Goal: Transaction & Acquisition: Purchase product/service

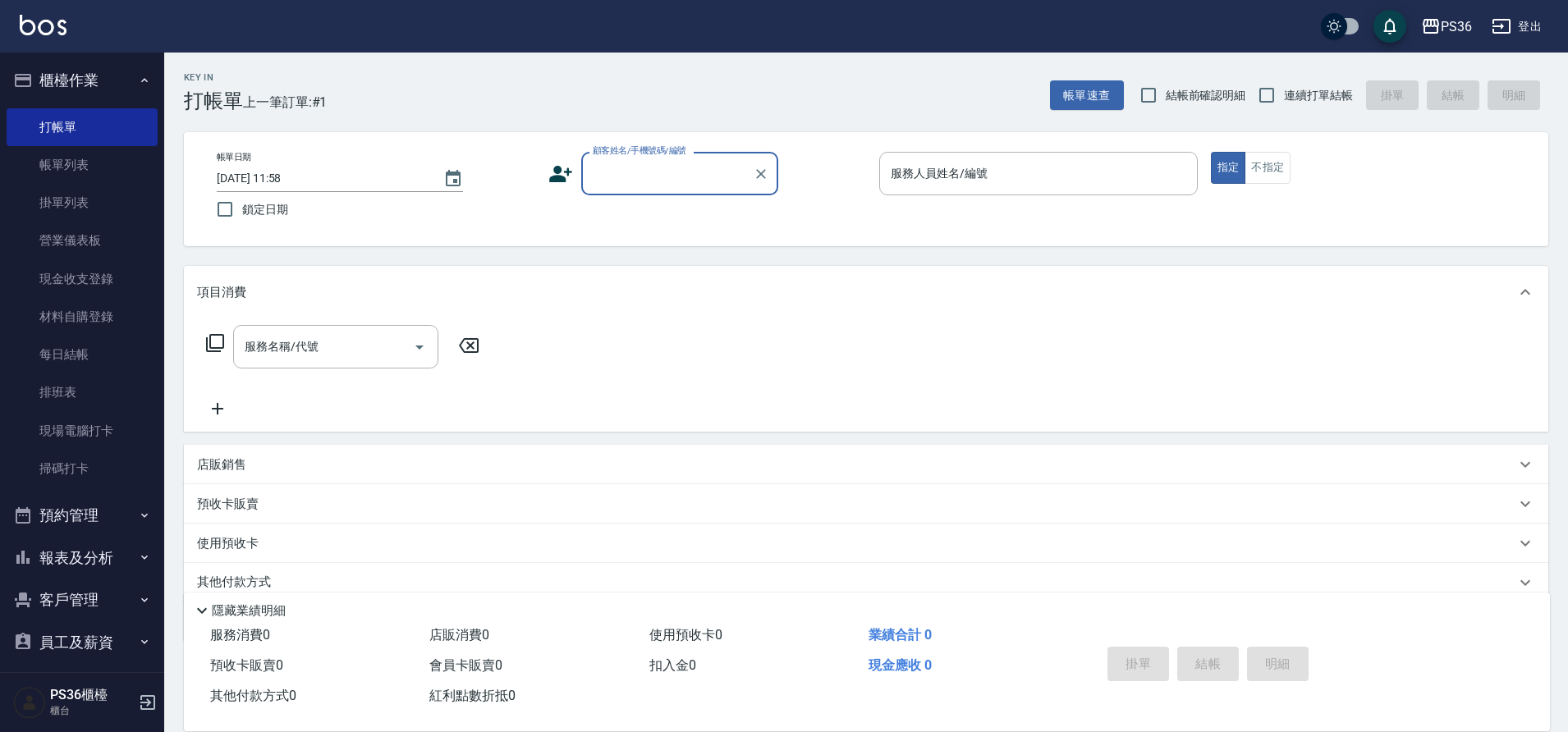
click at [631, 186] on input "顧客姓名/手機號碼/編號" at bounding box center [667, 174] width 158 height 28
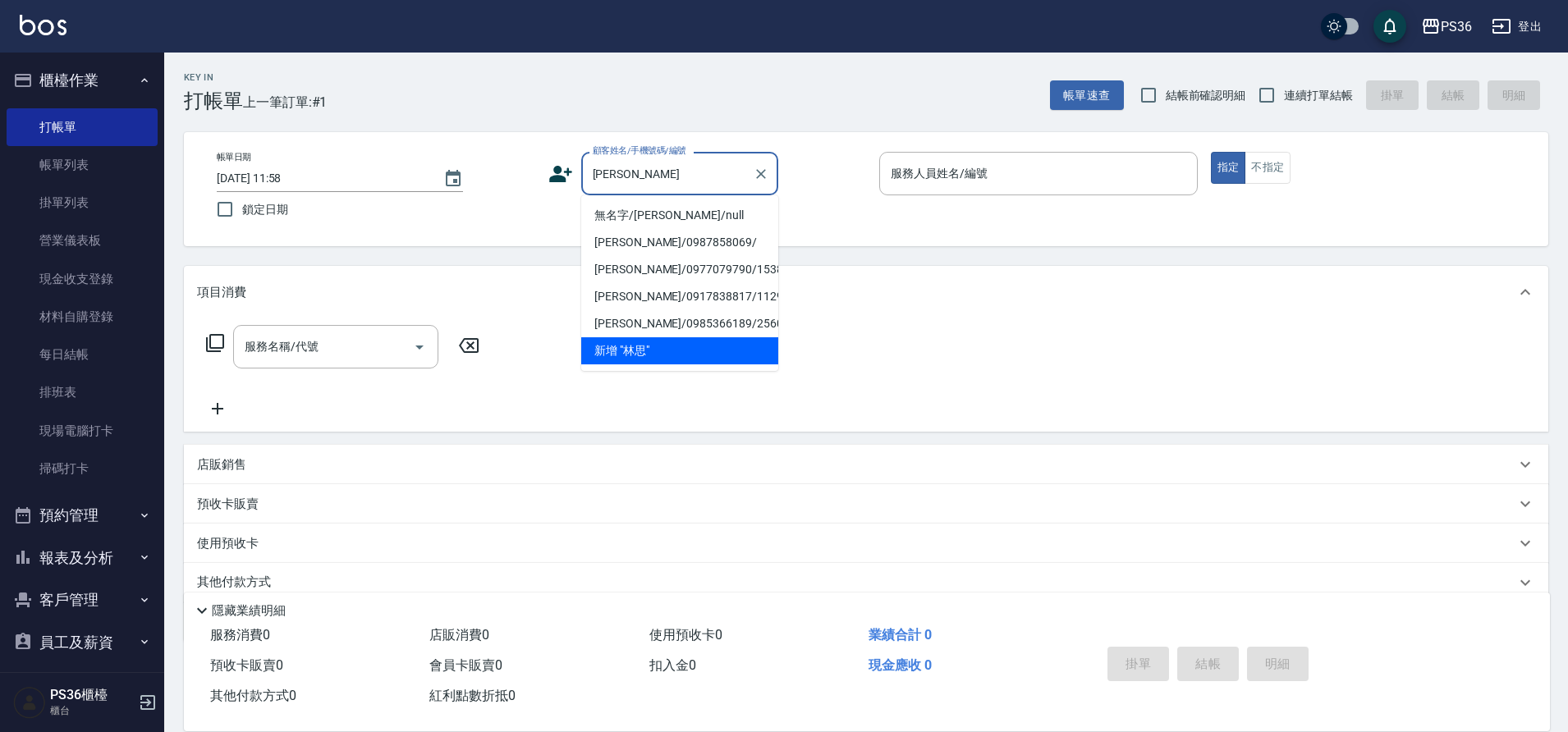
click at [654, 222] on li "無名字/[PERSON_NAME]/null" at bounding box center [679, 216] width 197 height 27
type input "無名字/[PERSON_NAME]/null"
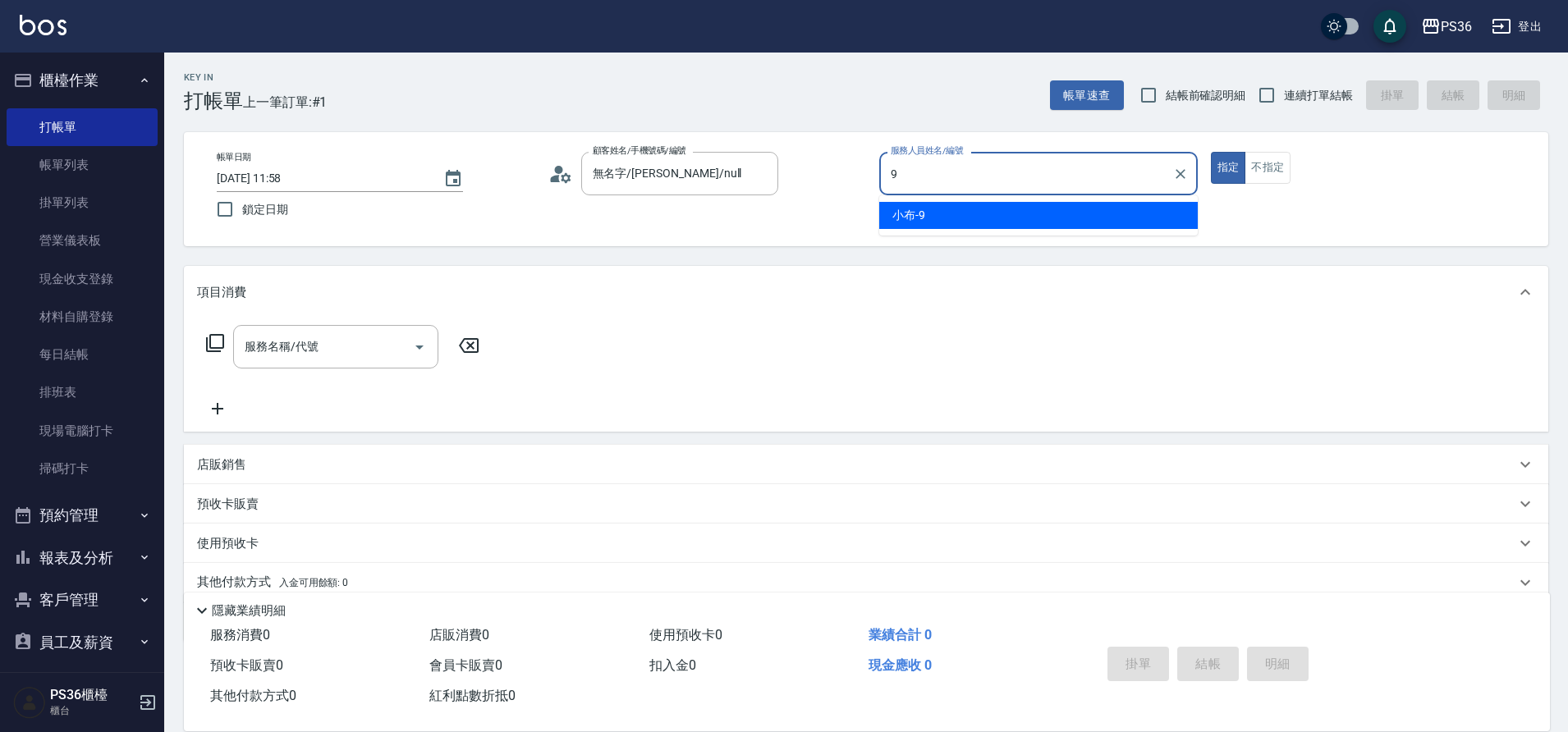
type input "小布-9"
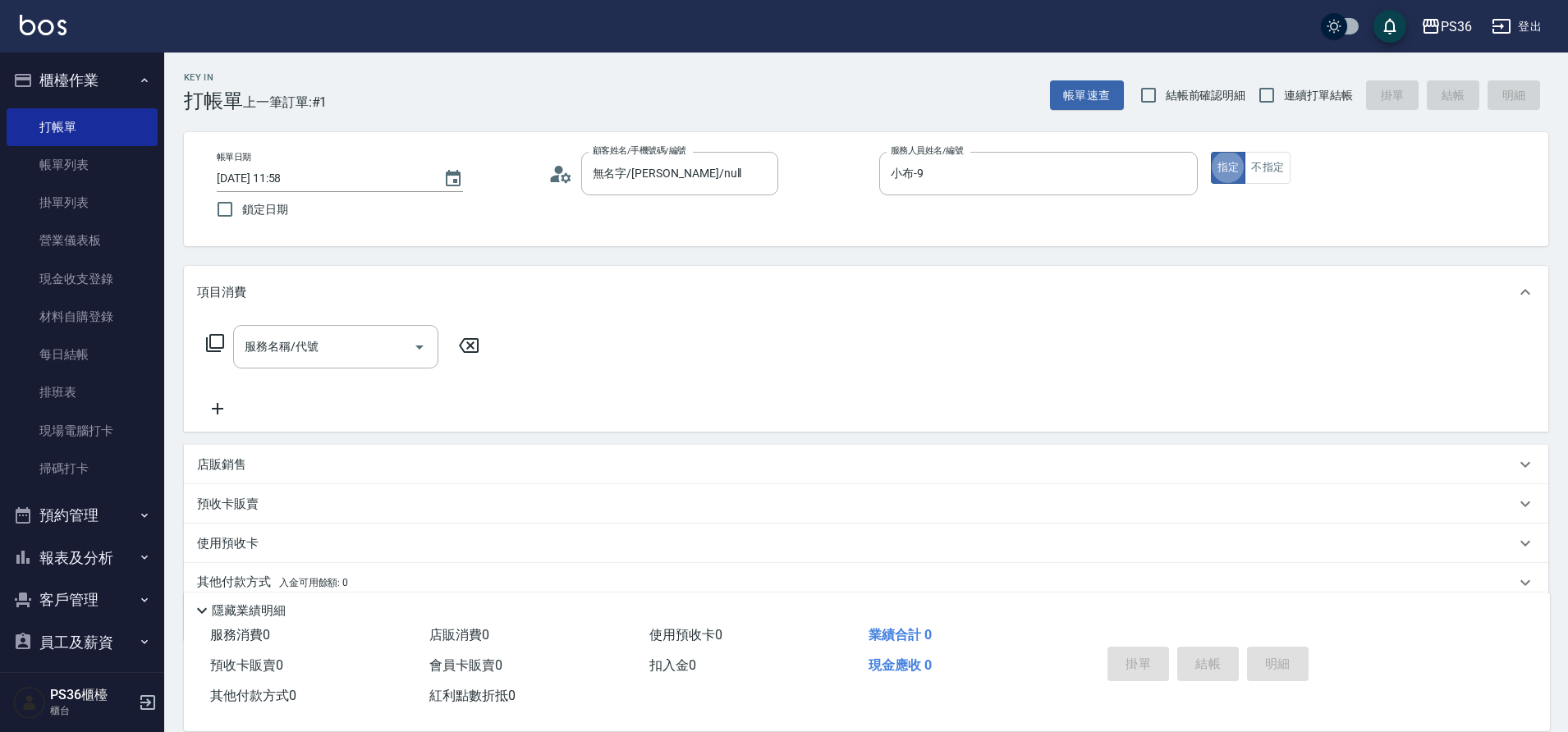
type button "true"
click at [216, 346] on icon at bounding box center [215, 343] width 20 height 20
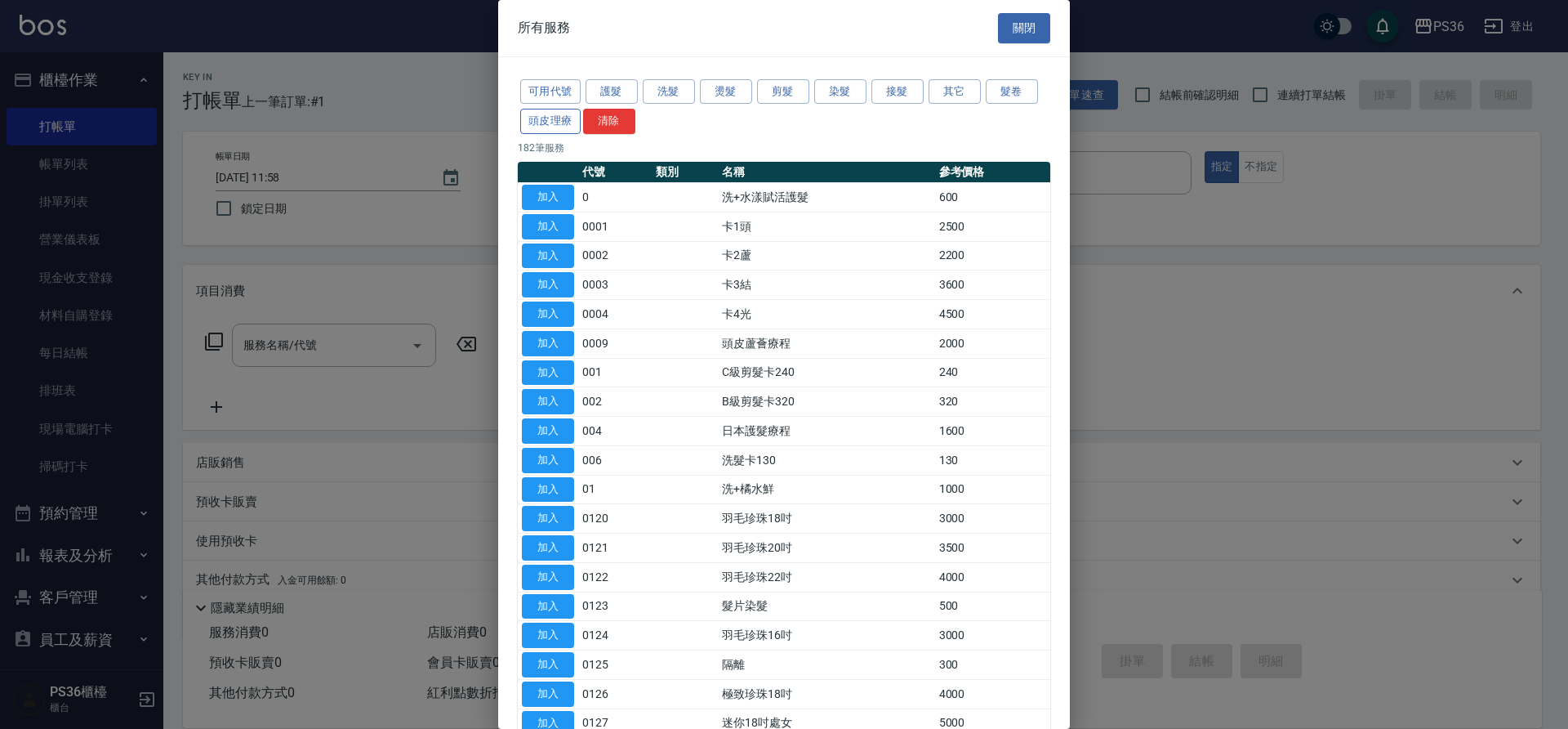
click at [545, 118] on button "頭皮理療" at bounding box center [550, 122] width 60 height 26
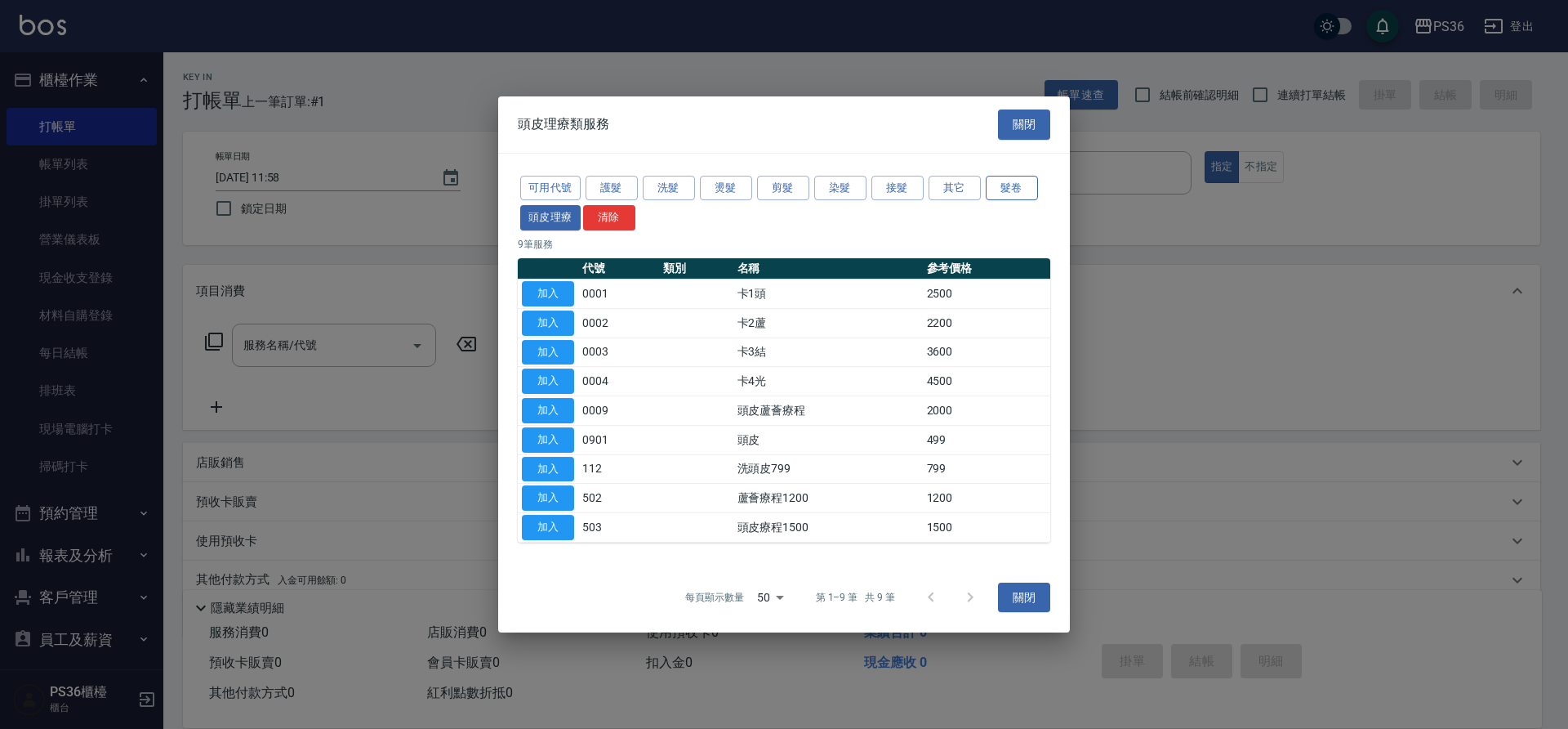
click at [1017, 192] on button "髮卷" at bounding box center [1011, 188] width 52 height 26
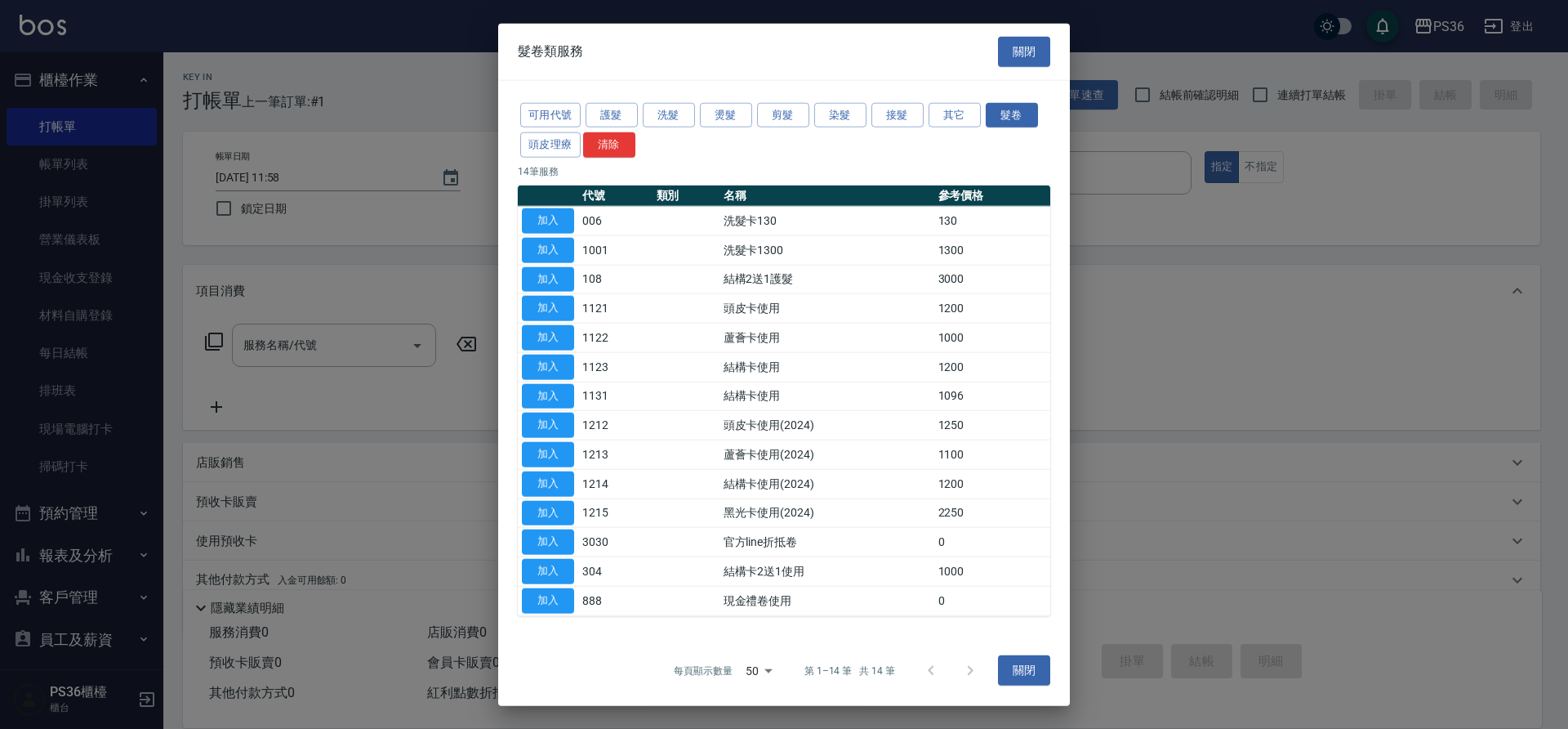
click at [753, 303] on td "頭皮卡使用" at bounding box center [827, 308] width 215 height 29
click at [548, 307] on button "加入" at bounding box center [548, 308] width 52 height 26
type input "頭皮卡使用(1121)"
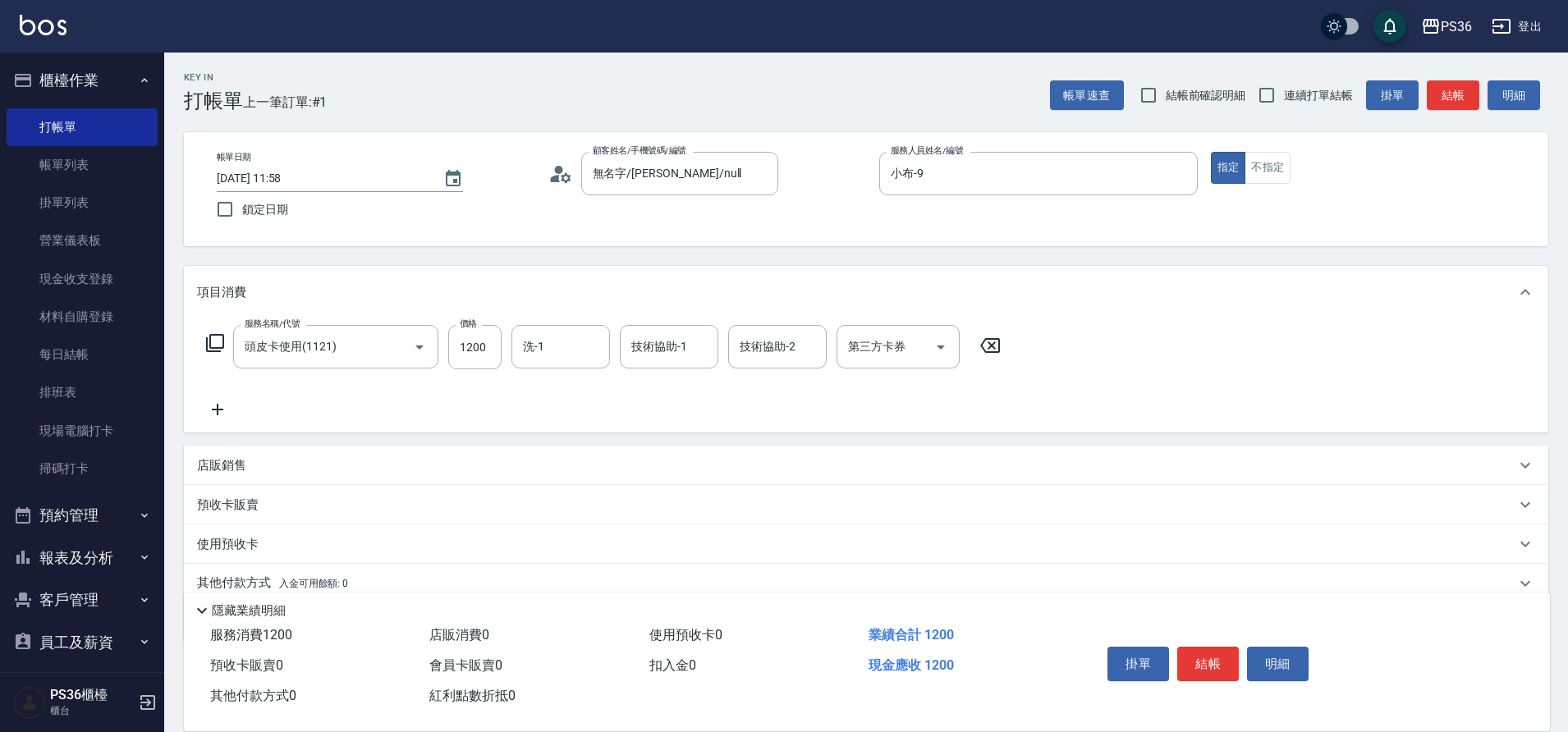
click at [217, 409] on icon at bounding box center [217, 409] width 12 height 12
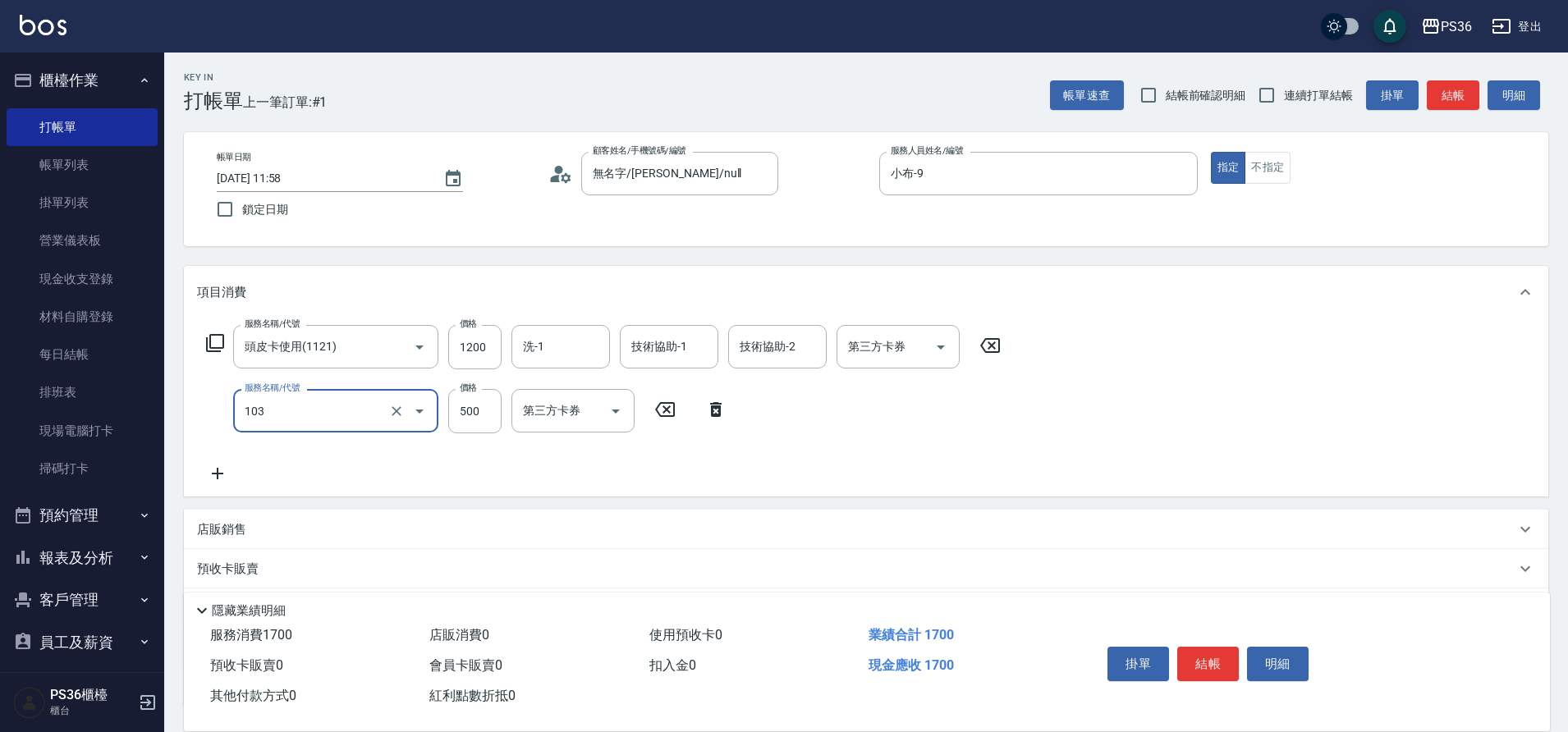
type input "B級洗剪(103)"
click at [567, 341] on input "洗-1" at bounding box center [560, 346] width 84 height 28
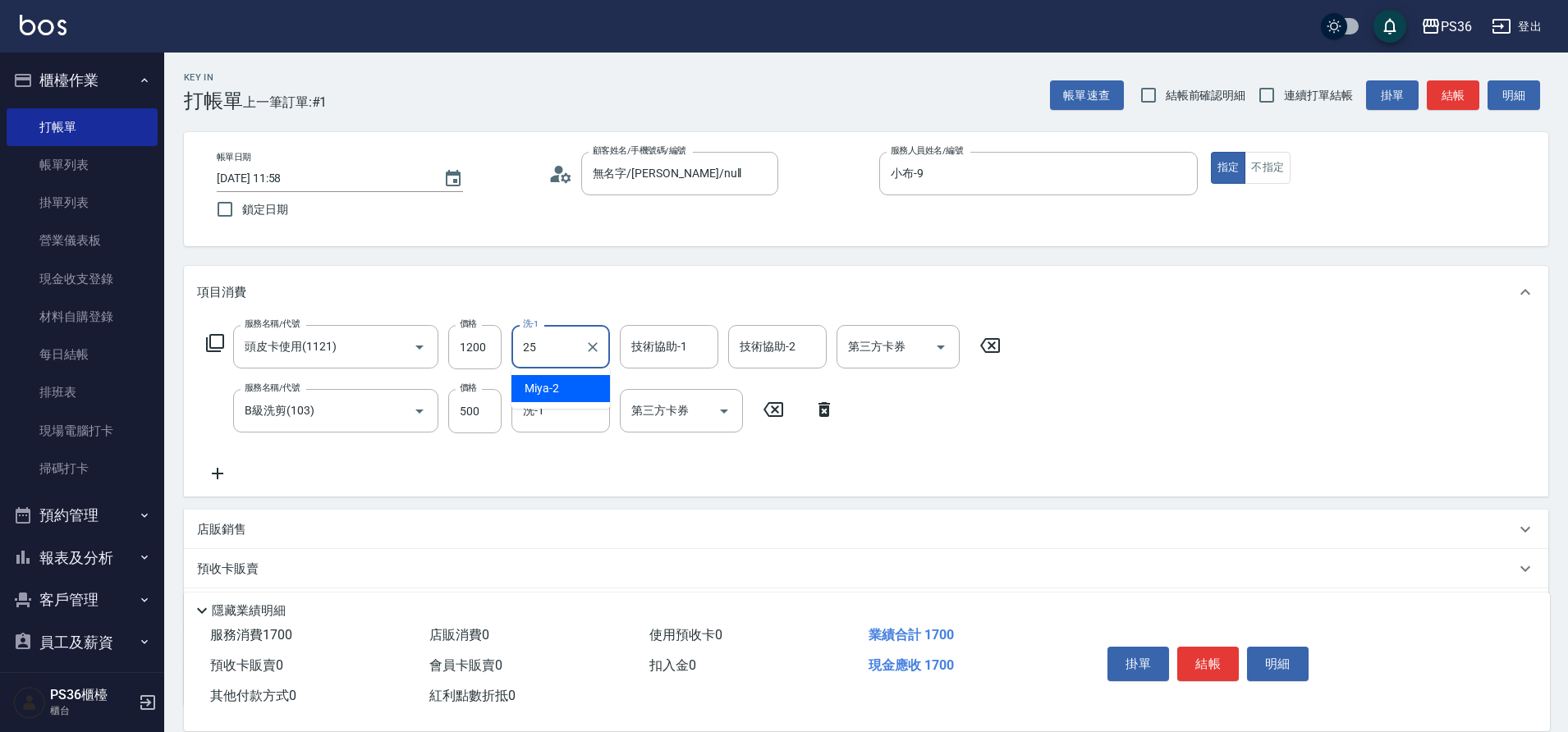
type input "又婕-25"
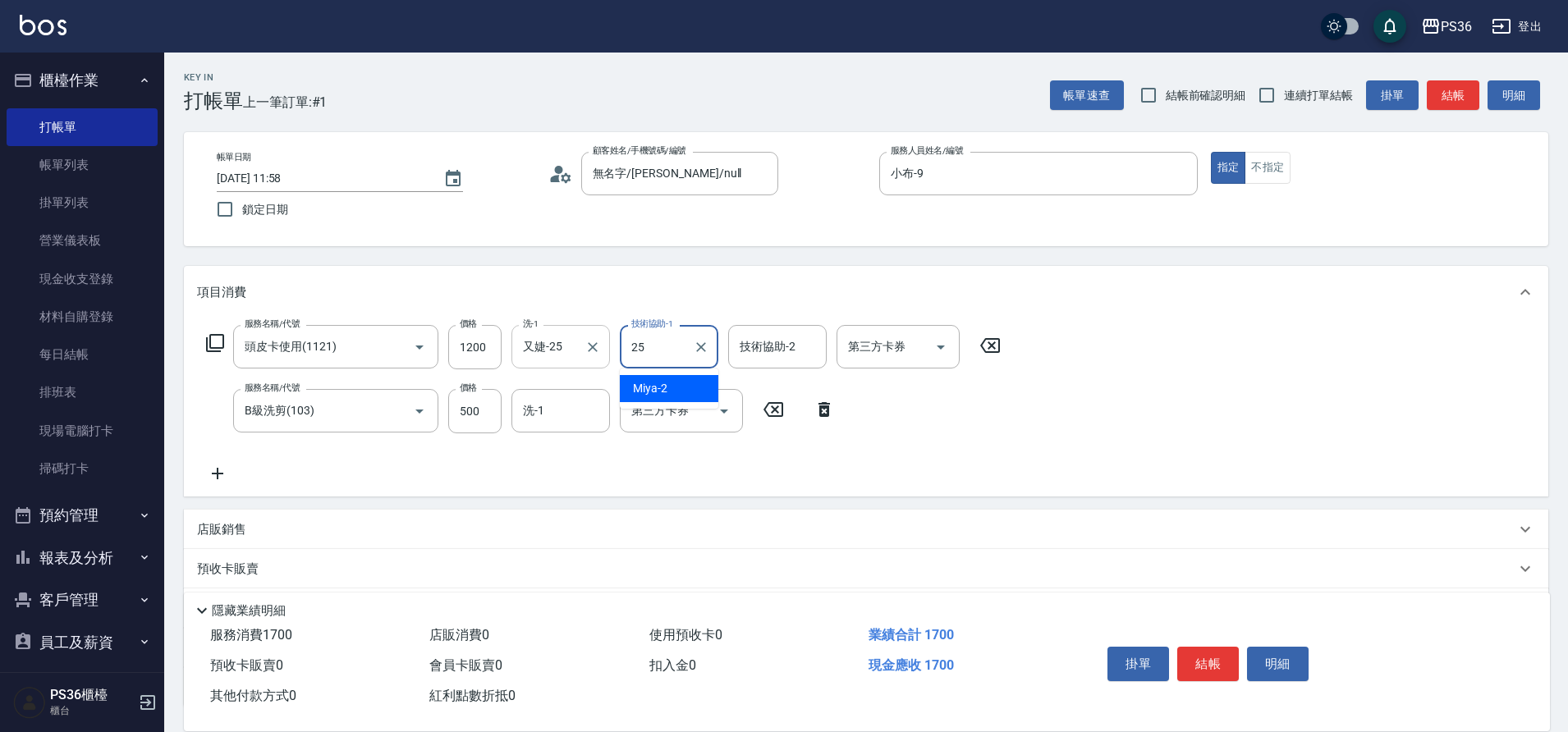
type input "又婕-25"
click at [935, 342] on icon "Open" at bounding box center [941, 347] width 20 height 20
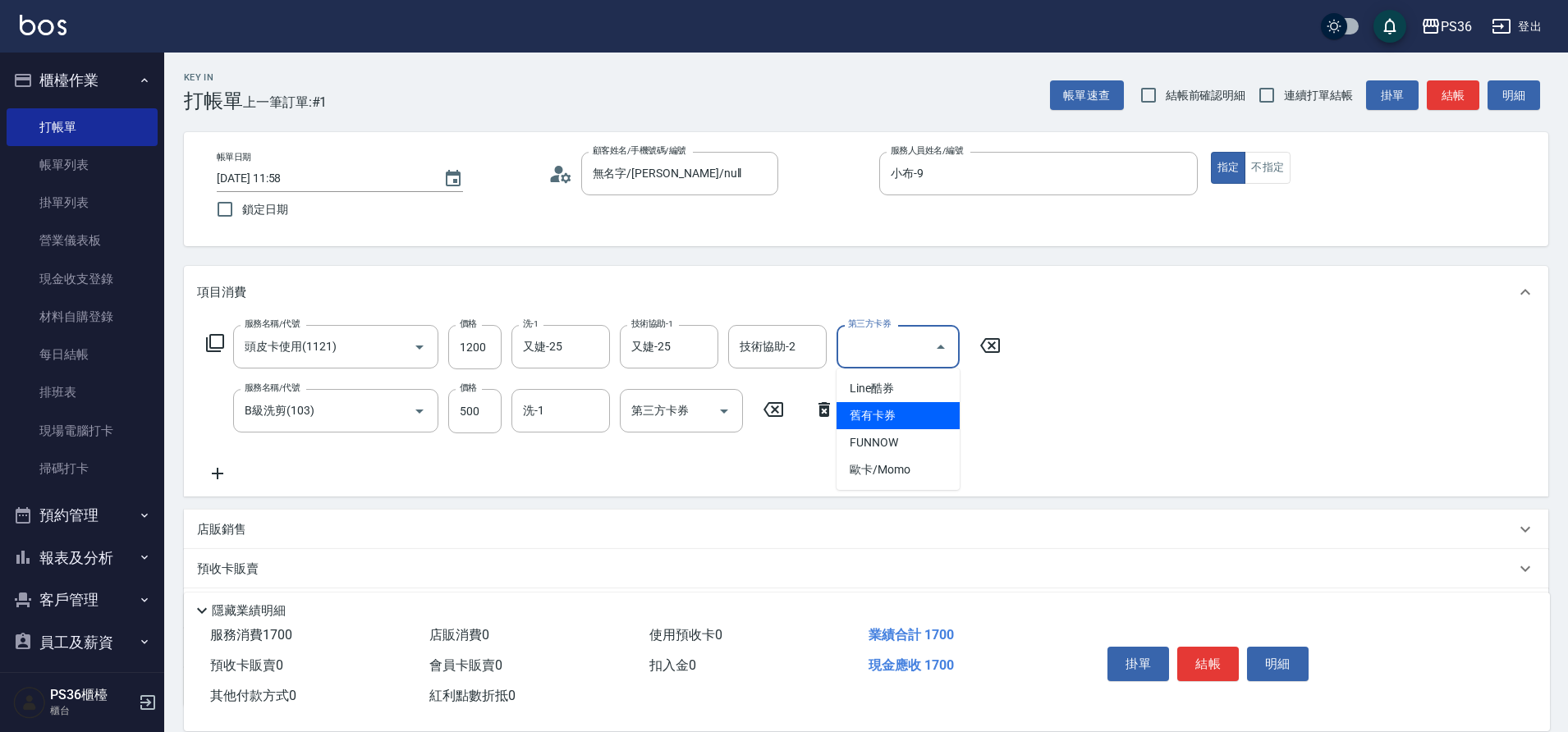
click at [911, 411] on span "舊有卡券" at bounding box center [898, 415] width 123 height 27
type input "舊有卡券"
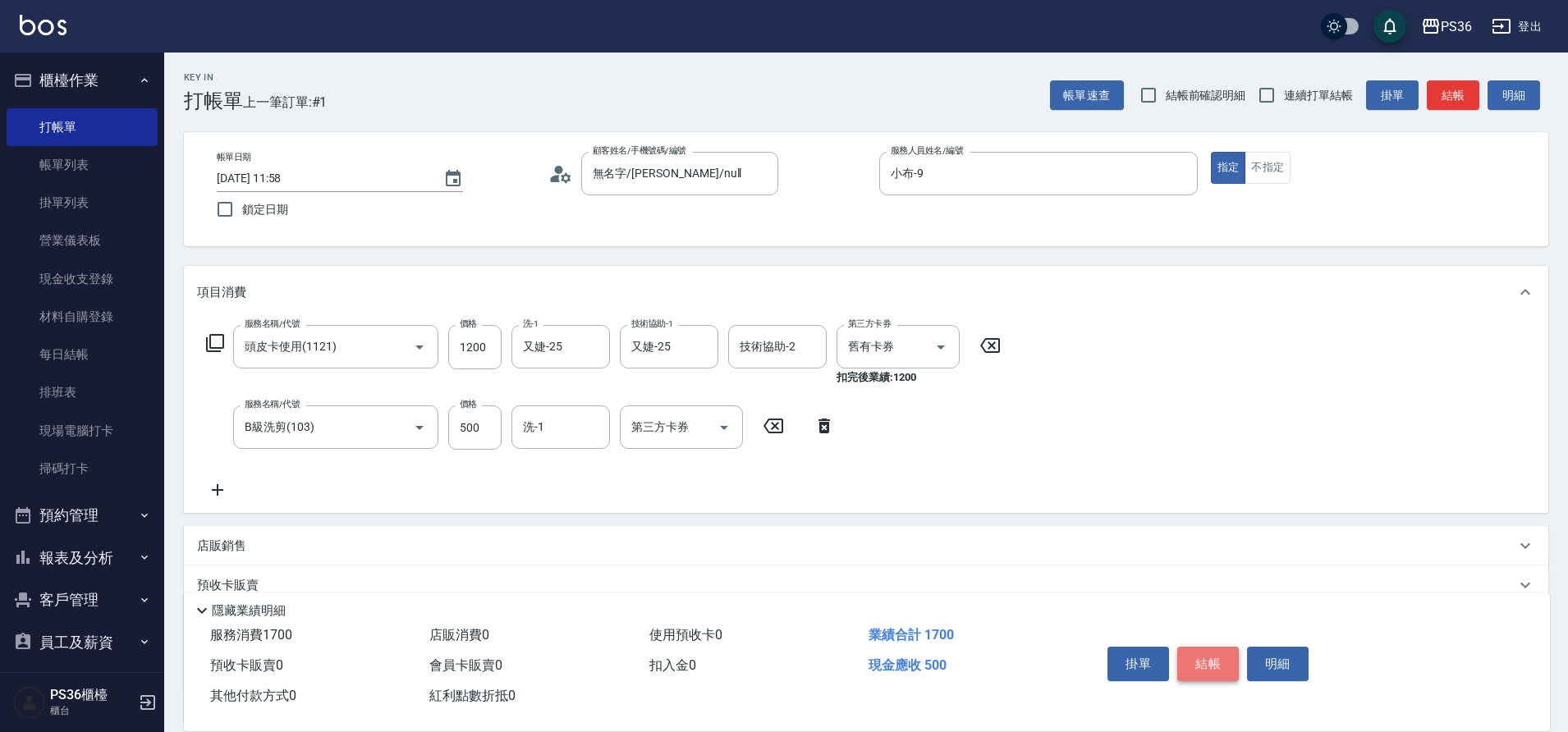
click at [1204, 663] on button "結帳" at bounding box center [1207, 663] width 61 height 35
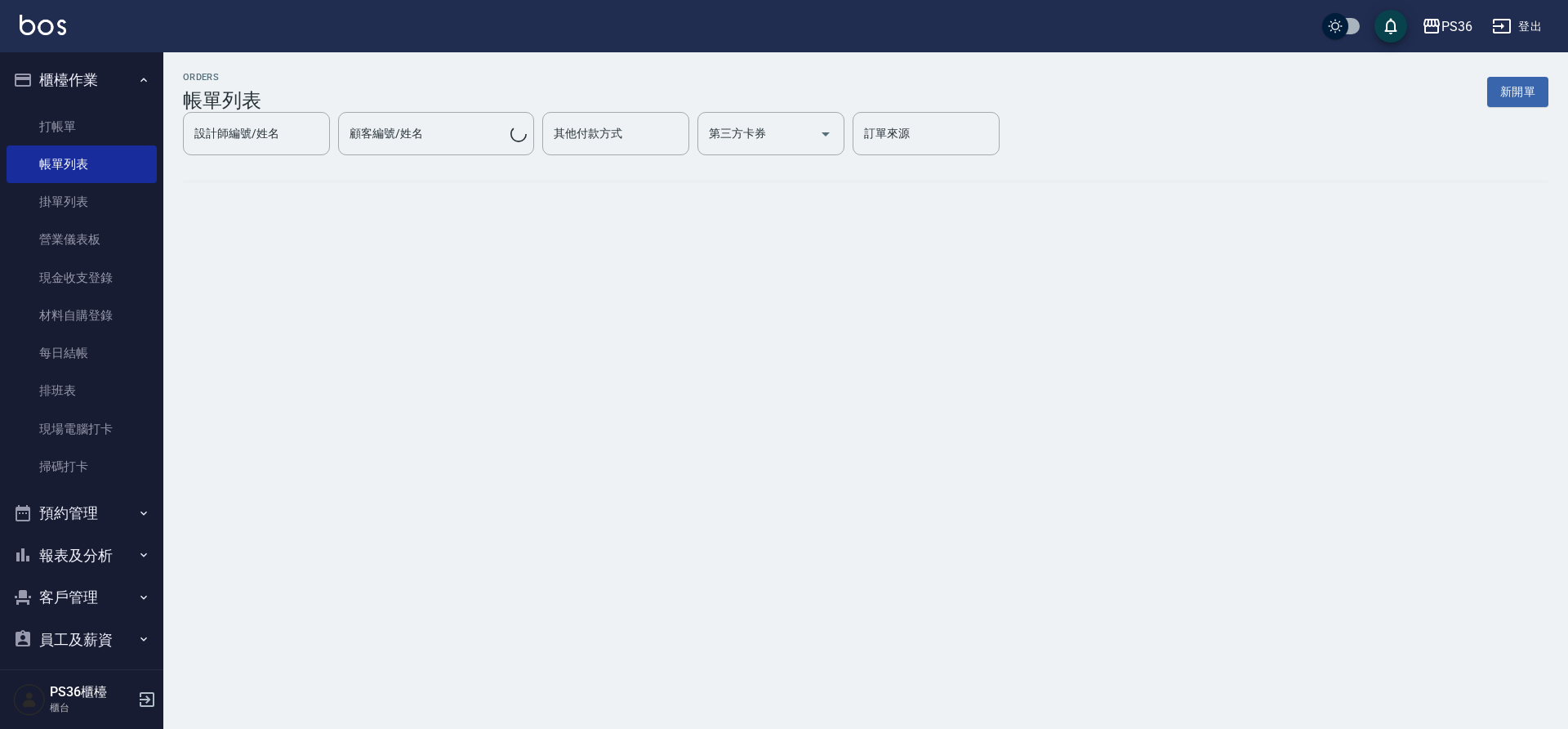
scroll to position [95, 0]
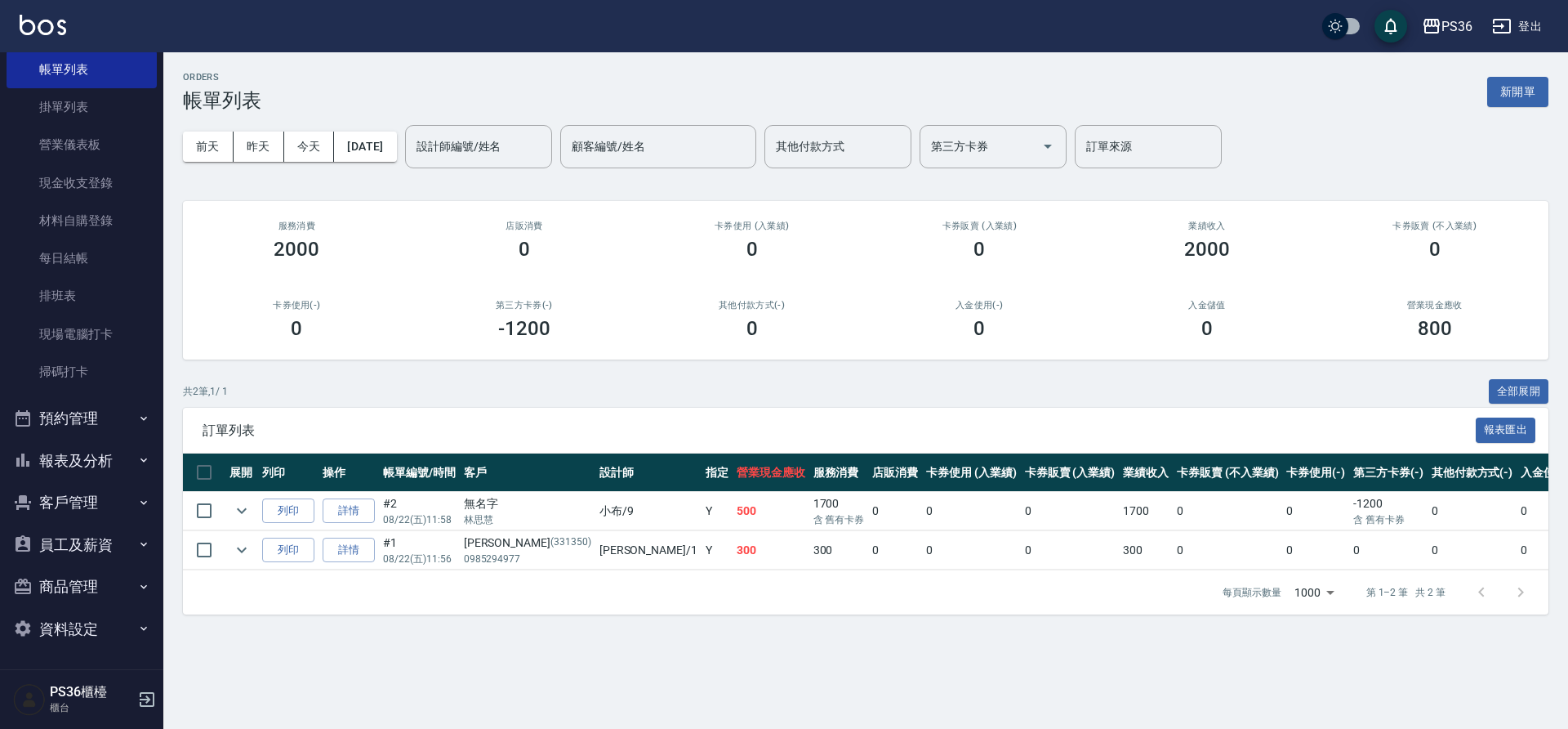
click at [72, 509] on button "客戶管理" at bounding box center [82, 503] width 151 height 43
click at [86, 459] on button "報表及分析" at bounding box center [82, 461] width 151 height 43
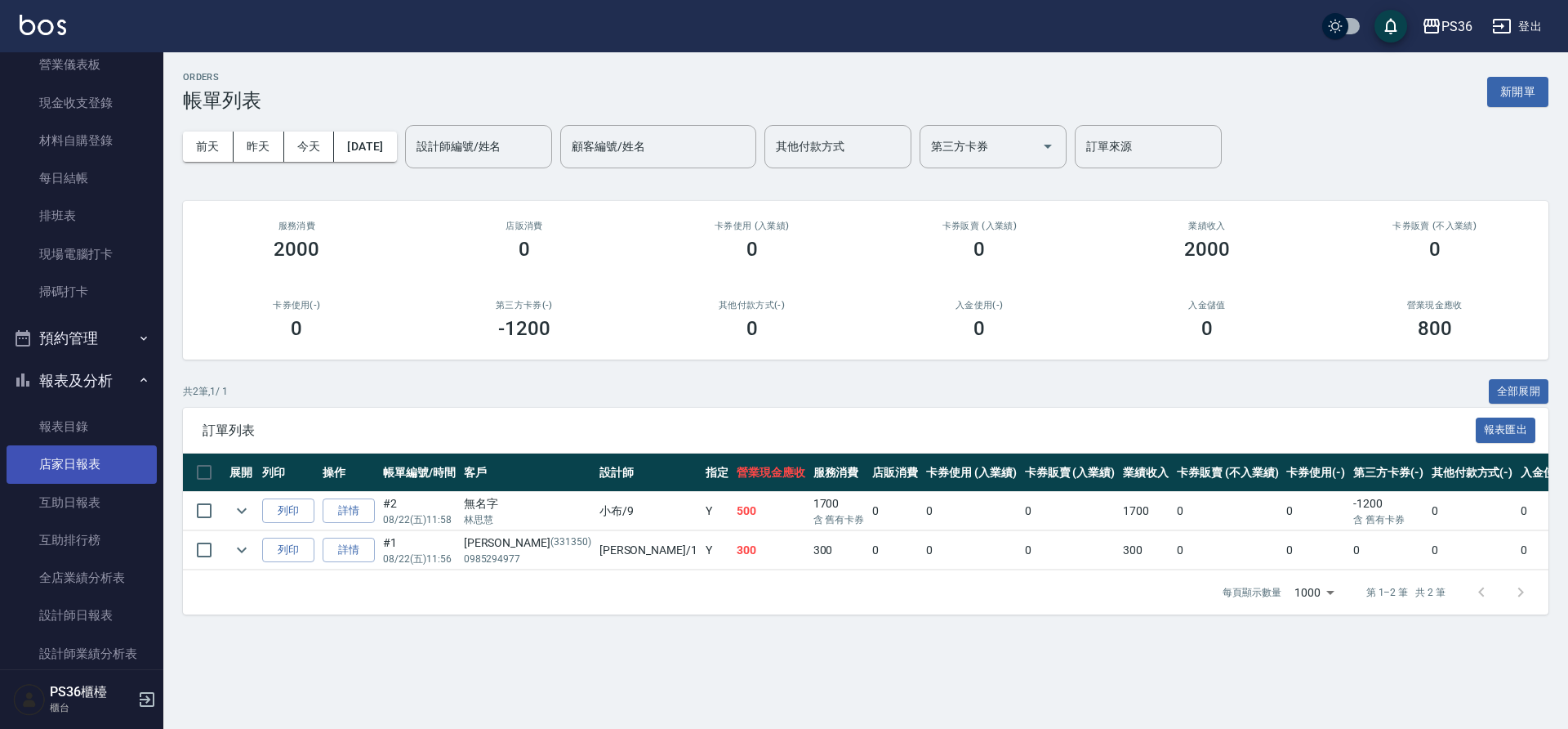
scroll to position [258, 0]
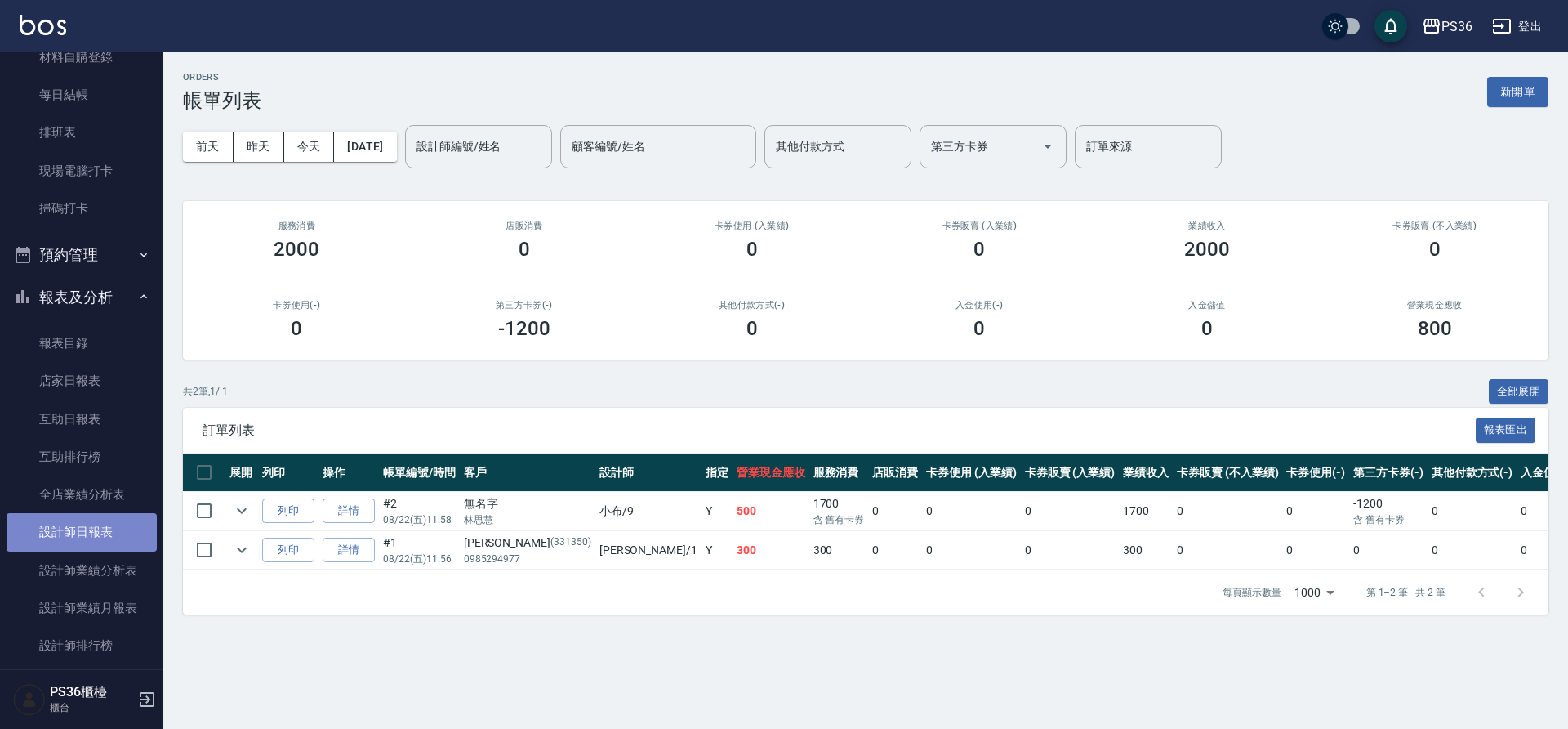
click at [113, 534] on link "設計師日報表" at bounding box center [82, 532] width 151 height 37
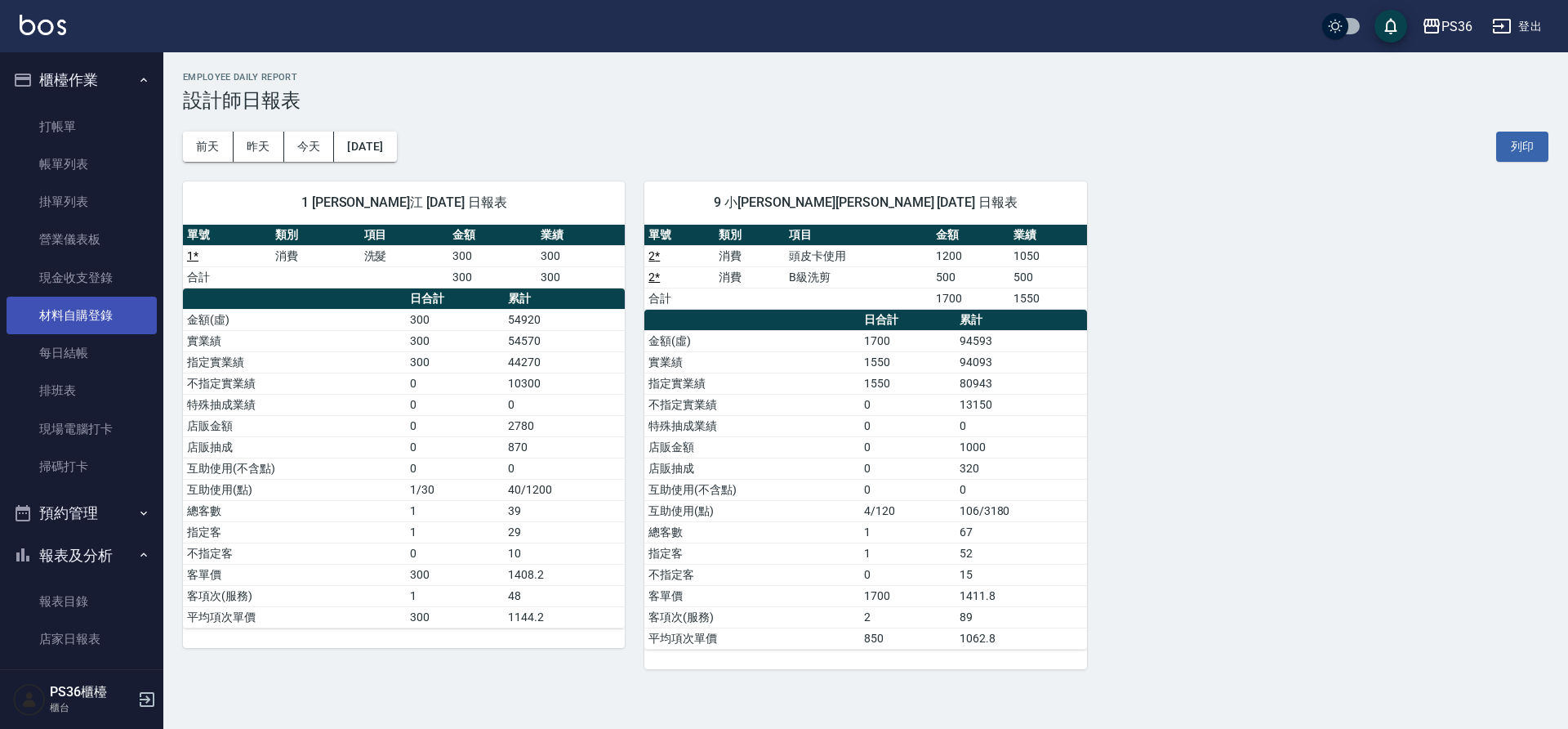
click at [102, 316] on link "材料自購登錄" at bounding box center [82, 315] width 151 height 37
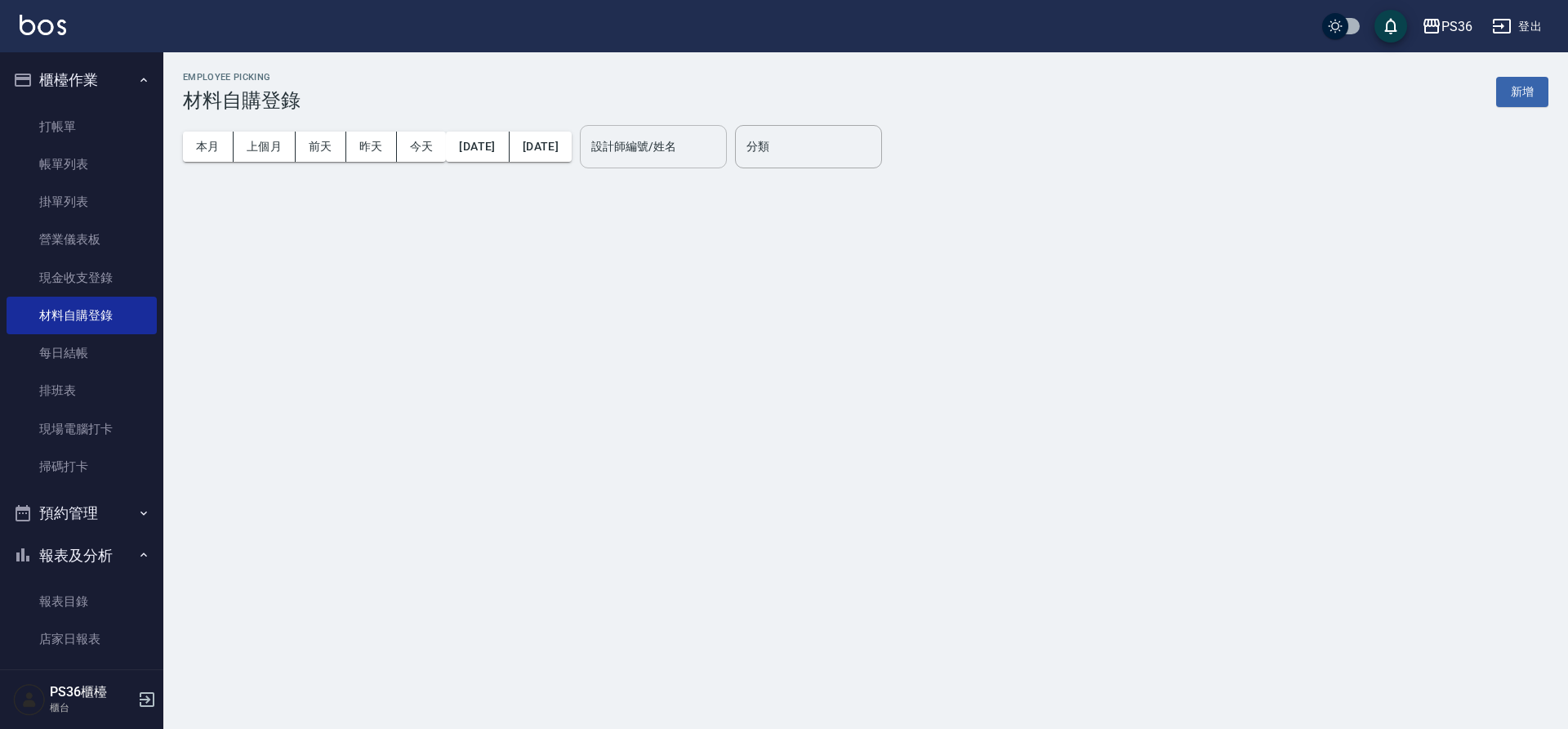
click at [720, 161] on input "設計師編號/姓名" at bounding box center [652, 146] width 132 height 28
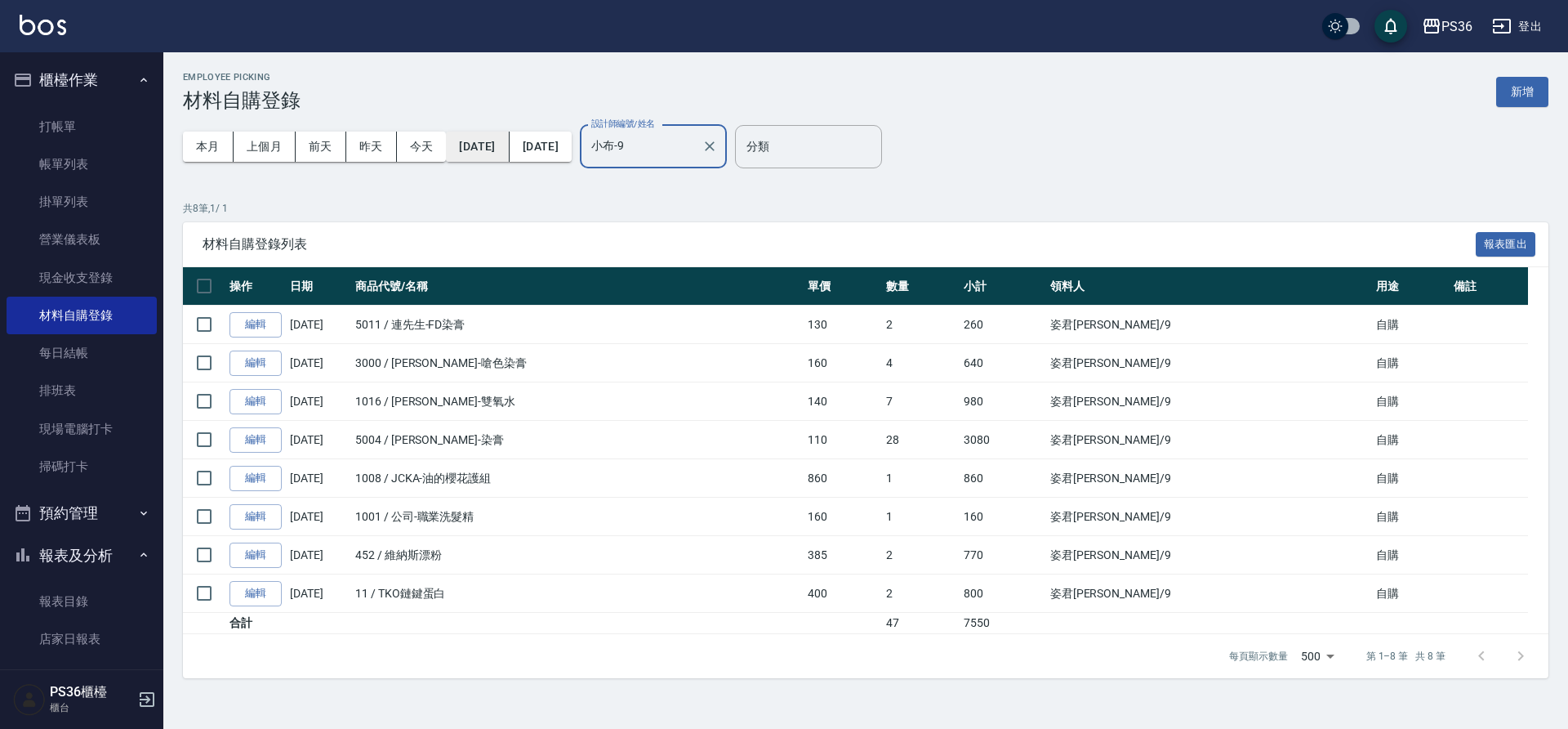
click at [483, 147] on button "[DATE]" at bounding box center [477, 146] width 63 height 30
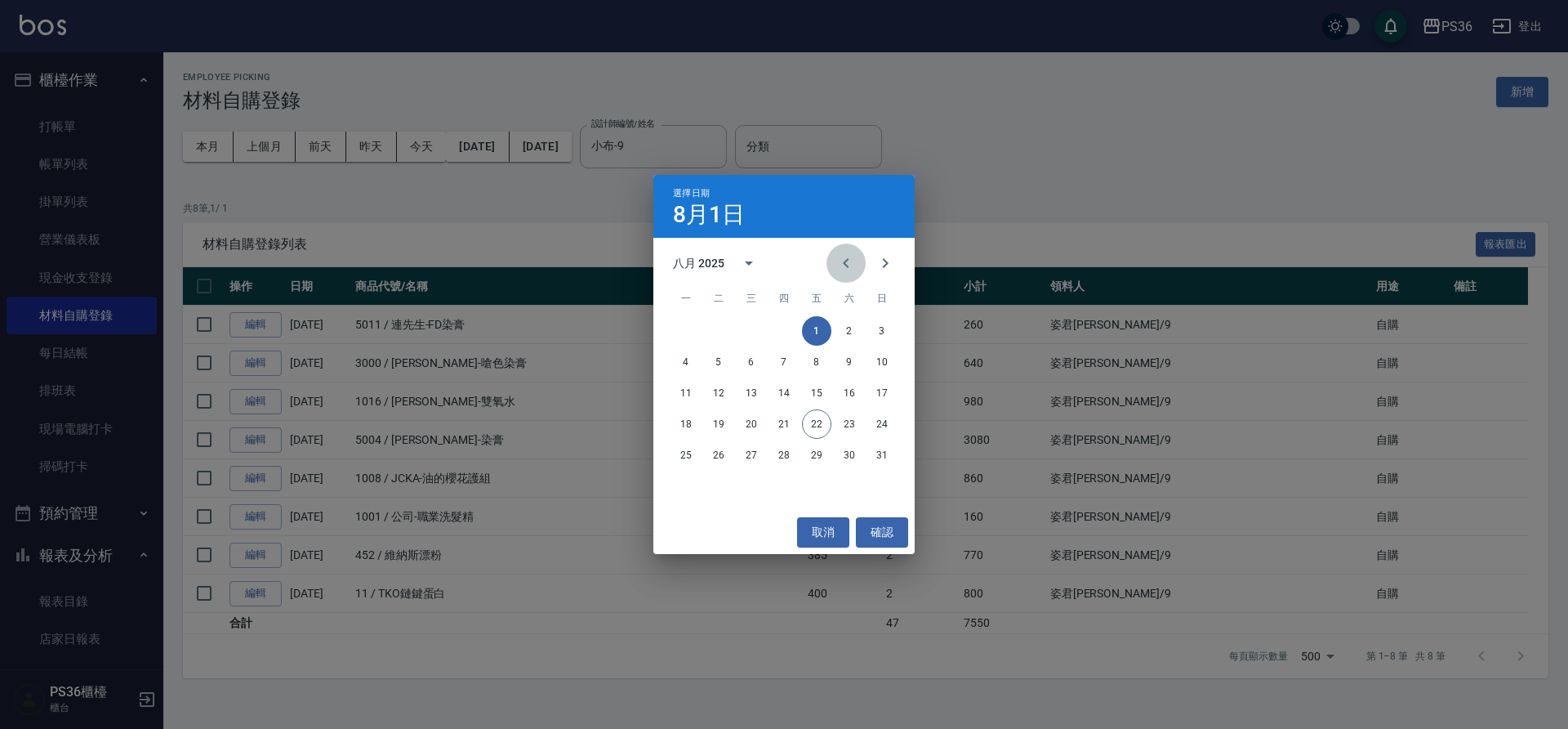
click at [846, 268] on icon "Previous month" at bounding box center [846, 263] width 20 height 20
click at [720, 330] on button "1" at bounding box center [718, 331] width 29 height 29
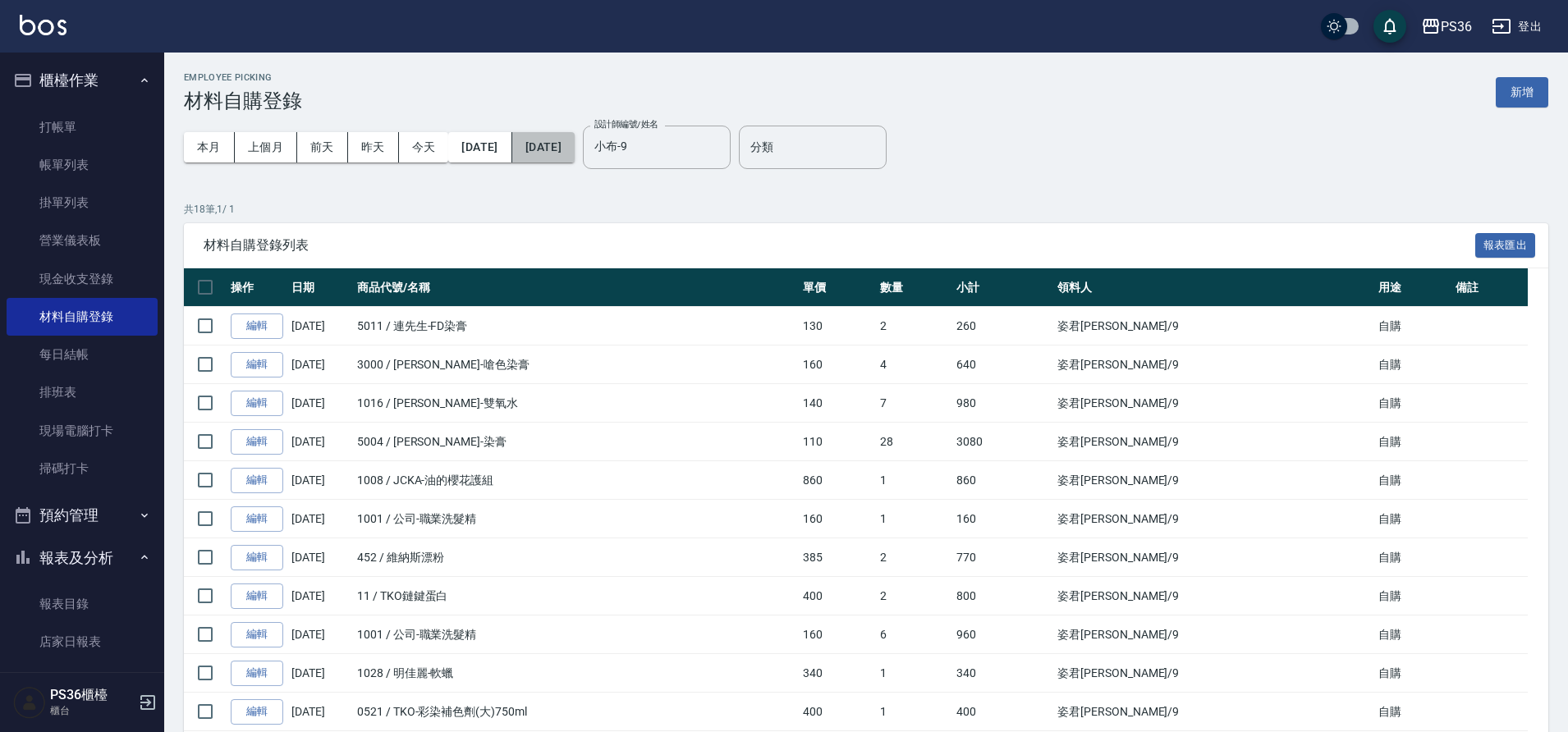
click at [575, 151] on button "[DATE]" at bounding box center [543, 147] width 62 height 30
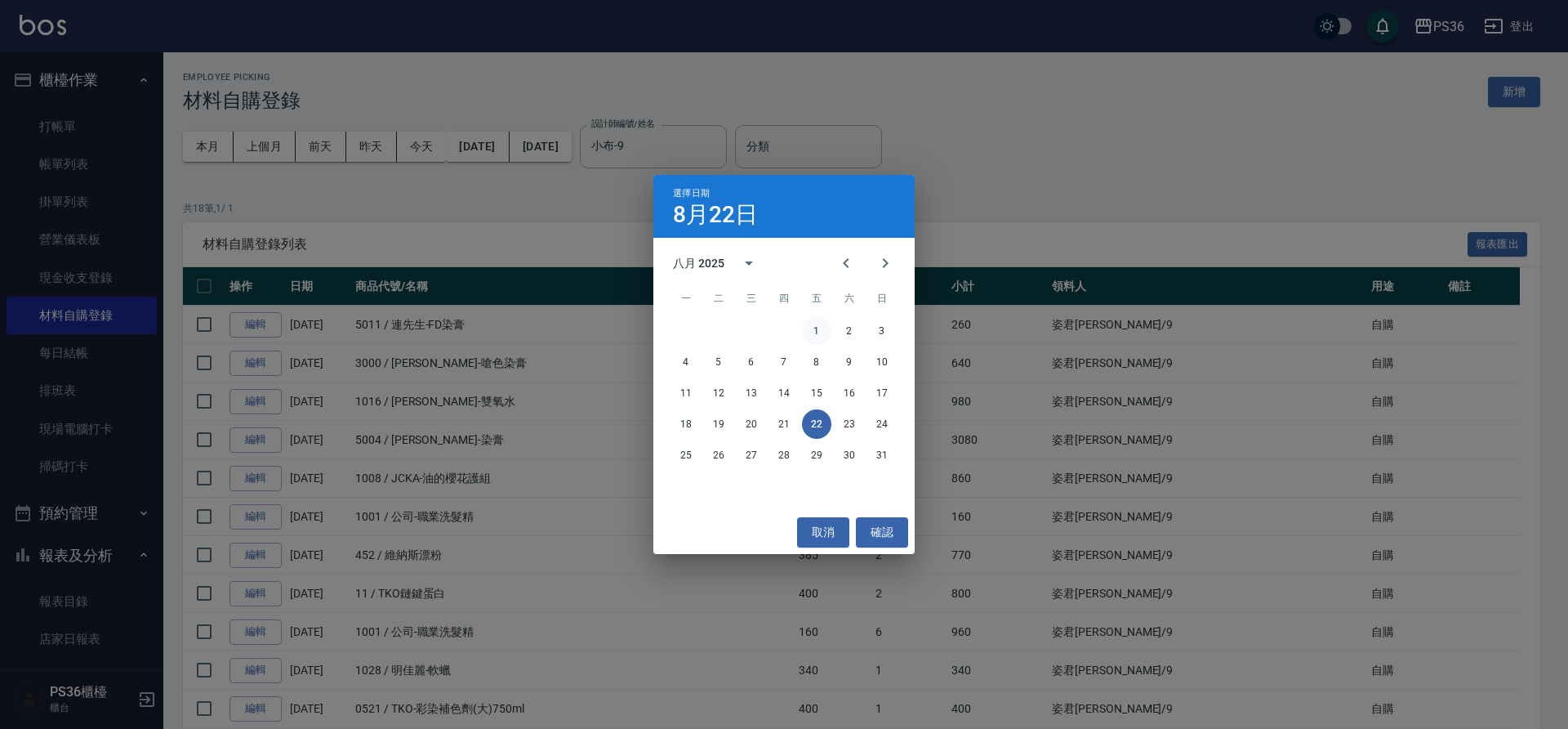
click at [817, 326] on button "1" at bounding box center [816, 331] width 29 height 29
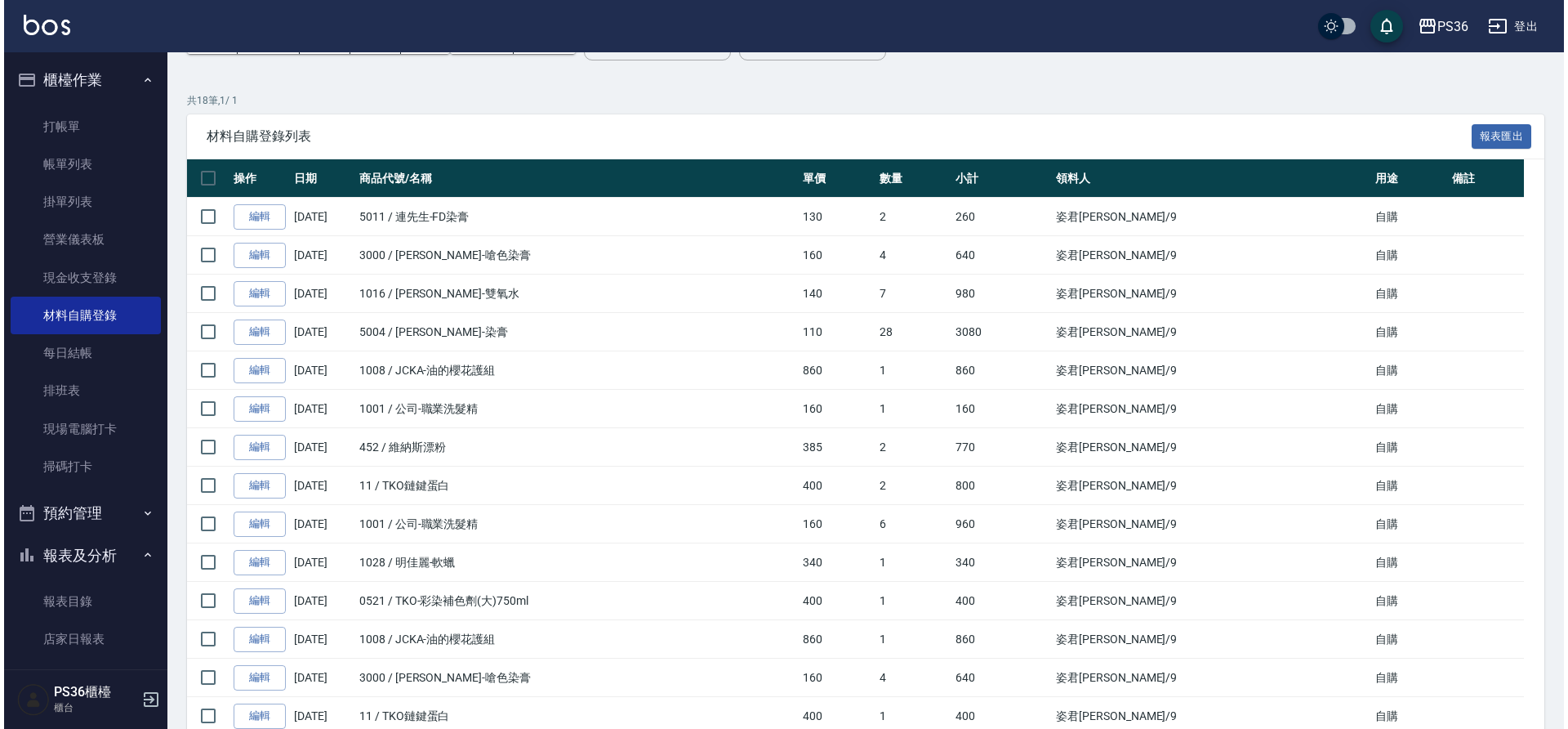
scroll to position [26, 0]
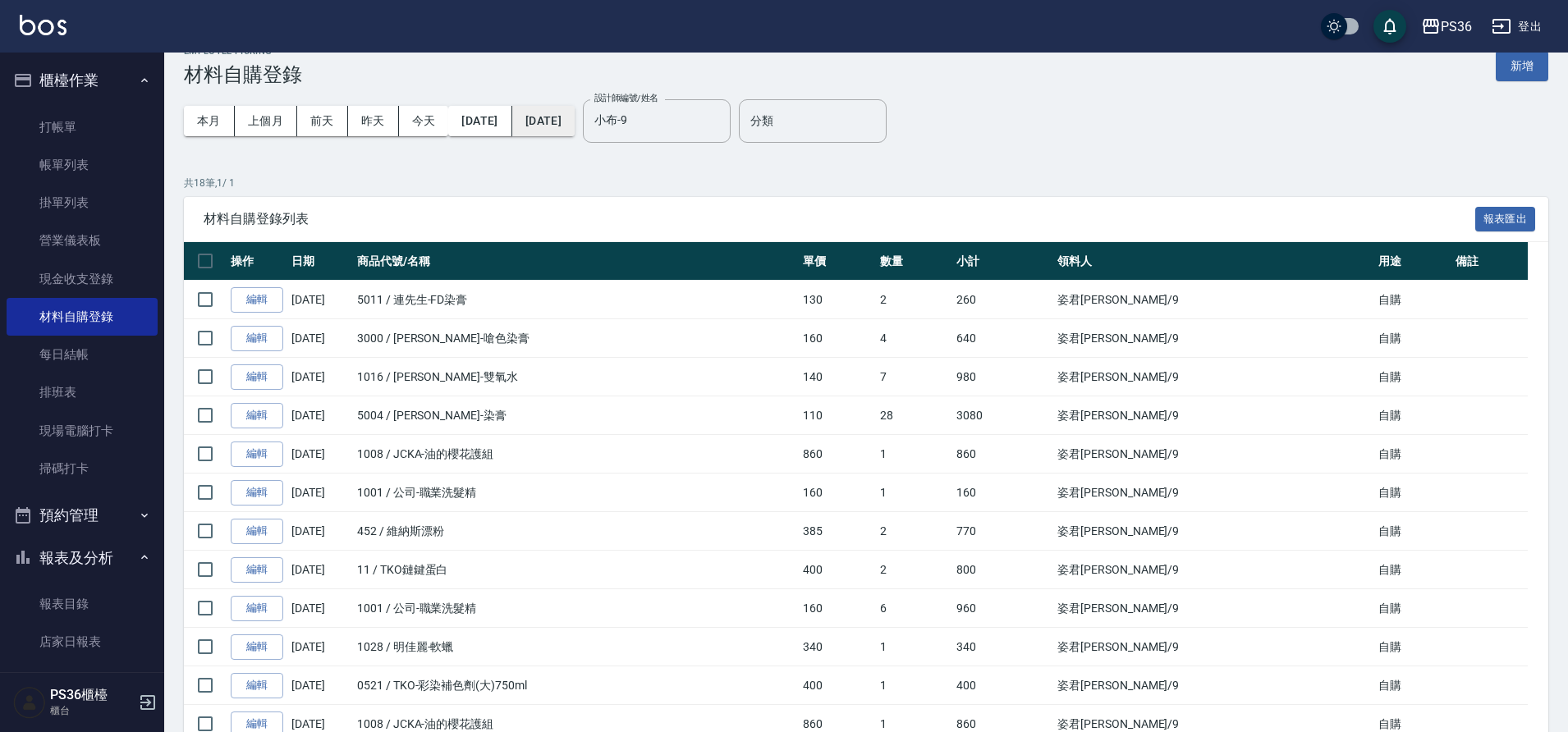
click at [575, 112] on button "[DATE]" at bounding box center [543, 121] width 62 height 30
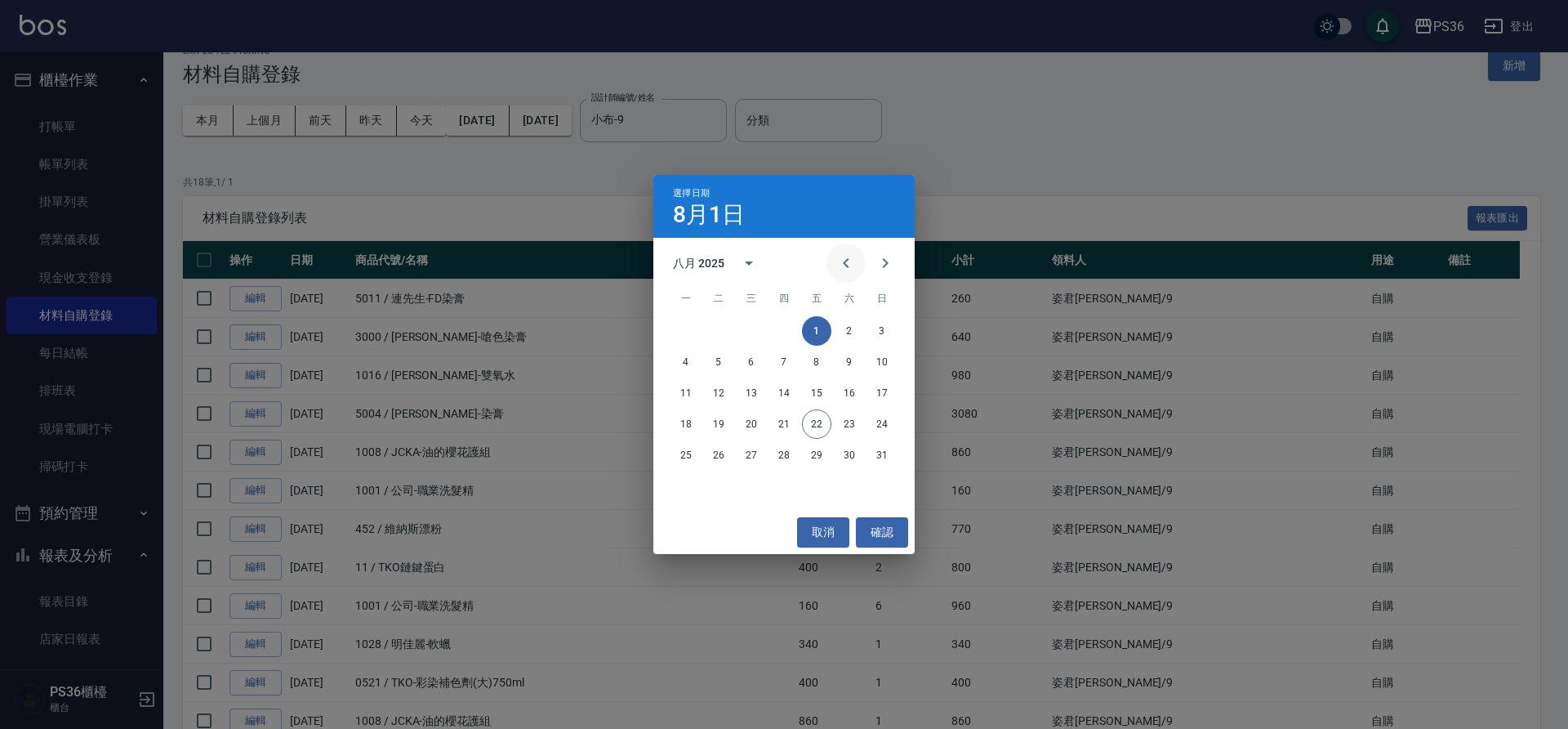
click at [839, 268] on icon "Previous month" at bounding box center [846, 263] width 20 height 20
click at [788, 447] on button "31" at bounding box center [784, 455] width 29 height 29
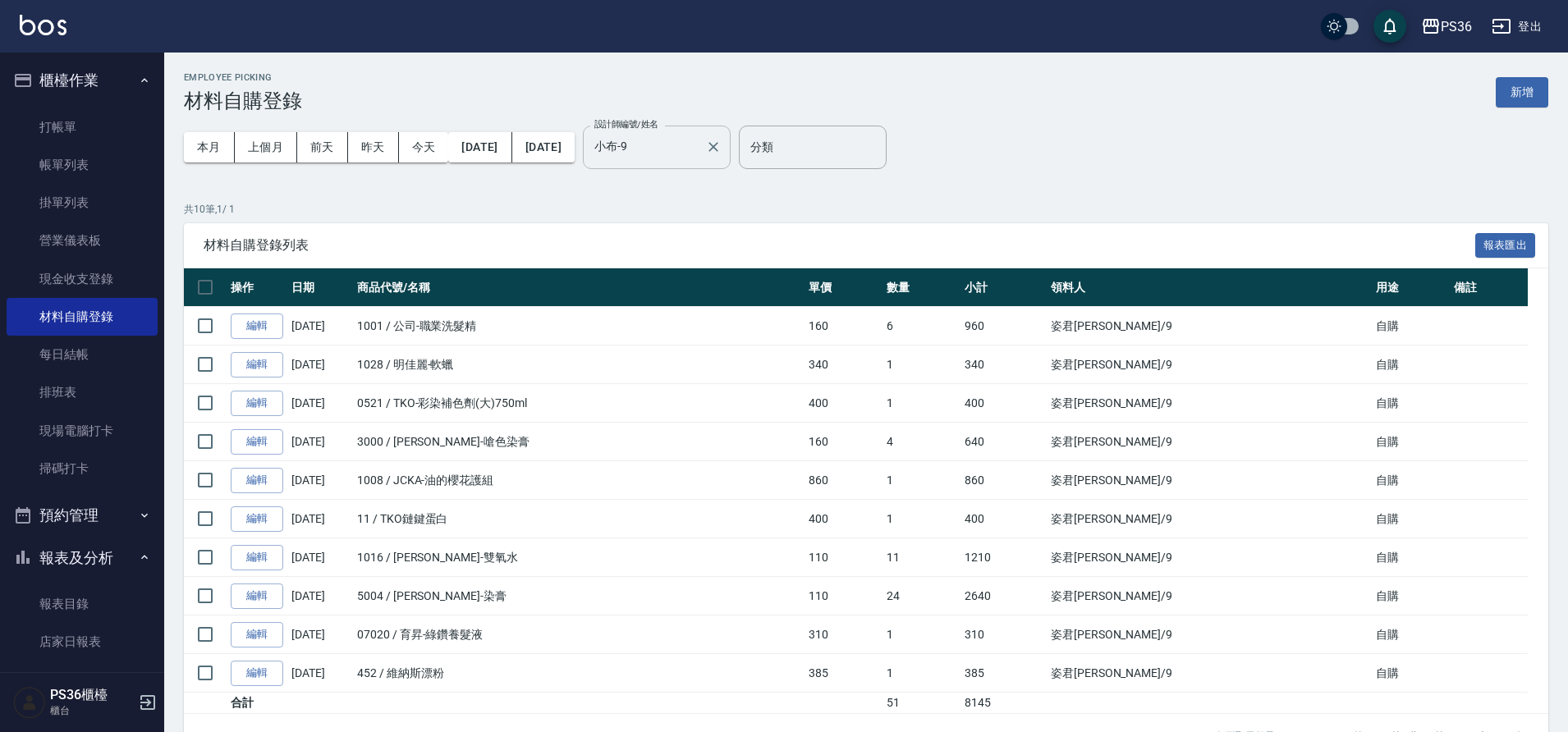
click at [698, 150] on input "小布-9" at bounding box center [644, 147] width 109 height 28
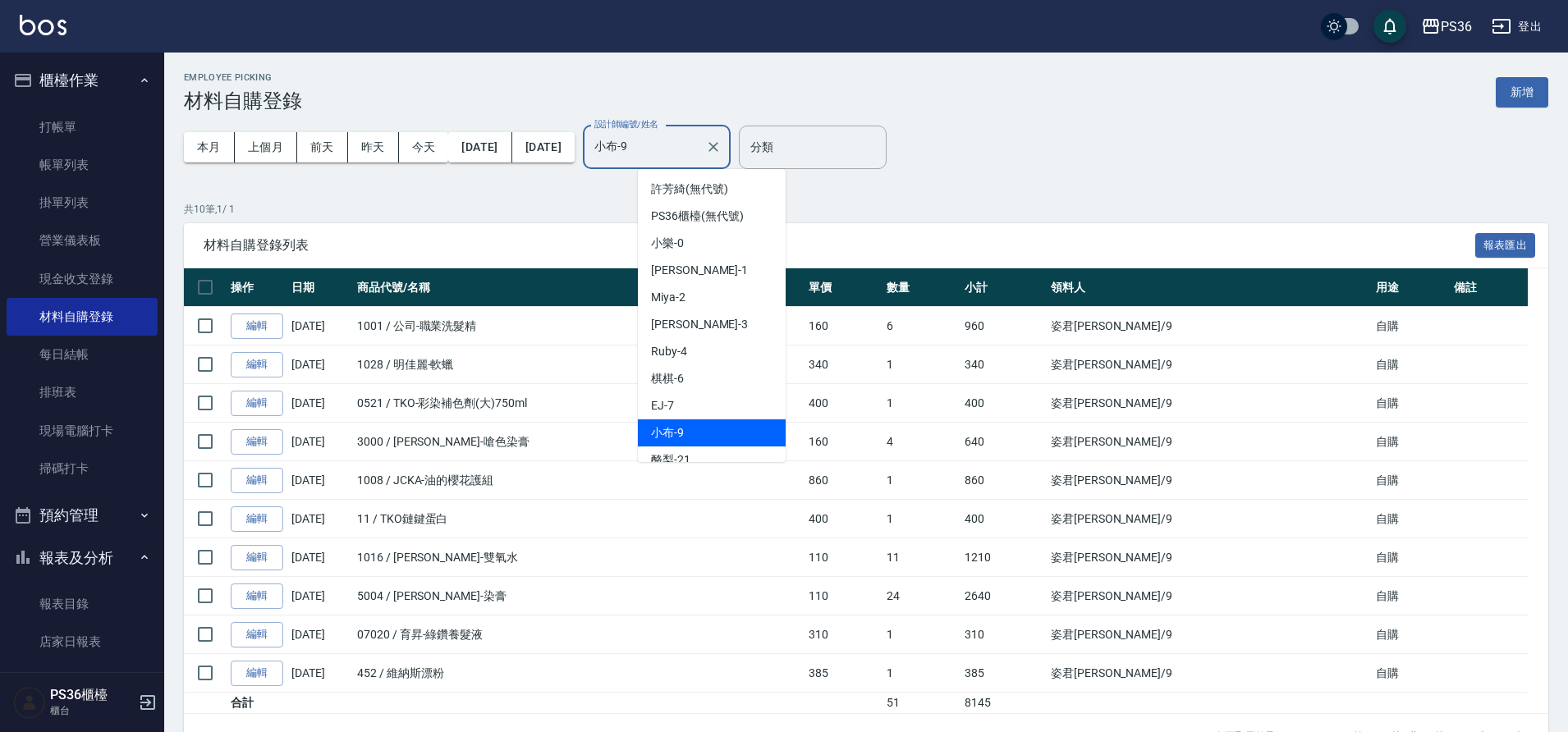
click at [698, 150] on input "小布-9" at bounding box center [644, 147] width 109 height 28
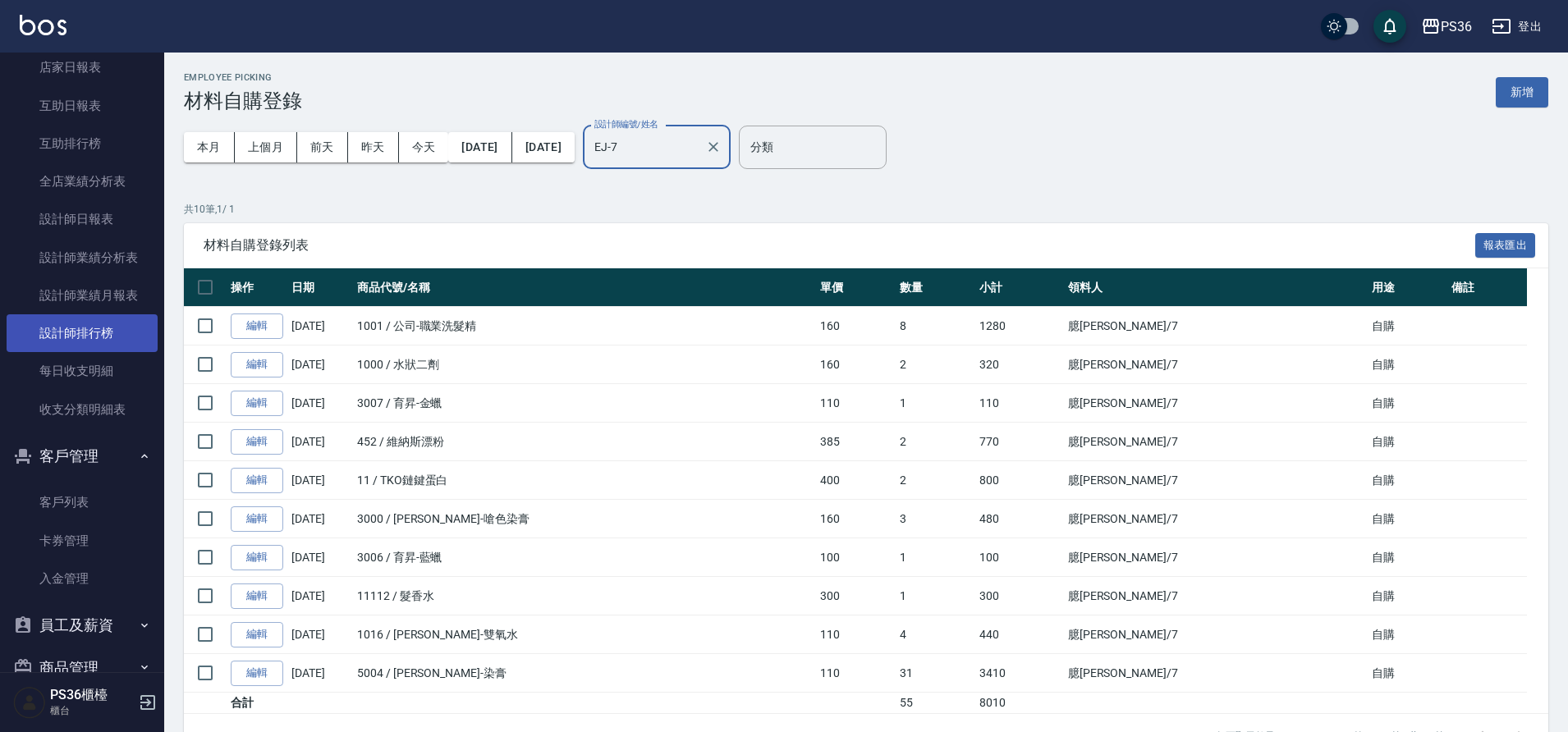
scroll to position [492, 0]
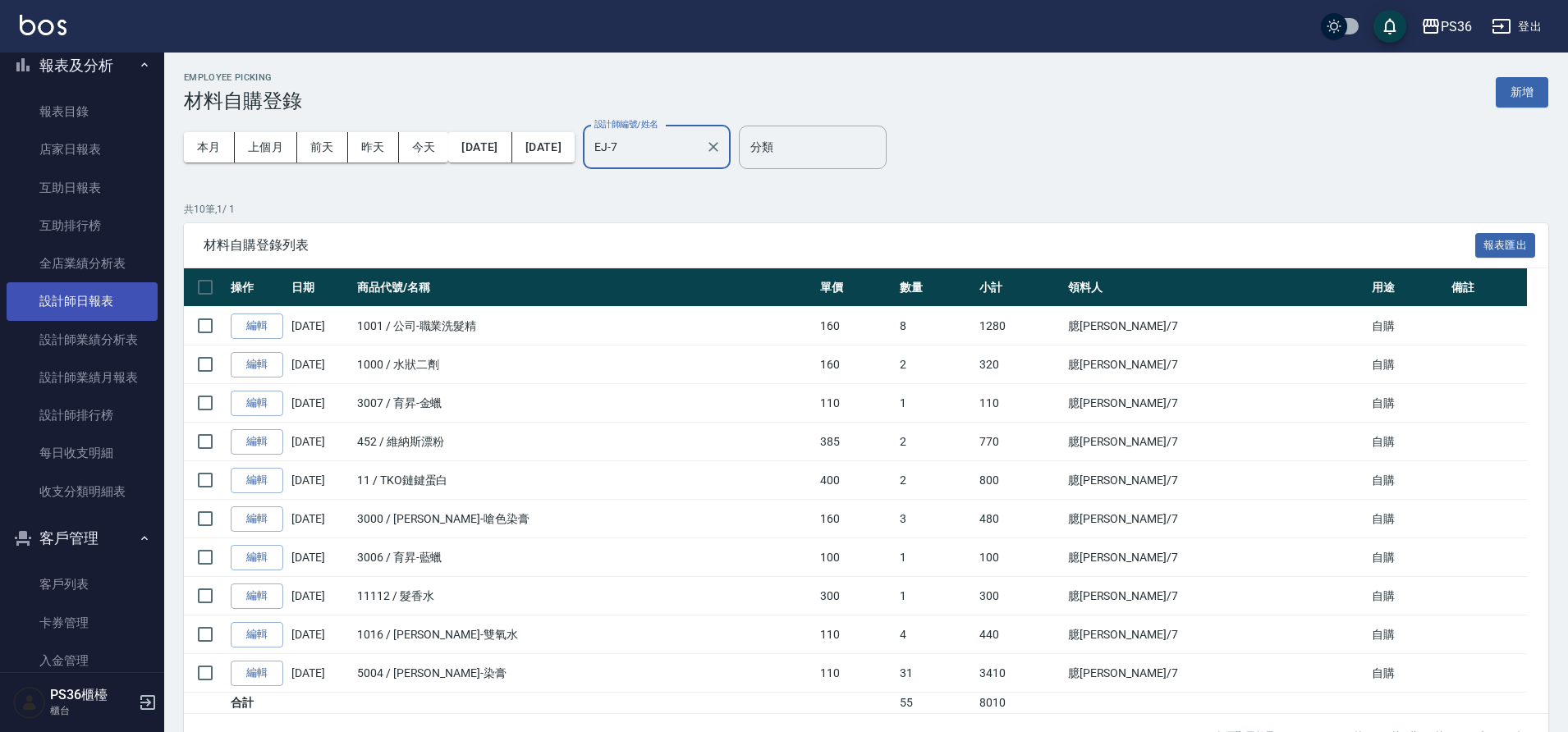
type input "EJ-7"
click at [107, 292] on link "設計師日報表" at bounding box center [82, 301] width 151 height 37
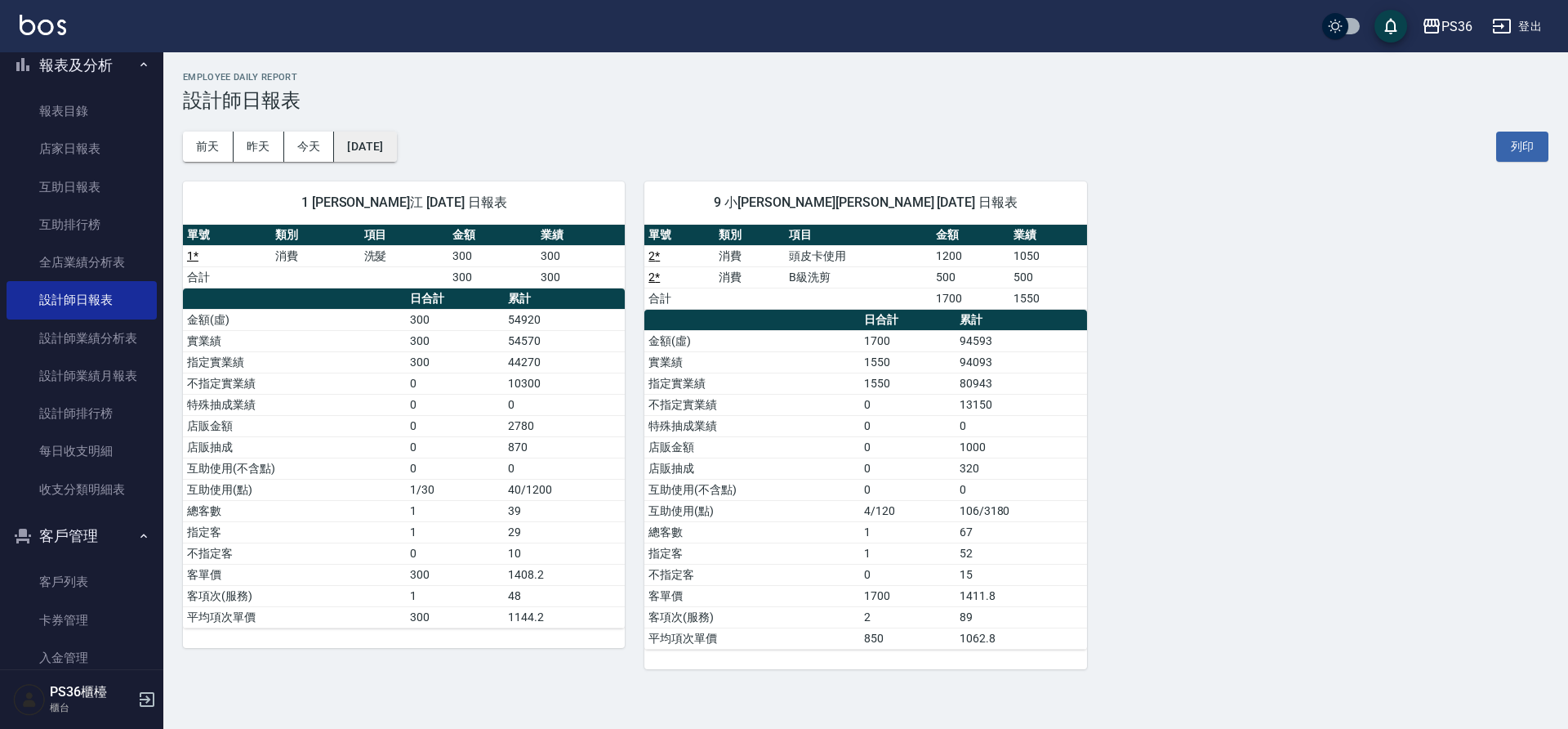
click at [383, 153] on button "[DATE]" at bounding box center [365, 146] width 62 height 30
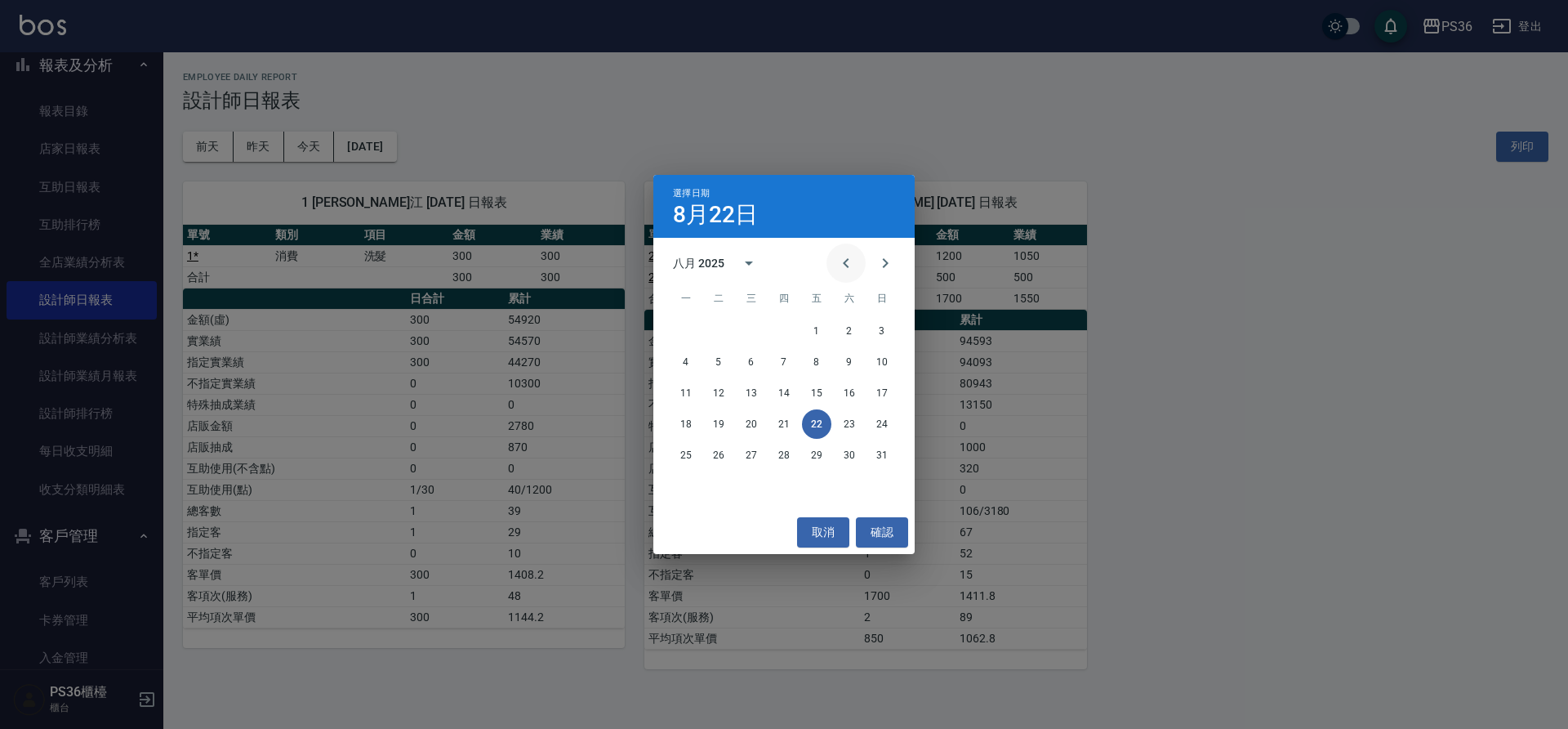
click at [835, 260] on button "Previous month" at bounding box center [846, 263] width 39 height 39
click at [784, 451] on button "31" at bounding box center [784, 455] width 29 height 29
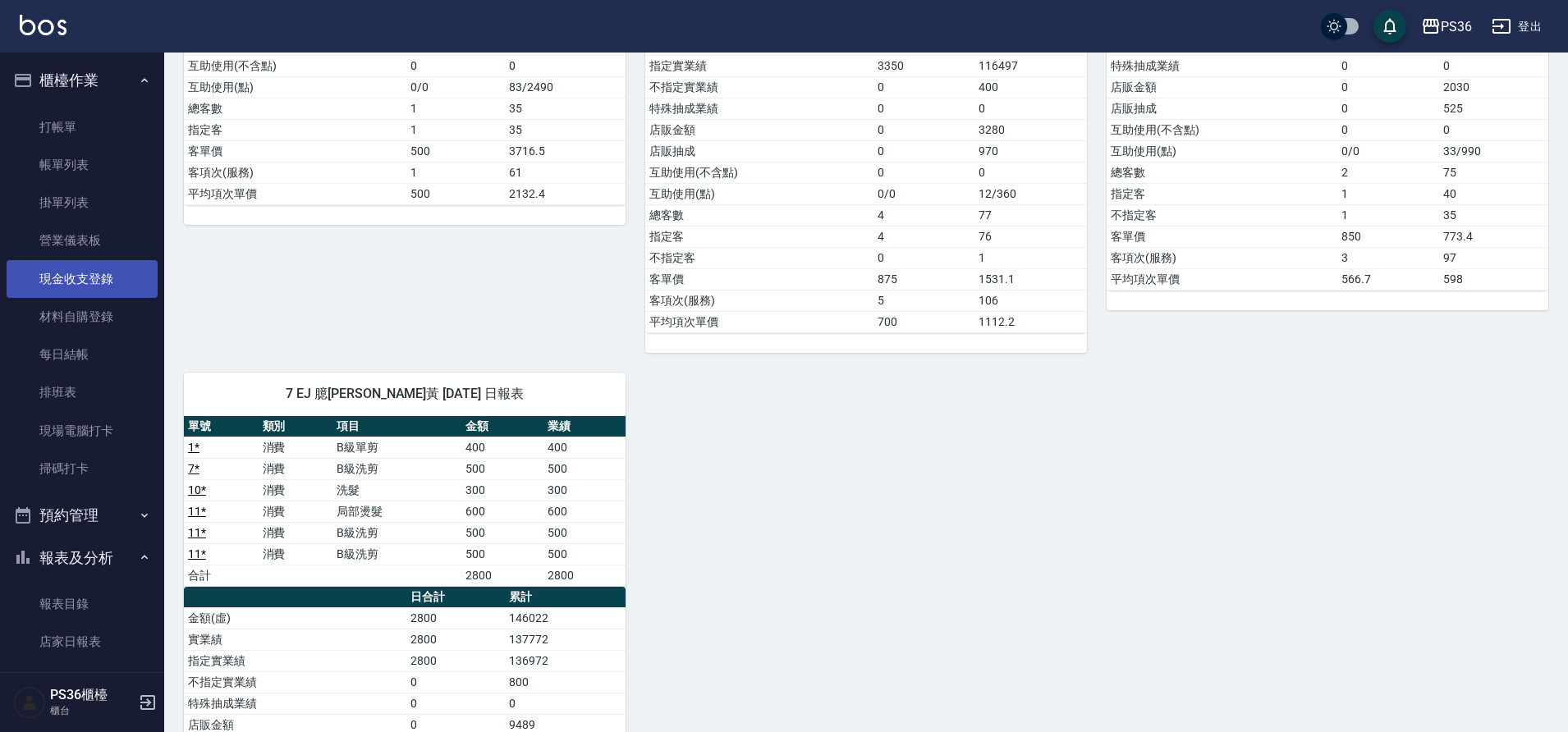
scroll to position [82, 0]
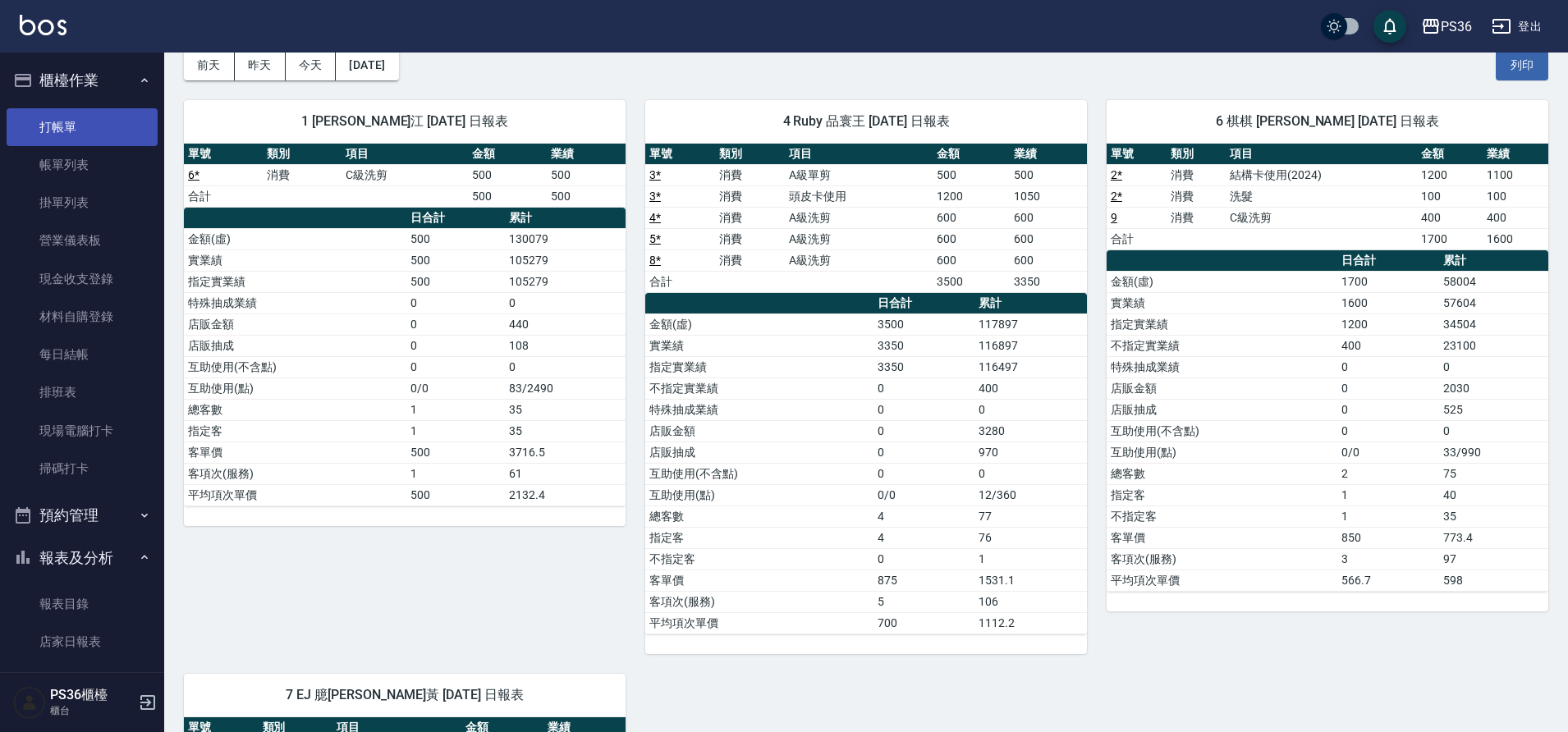
click at [82, 121] on link "打帳單" at bounding box center [82, 127] width 151 height 37
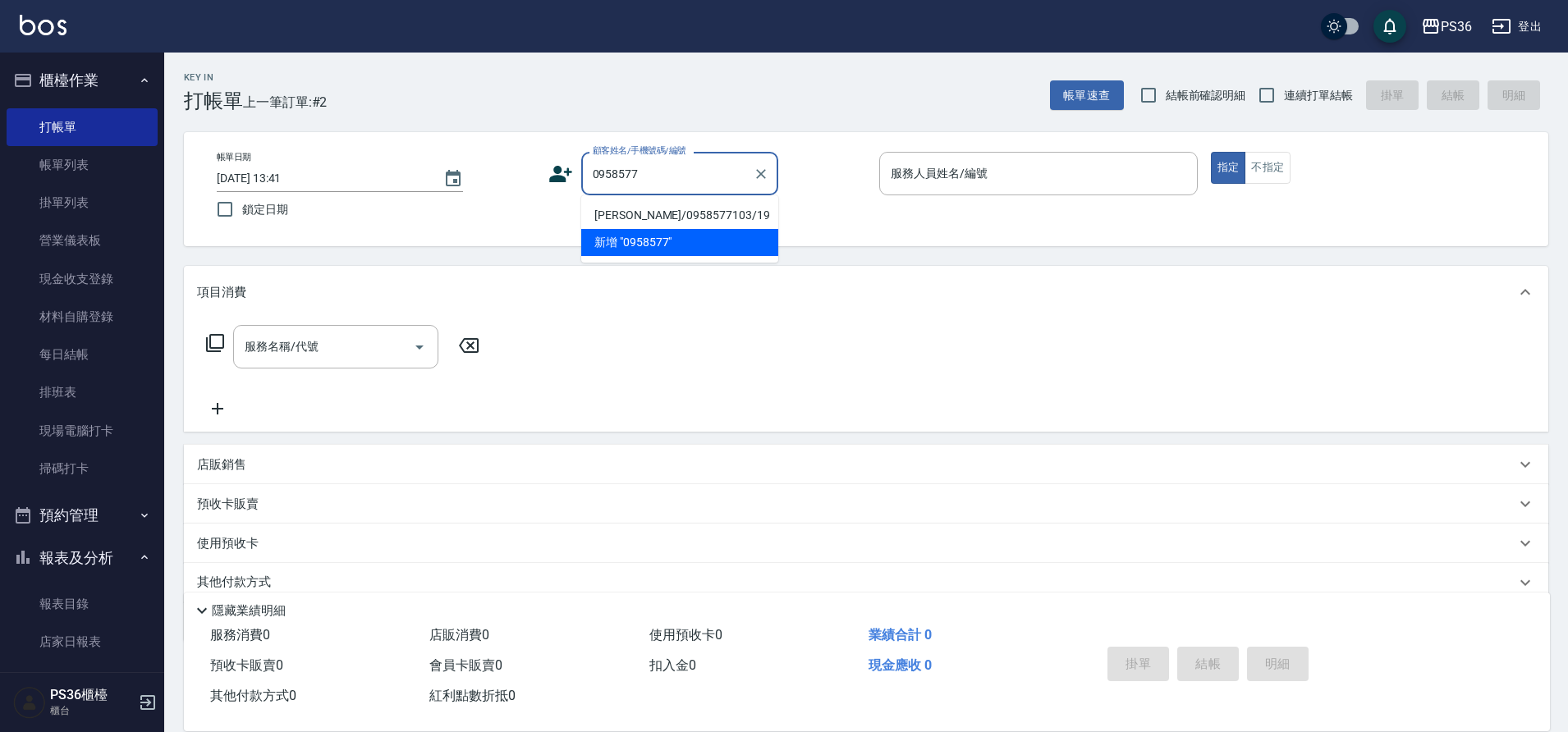
click at [628, 209] on li "[PERSON_NAME]/0958577103/19" at bounding box center [679, 216] width 197 height 27
type input "[PERSON_NAME]/0958577103/19"
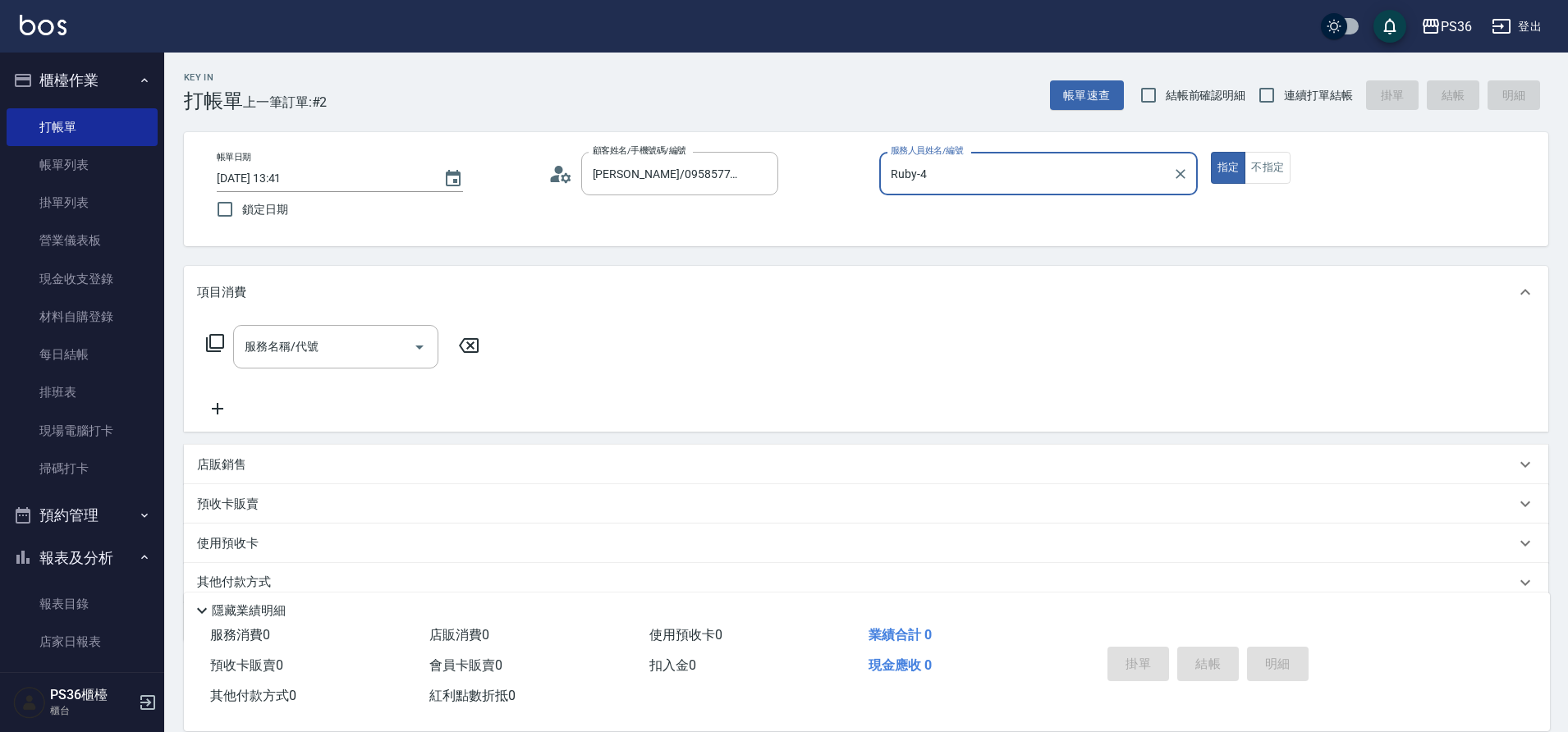
type input "Ruby-4"
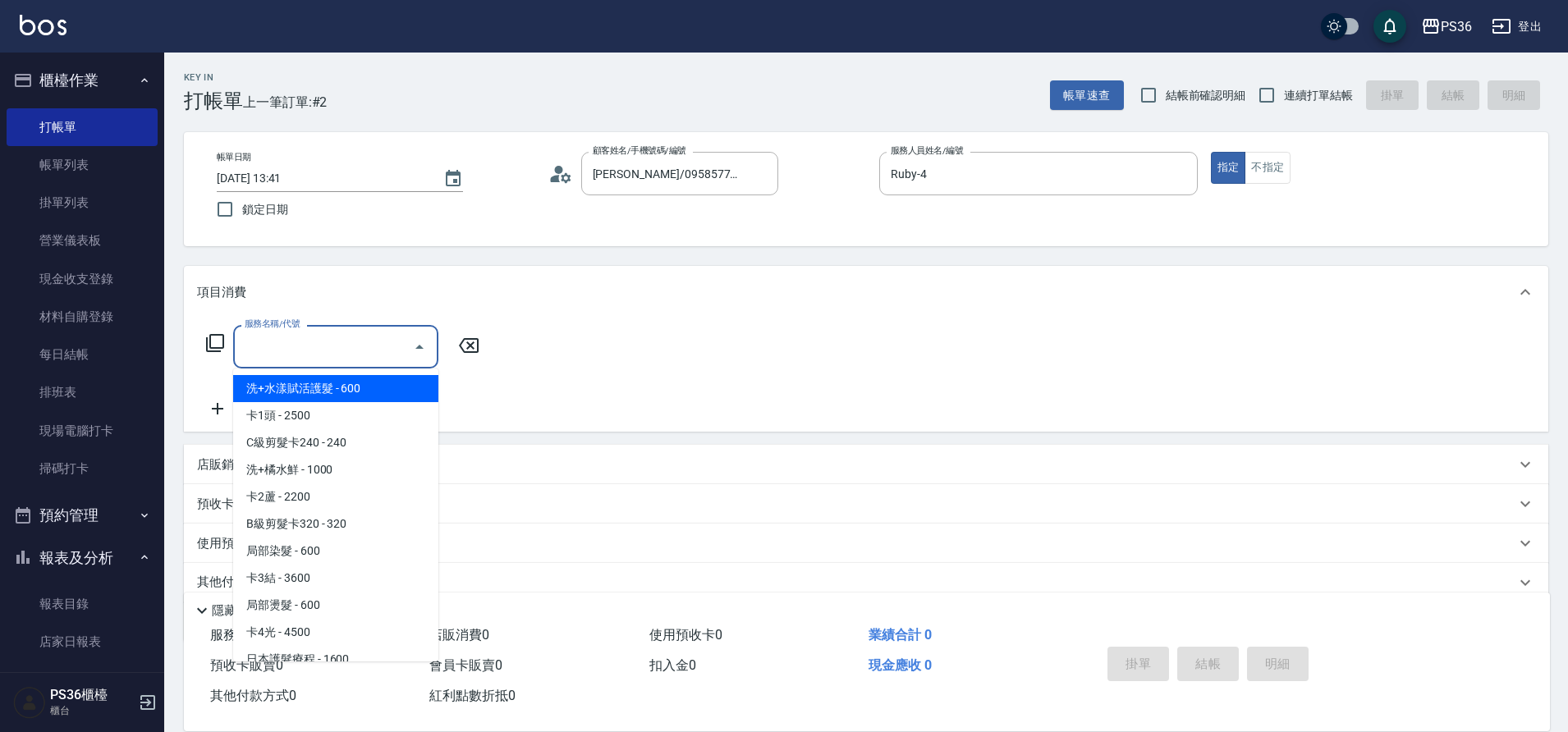
click at [331, 348] on input "服務名稱/代號" at bounding box center [323, 346] width 166 height 28
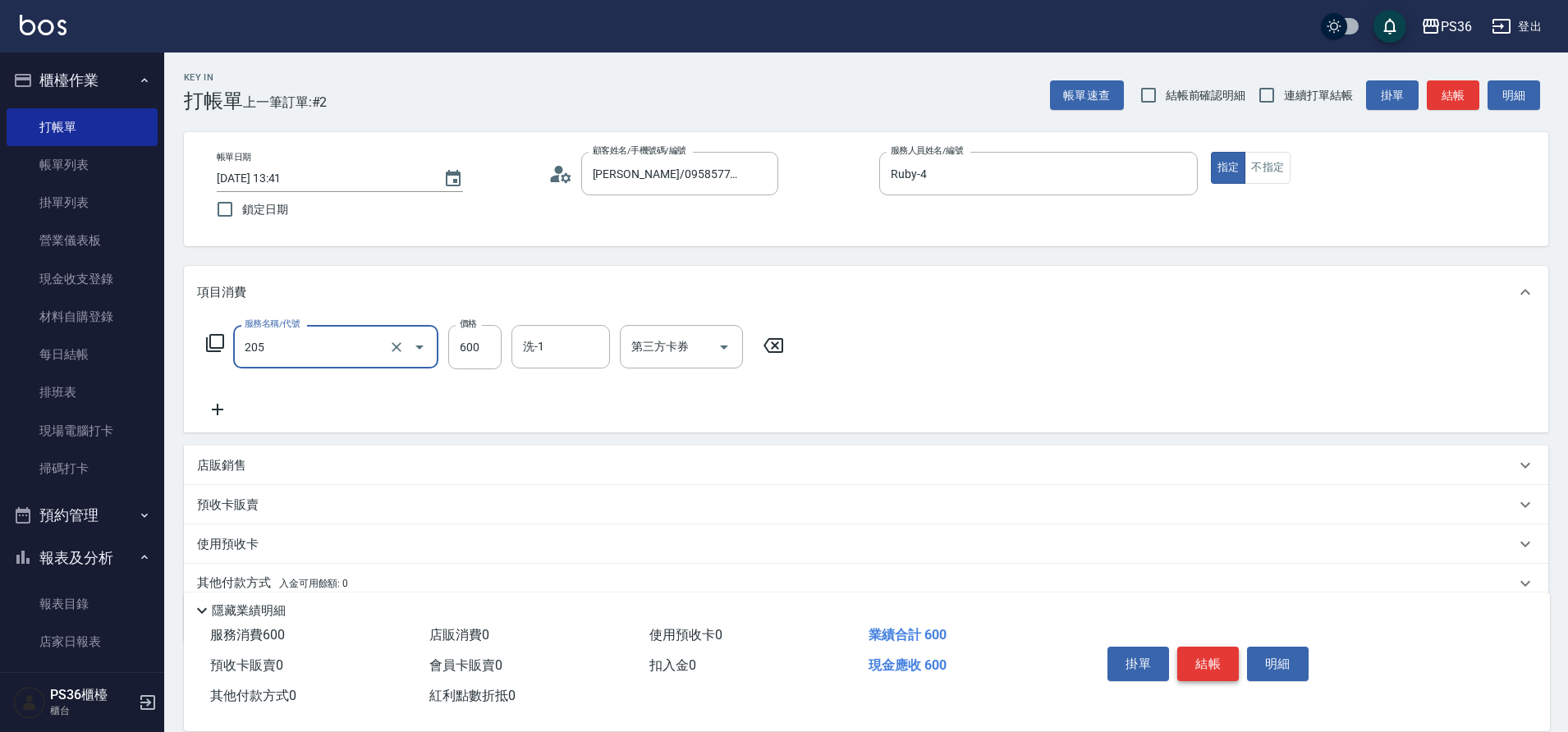
type input "A級洗剪(205)"
click at [1222, 647] on button "結帳" at bounding box center [1207, 663] width 61 height 35
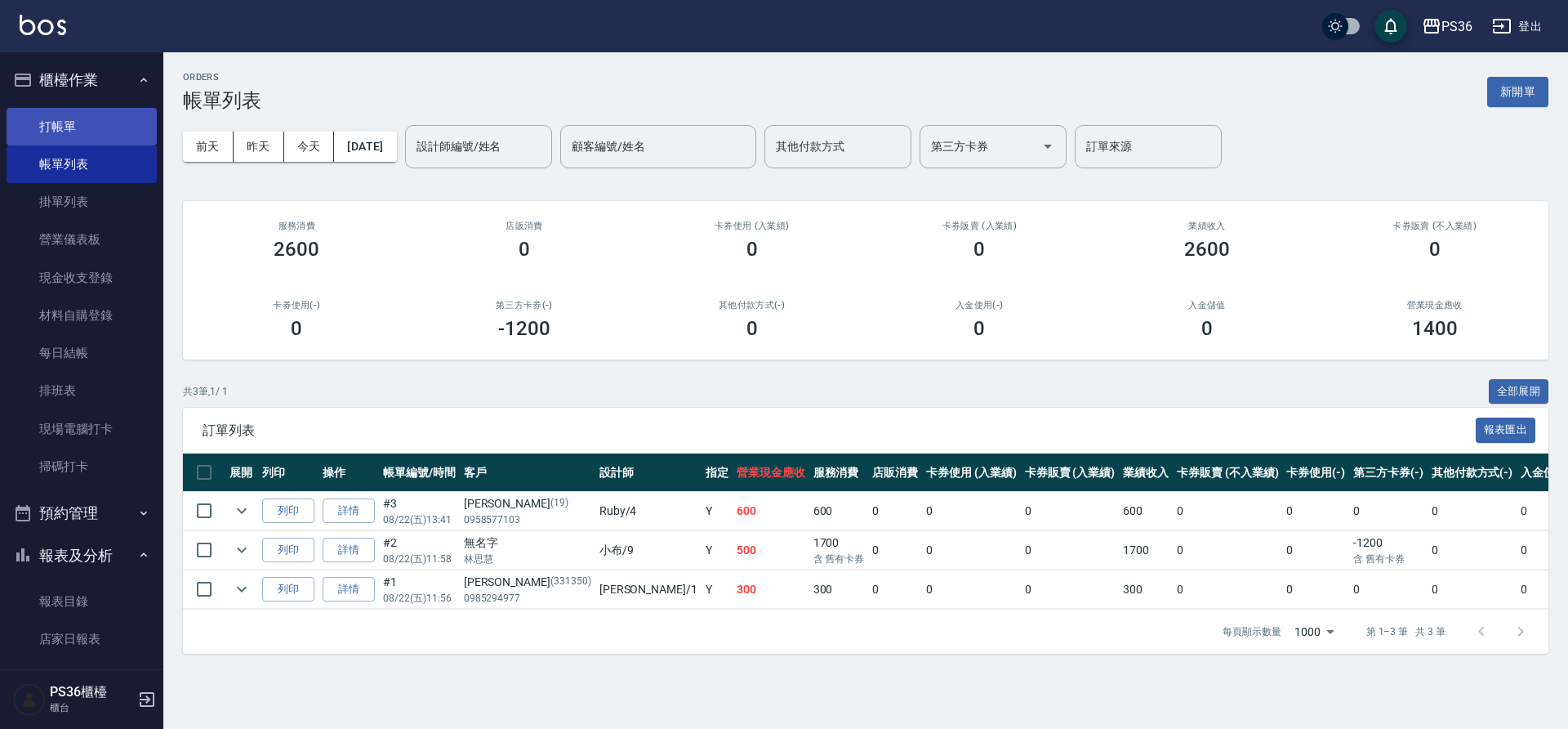
click at [96, 140] on link "打帳單" at bounding box center [82, 127] width 151 height 37
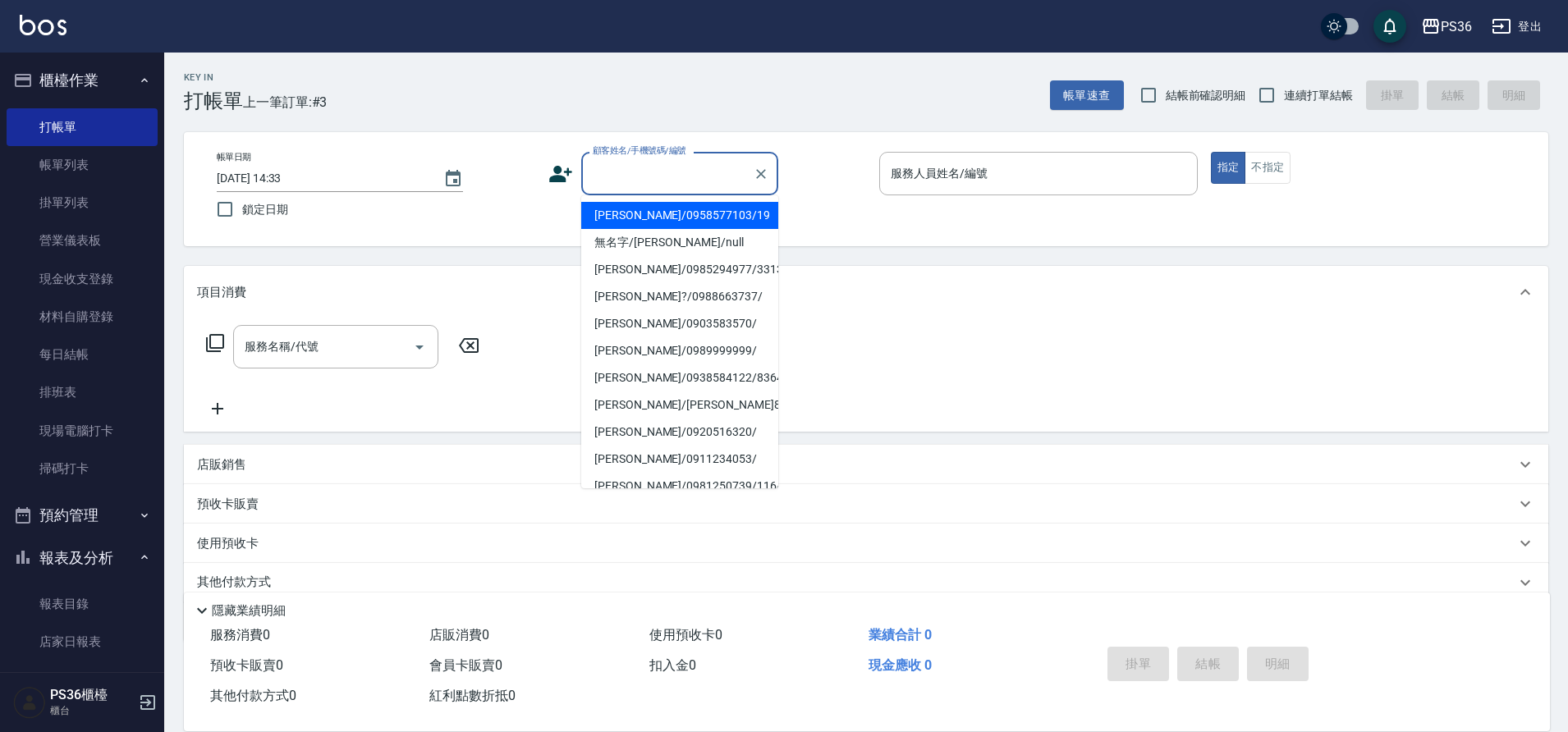
click at [617, 173] on input "顧客姓名/手機號碼/編號" at bounding box center [667, 174] width 158 height 28
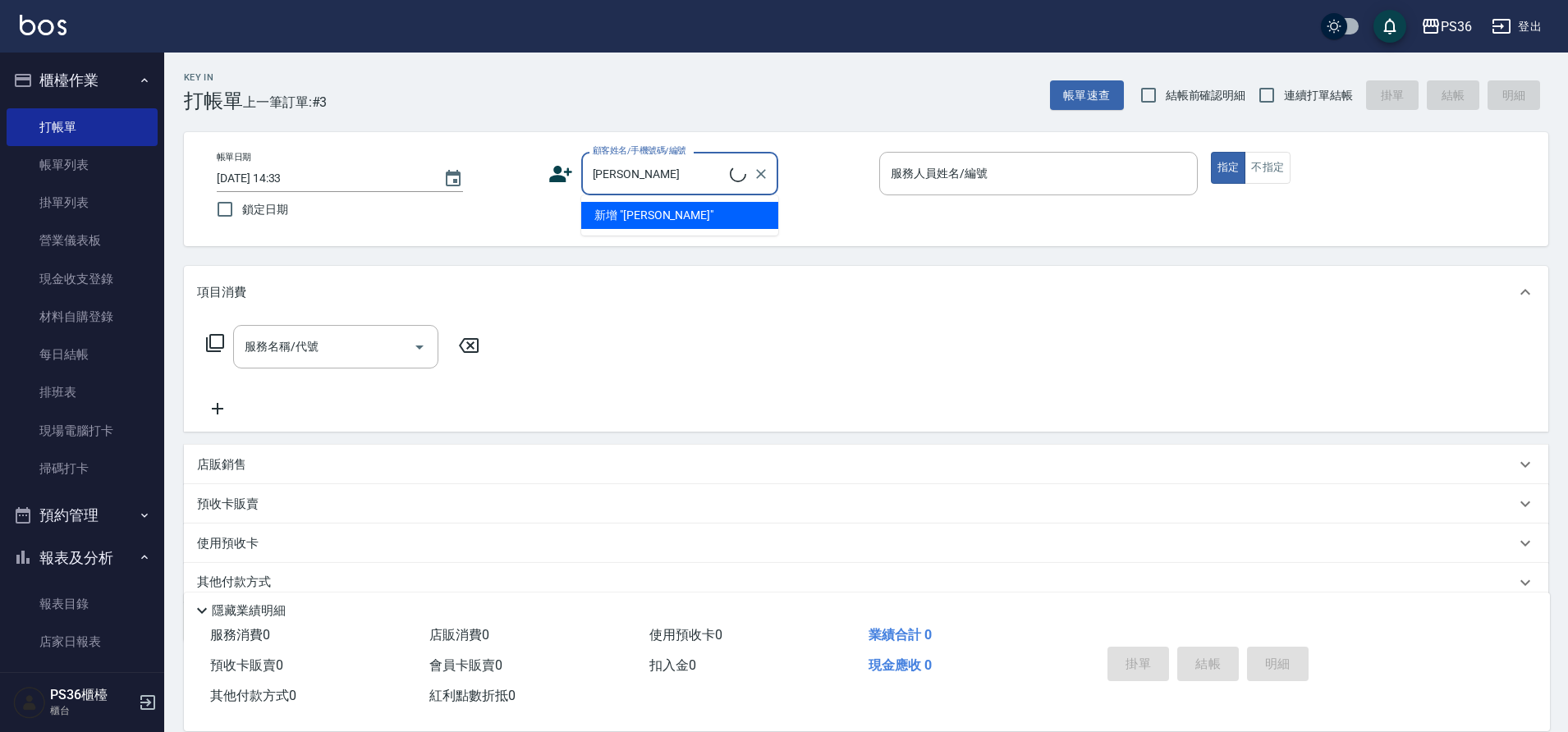
type input "潘"
type input "曾"
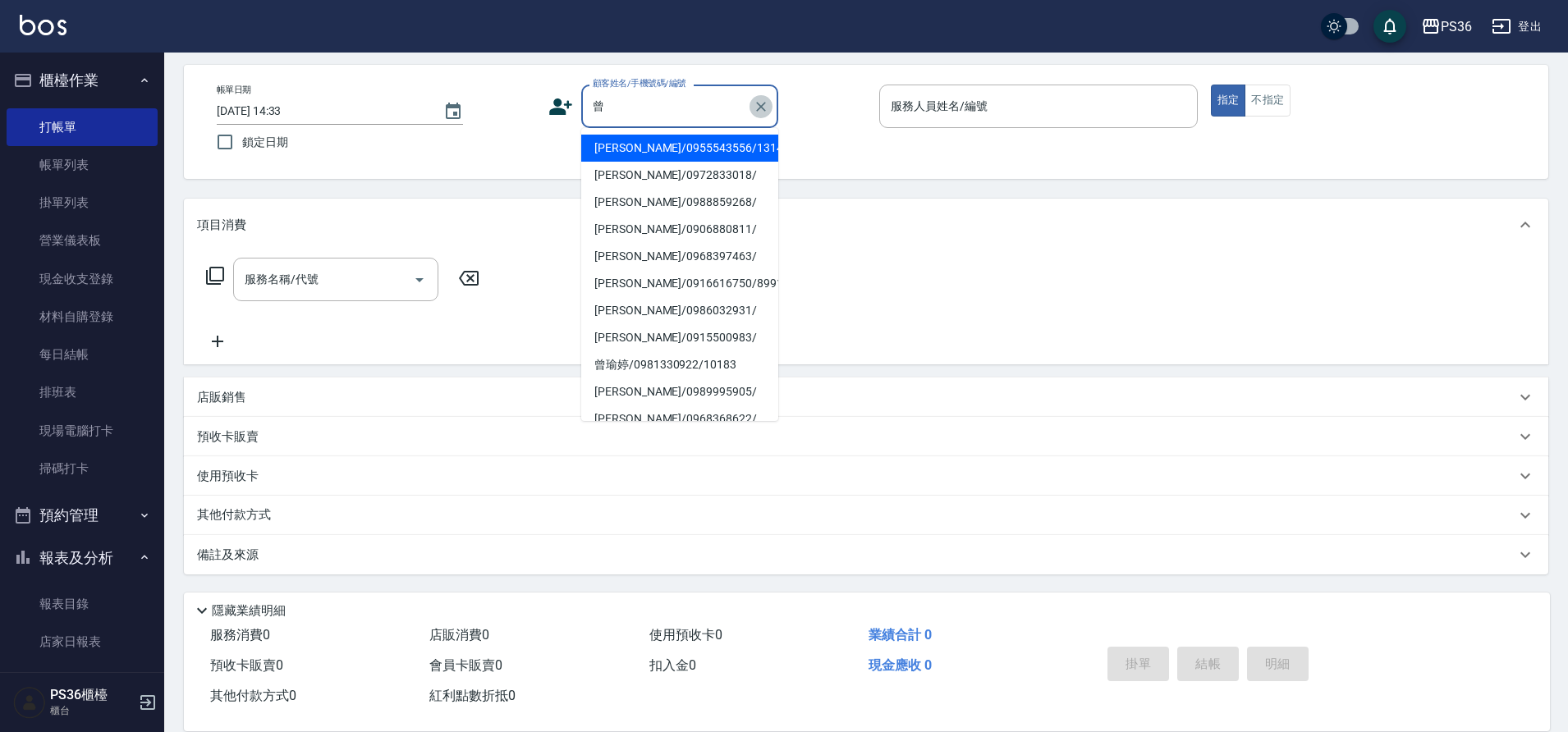
click at [763, 106] on icon "Clear" at bounding box center [761, 107] width 16 height 16
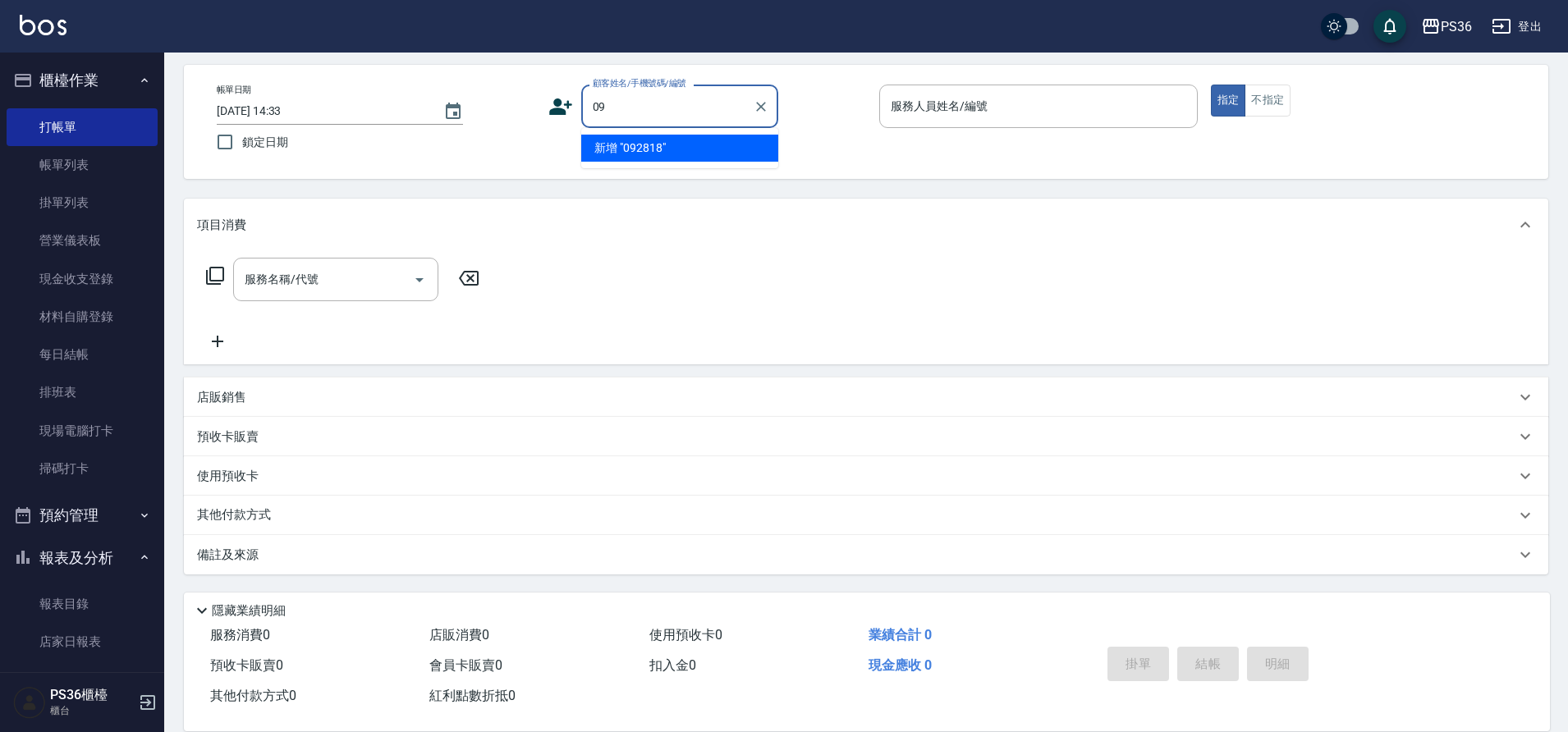
type input "0"
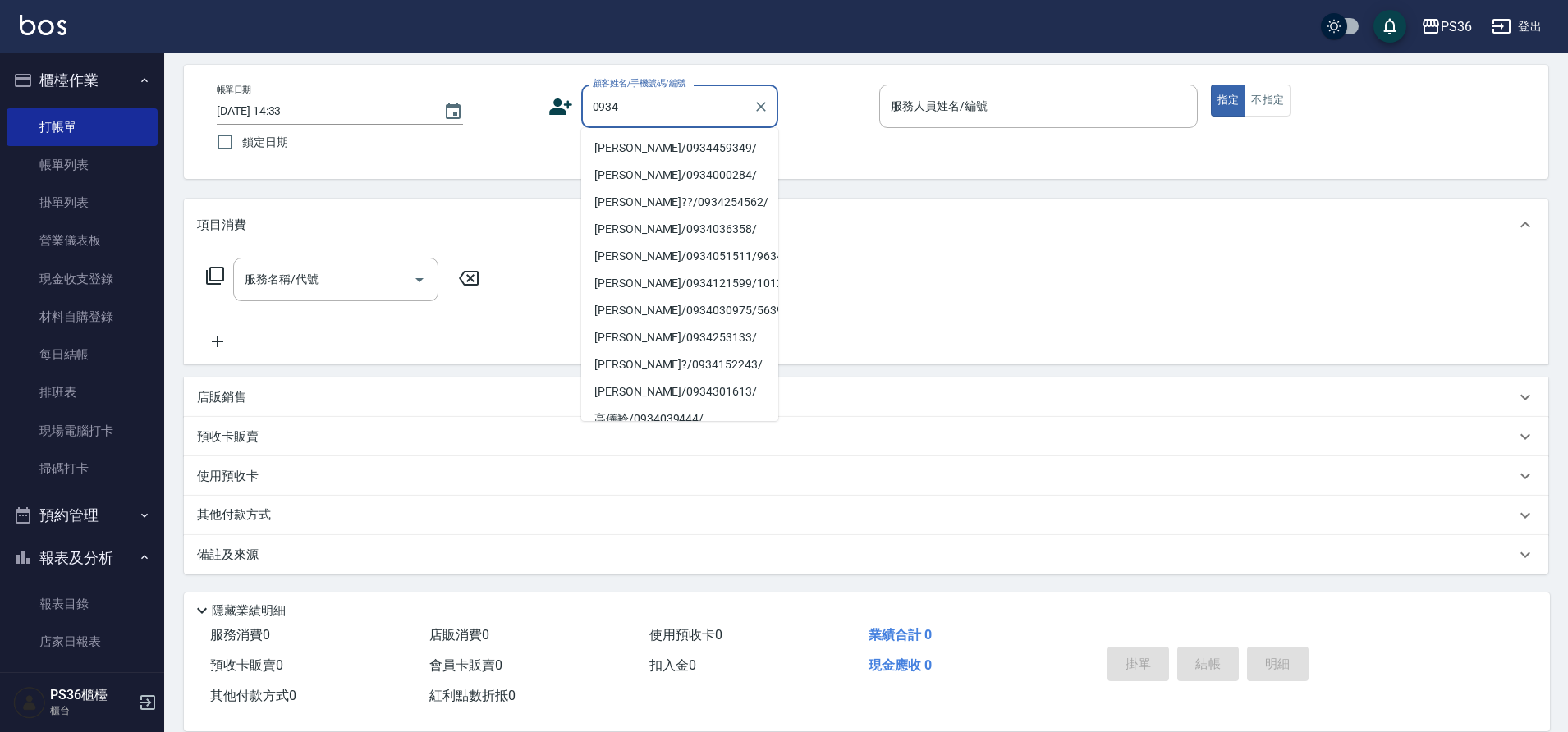
click at [635, 141] on li "[PERSON_NAME]/0934459349/" at bounding box center [679, 148] width 197 height 27
type input "[PERSON_NAME]/0934459349/"
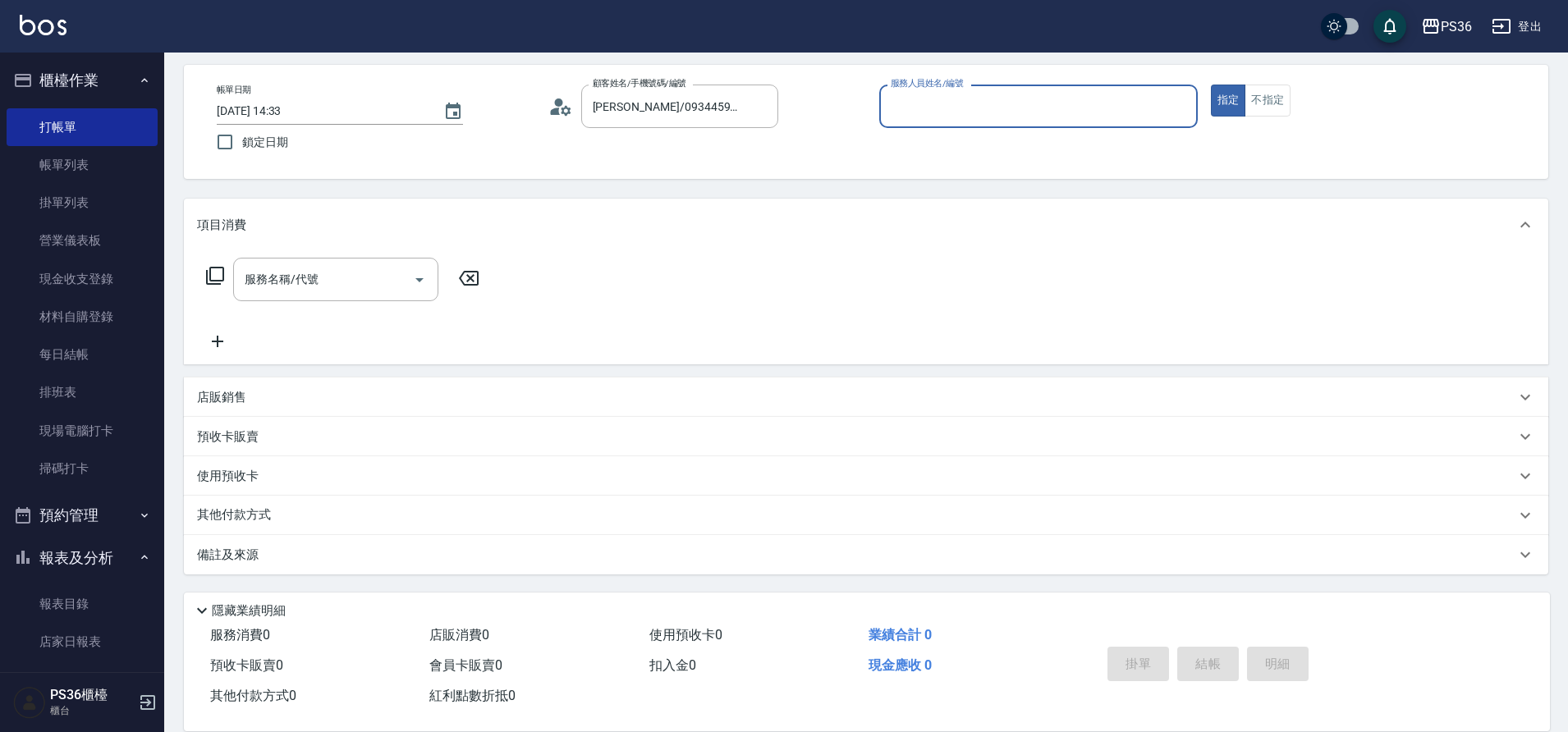
type input "EJ-7"
click at [1172, 103] on icon "Clear" at bounding box center [1180, 107] width 16 height 16
type input "2"
type button "true"
type input "Miya-2"
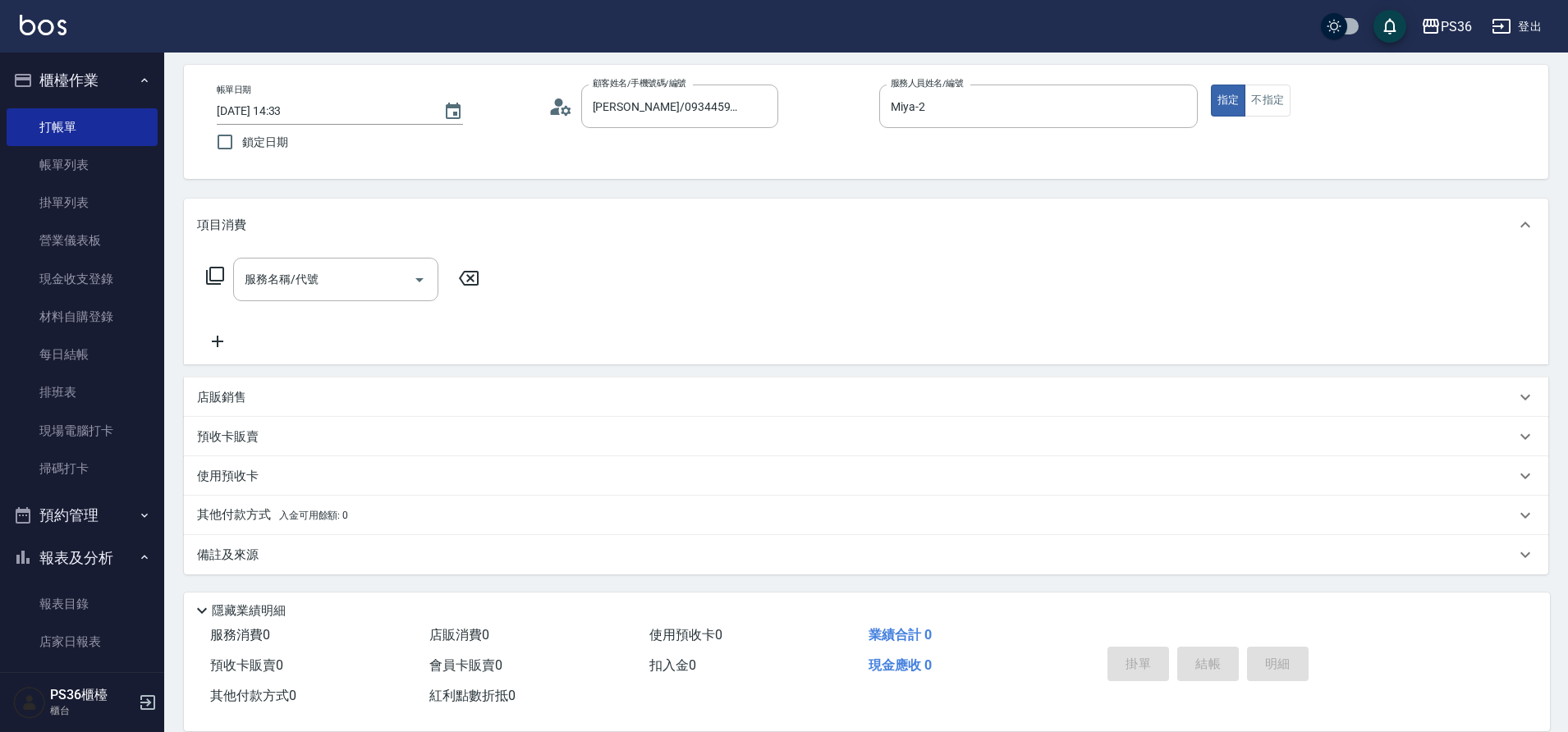
click at [244, 386] on div "店販銷售" at bounding box center [865, 397] width 1364 height 39
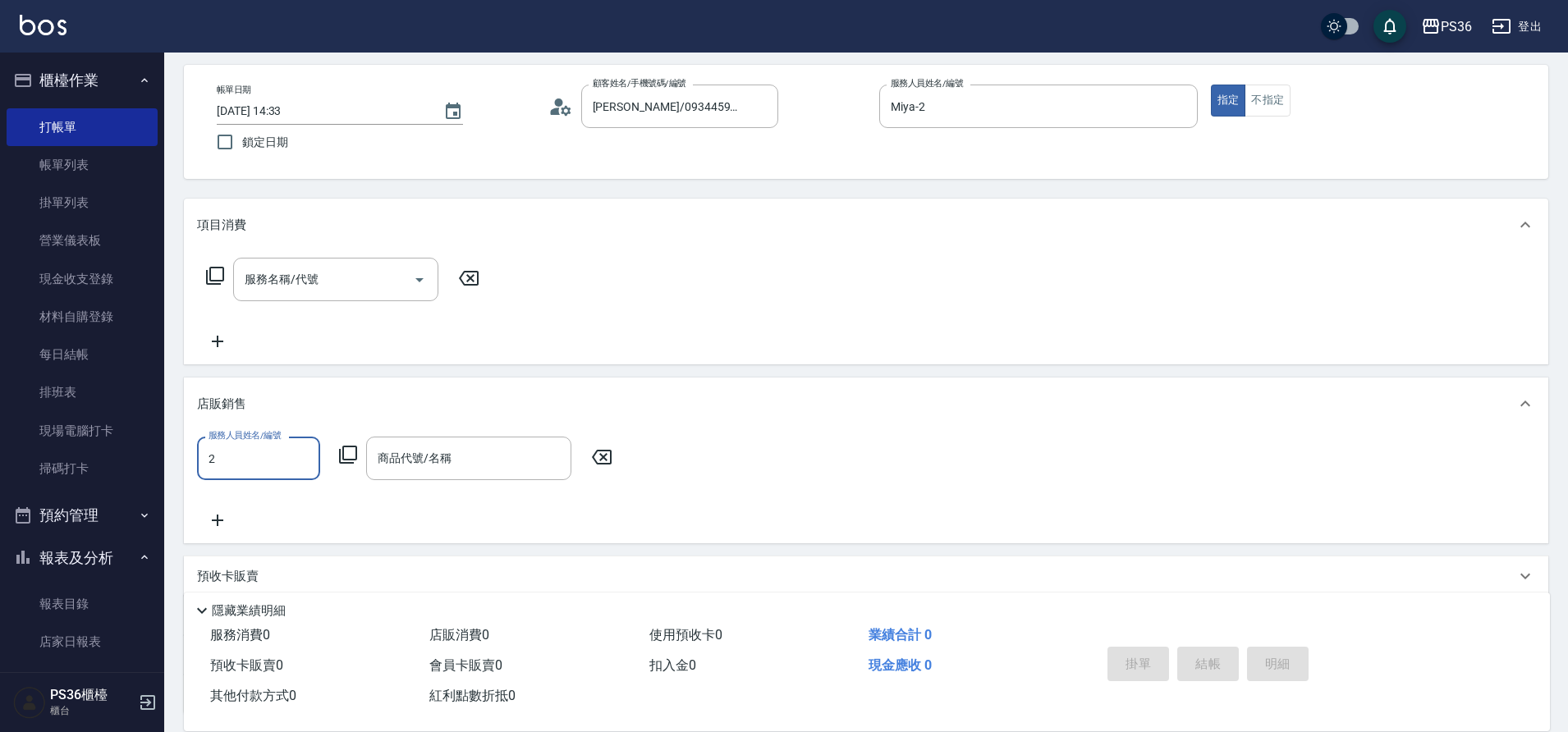
type input "Miya-2"
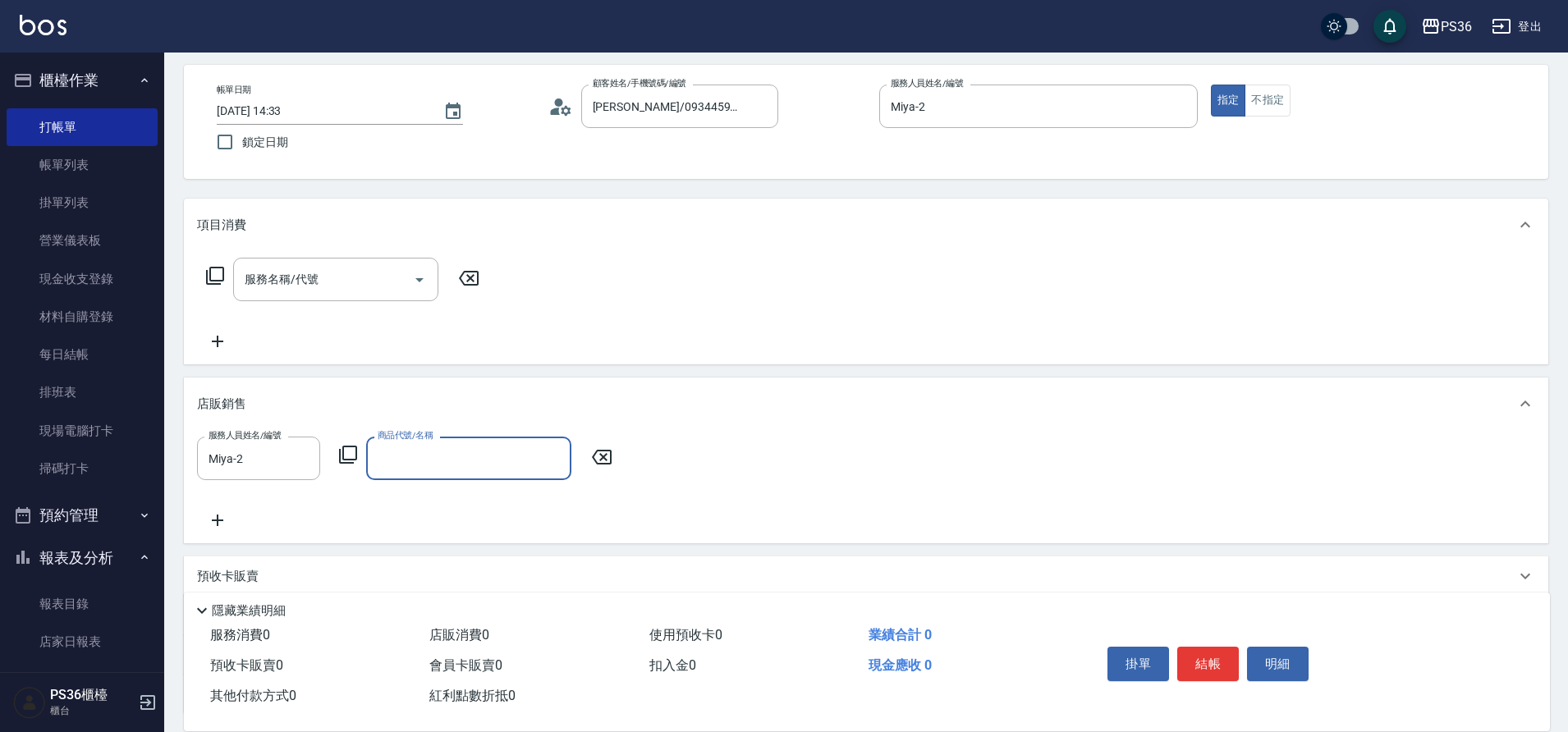
click at [402, 471] on input "商品代號/名稱" at bounding box center [469, 458] width 191 height 28
click at [402, 470] on input "商品代號/名稱" at bounding box center [469, 458] width 191 height 28
click at [486, 502] on span "1034 - 年終-返璞歸真洗護組 - 999" at bounding box center [469, 500] width 205 height 27
type input "年終-返璞歸真洗護組"
click at [600, 462] on input "999" at bounding box center [608, 459] width 53 height 45
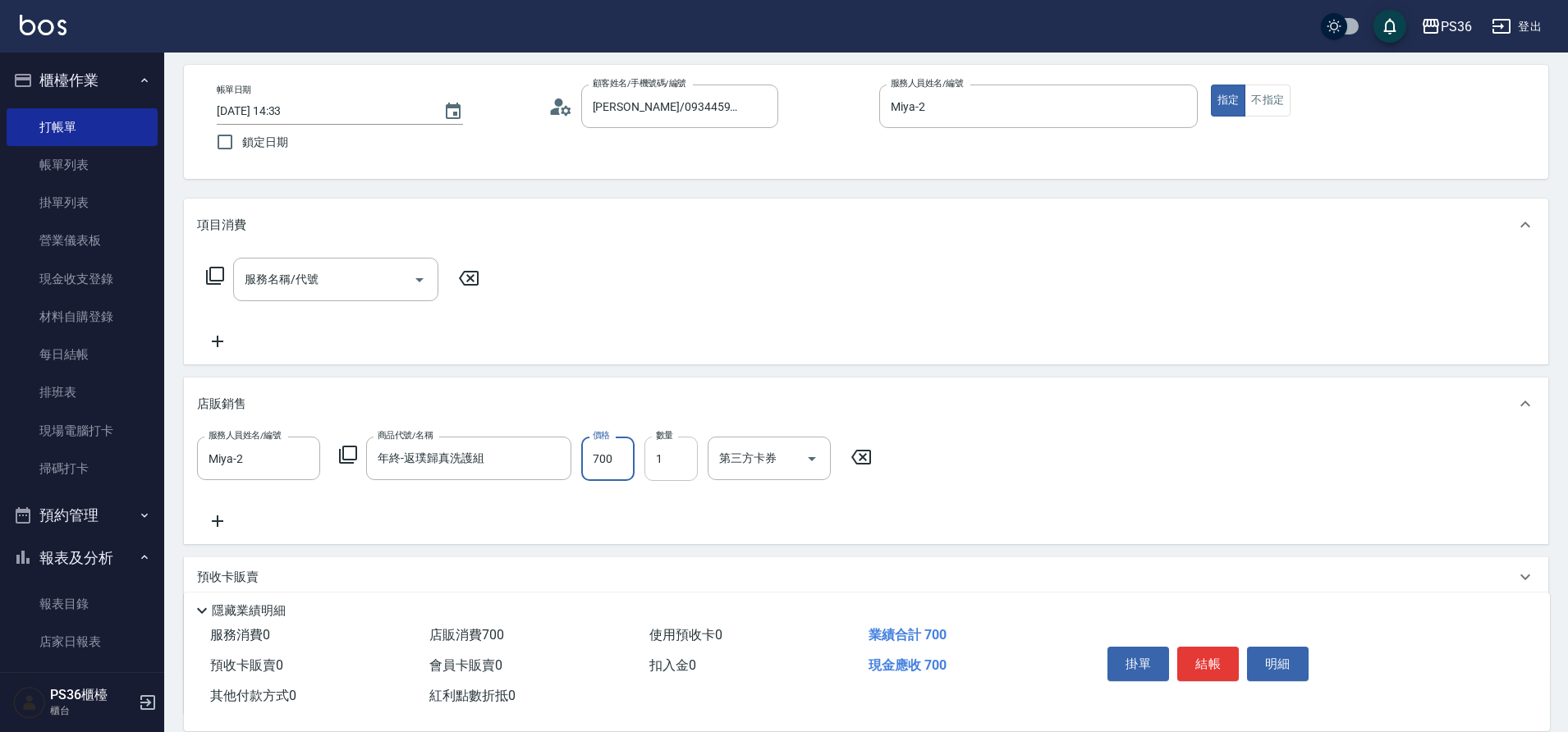
type input "700"
click at [653, 453] on input "1" at bounding box center [671, 459] width 53 height 45
type input "3"
click at [1211, 655] on button "結帳" at bounding box center [1207, 663] width 61 height 35
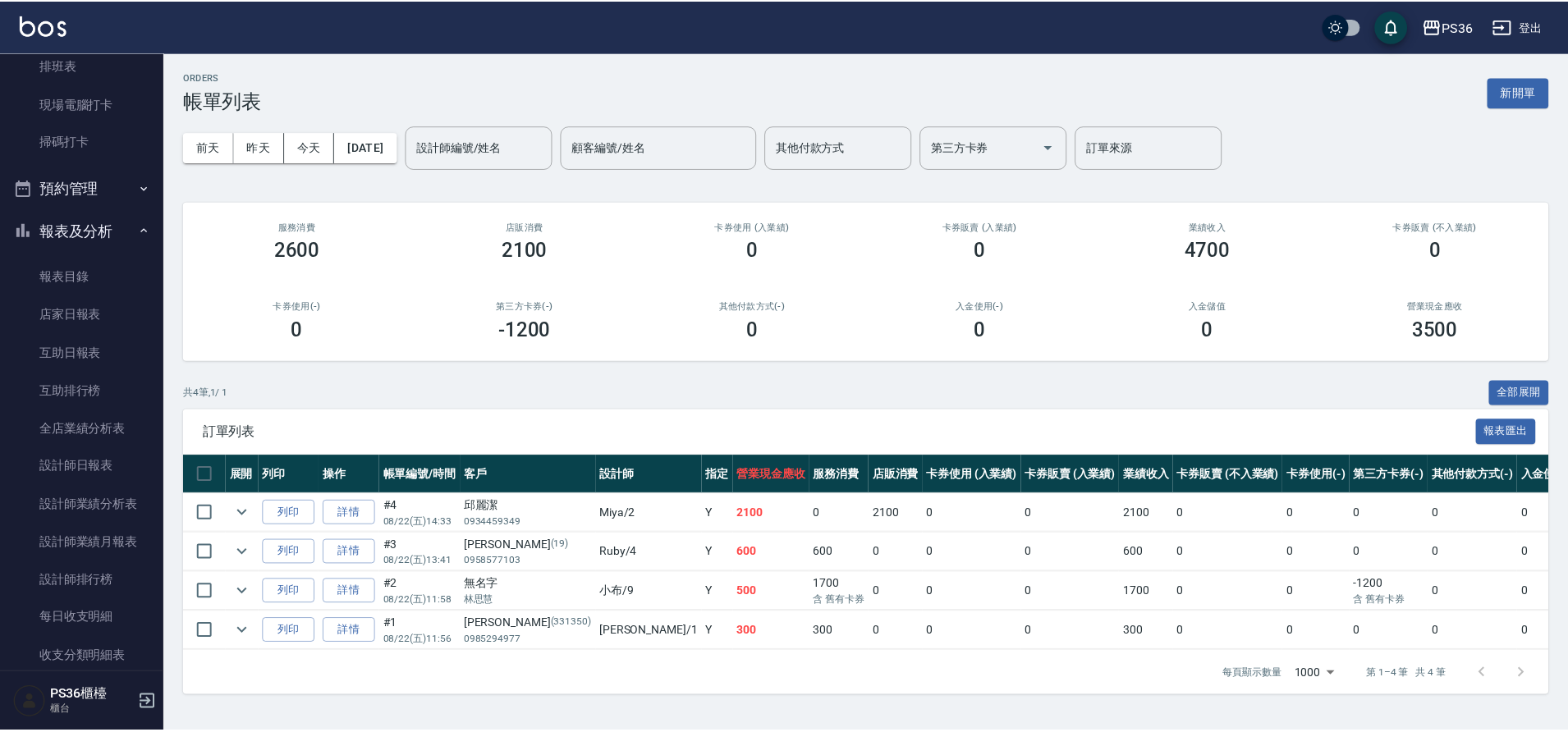
scroll to position [328, 0]
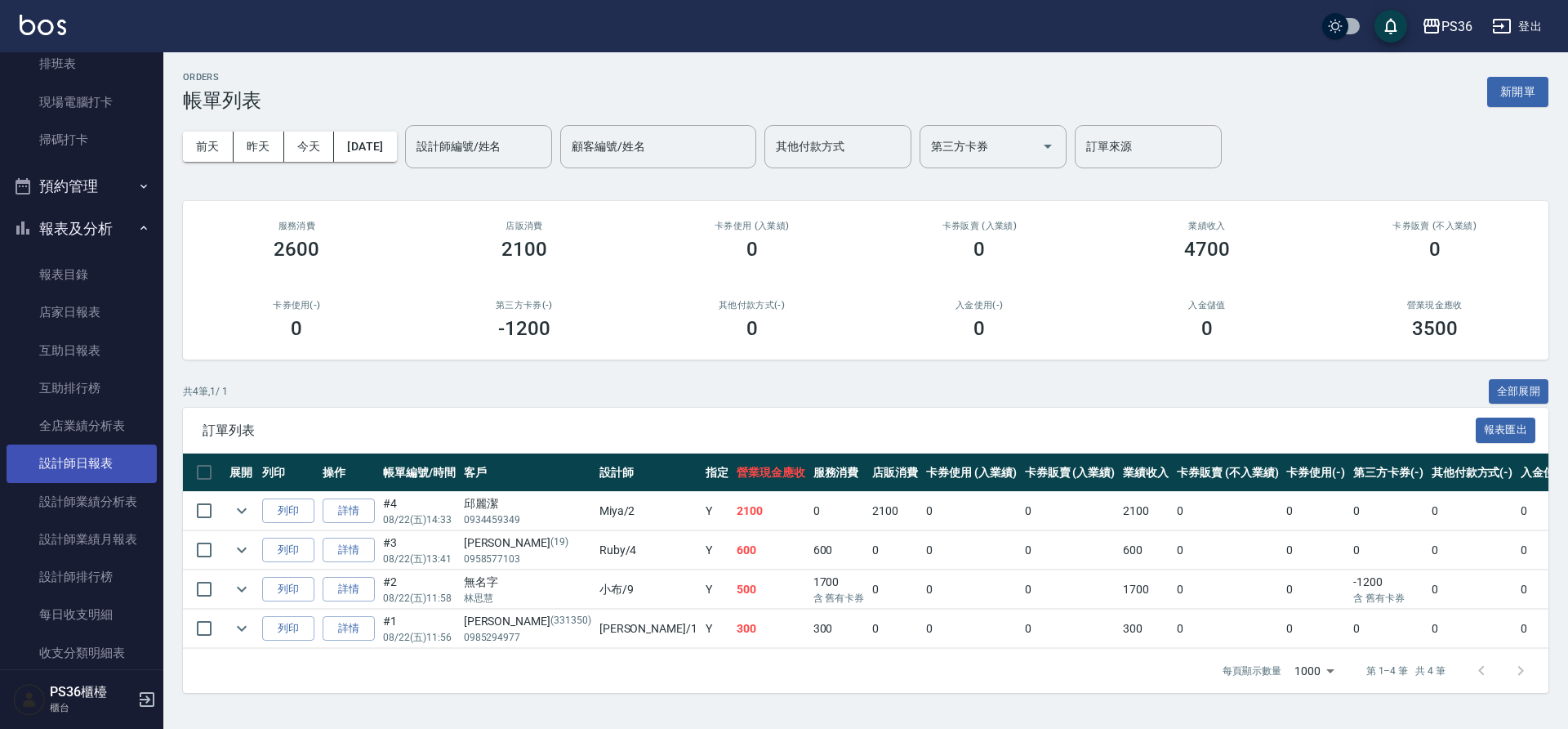
click at [88, 466] on link "設計師日報表" at bounding box center [82, 463] width 151 height 37
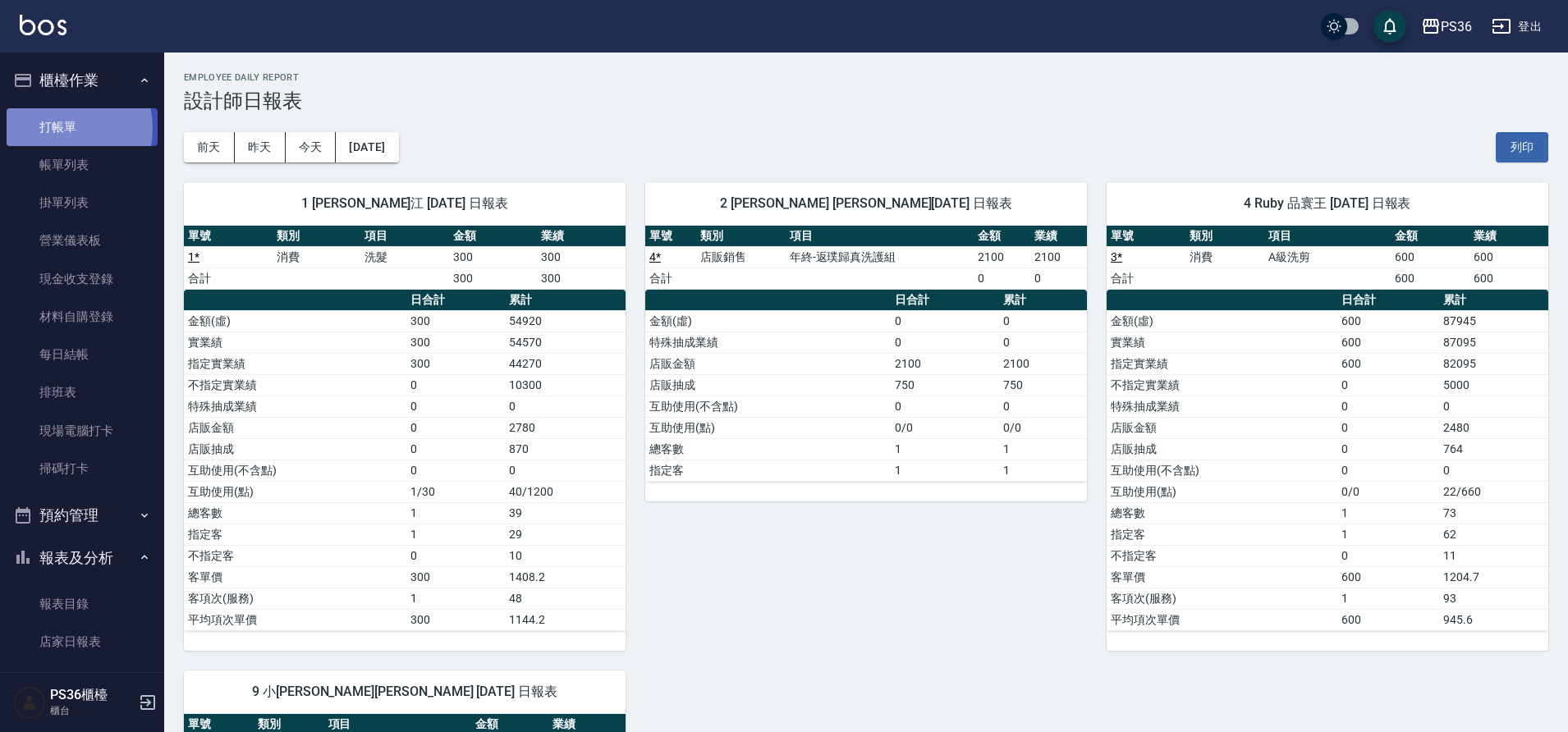
click at [57, 128] on link "打帳單" at bounding box center [82, 127] width 151 height 37
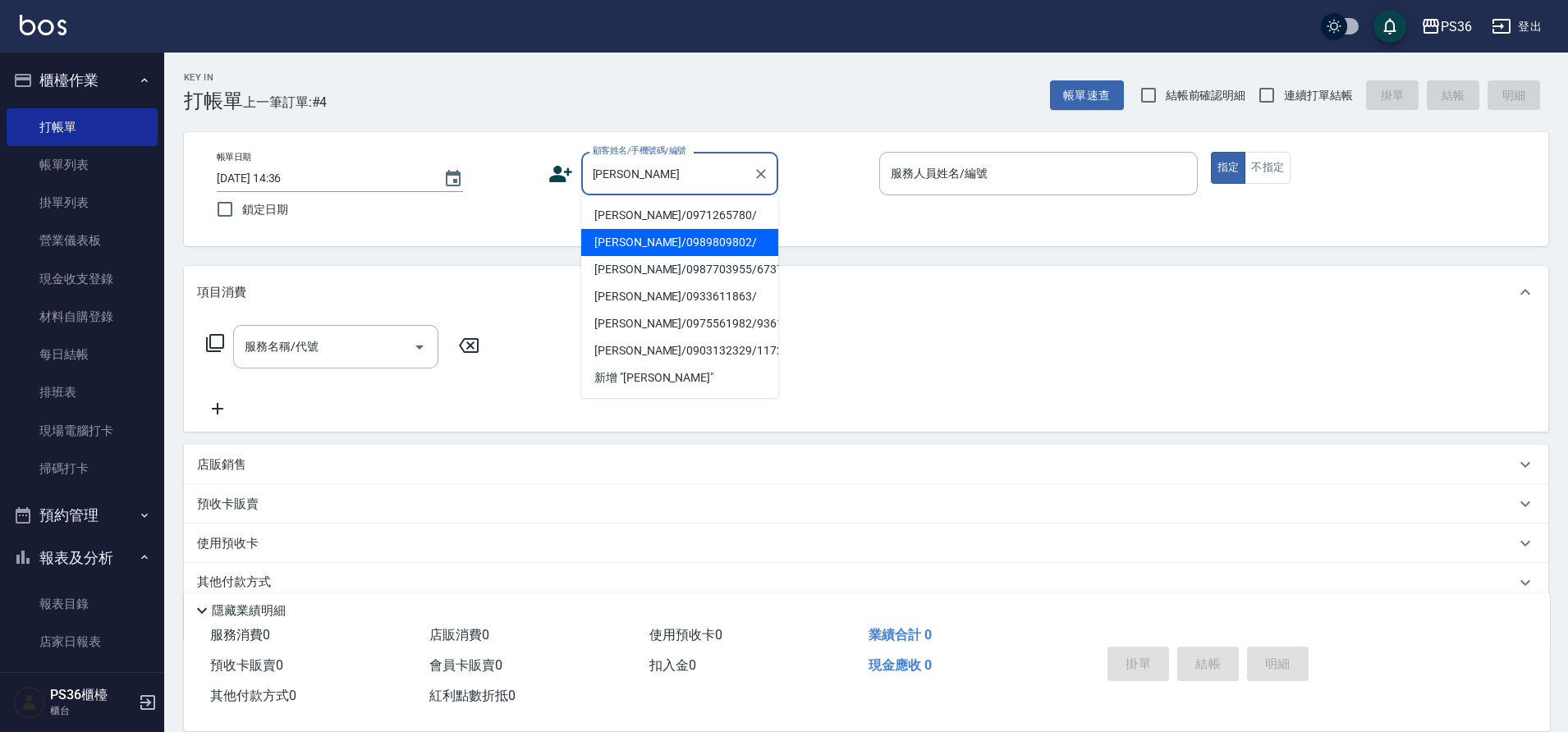
click at [682, 245] on li "[PERSON_NAME]/0989809802/" at bounding box center [679, 242] width 197 height 27
type input "[PERSON_NAME]/0989809802/"
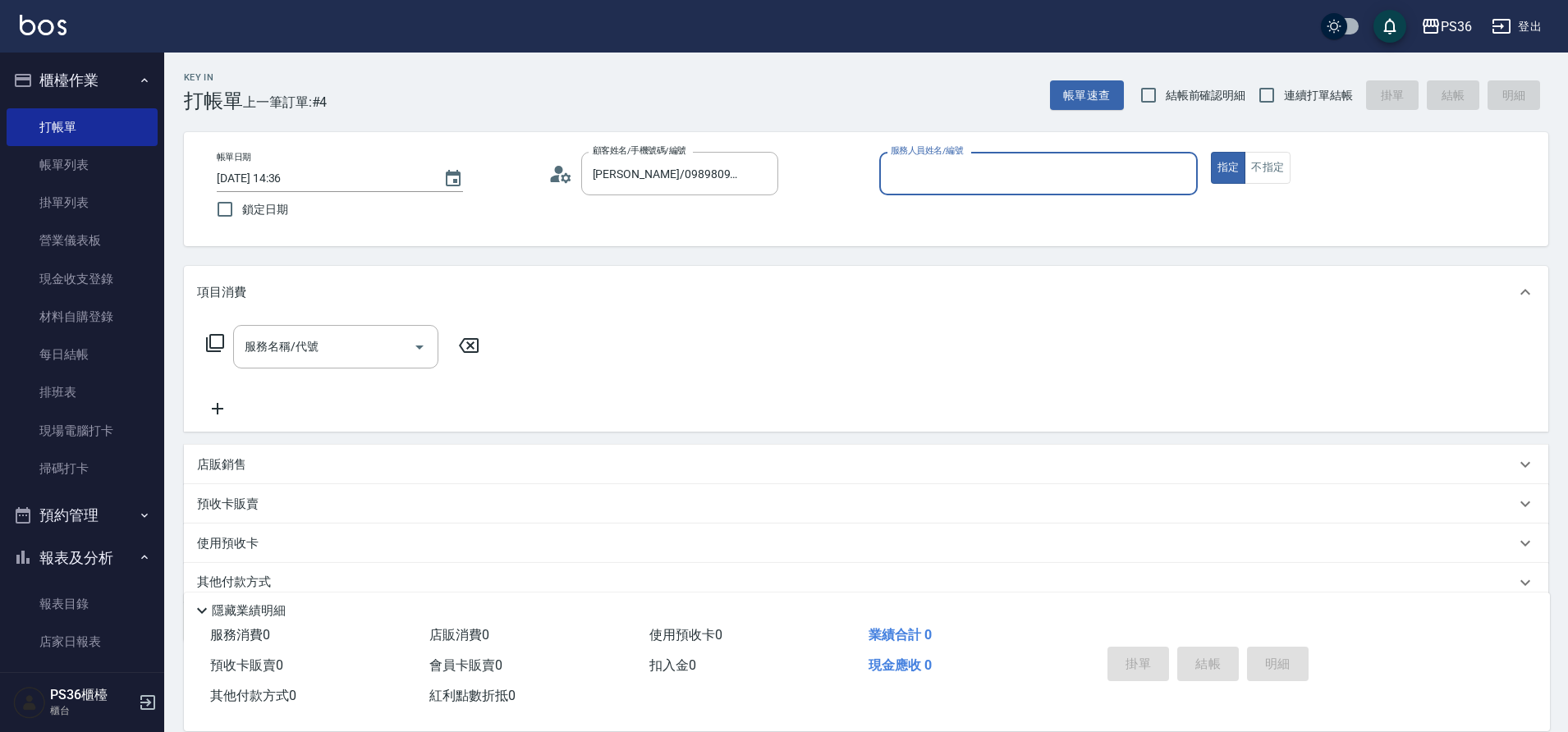
type input "Ruby-4"
click at [377, 337] on input "服務名稱/代號" at bounding box center [323, 346] width 166 height 28
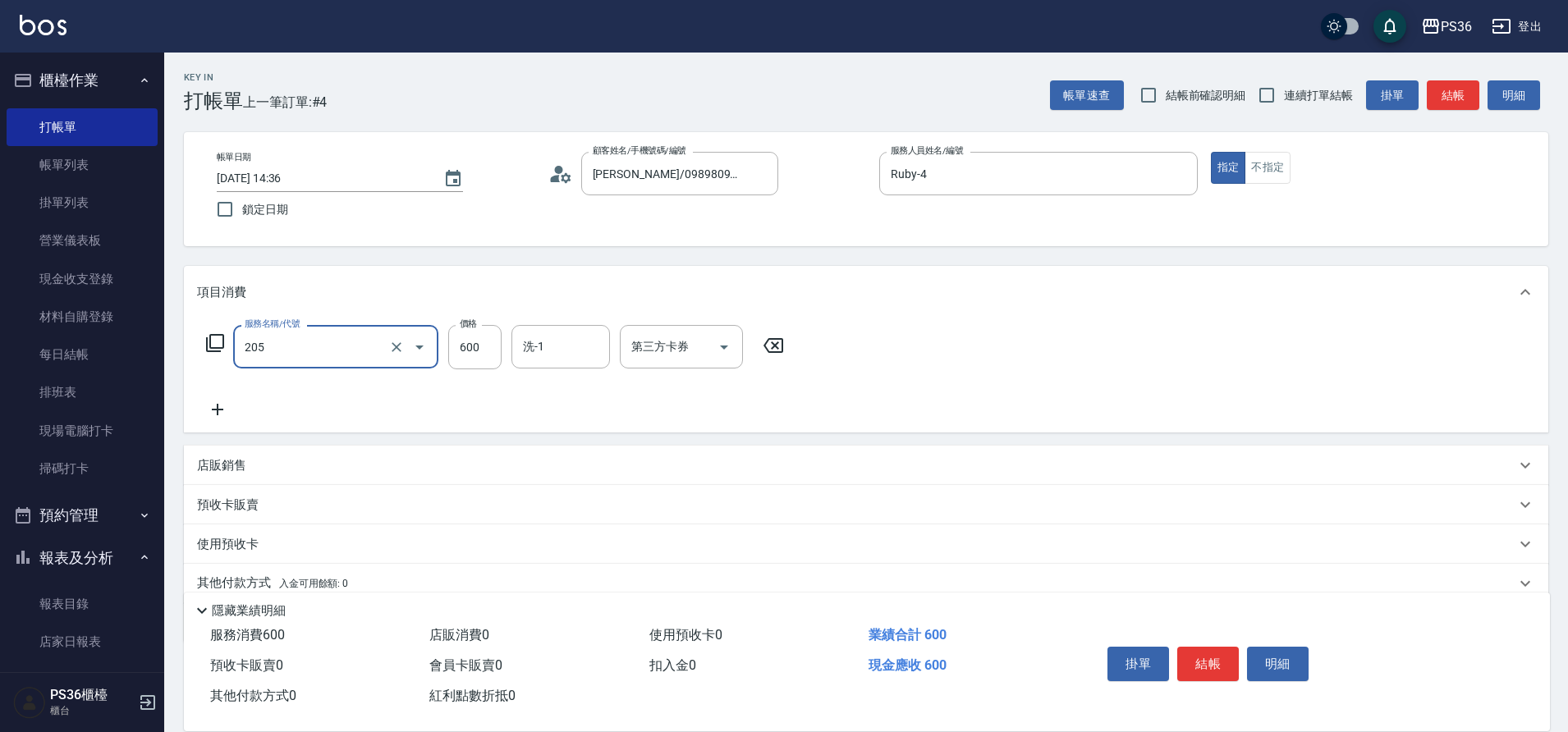
type input "A級洗剪(205)"
click at [226, 406] on icon at bounding box center [217, 410] width 41 height 20
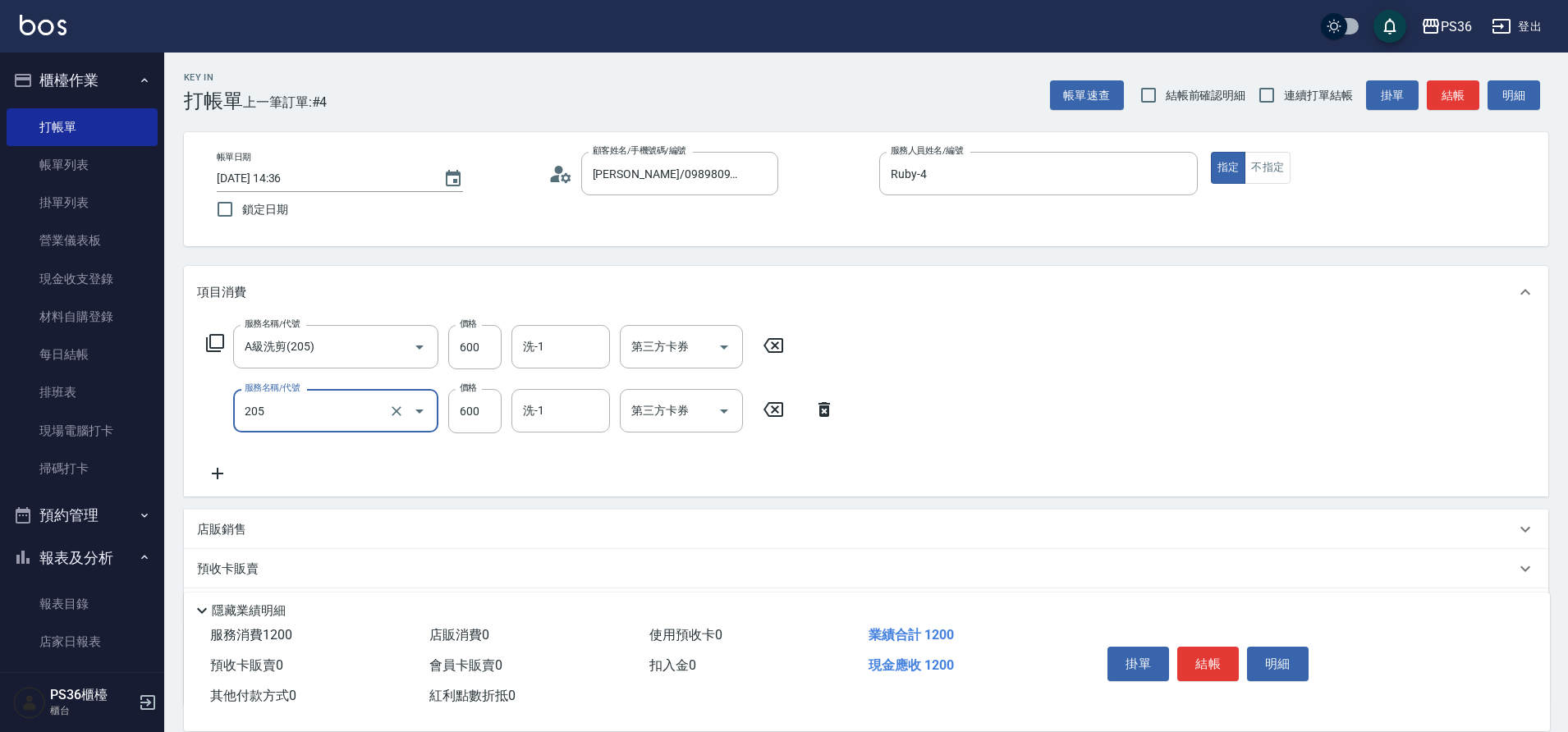
click at [416, 411] on icon "Open" at bounding box center [420, 411] width 20 height 20
type input "A級洗剪(205)"
click at [819, 405] on icon at bounding box center [824, 410] width 41 height 20
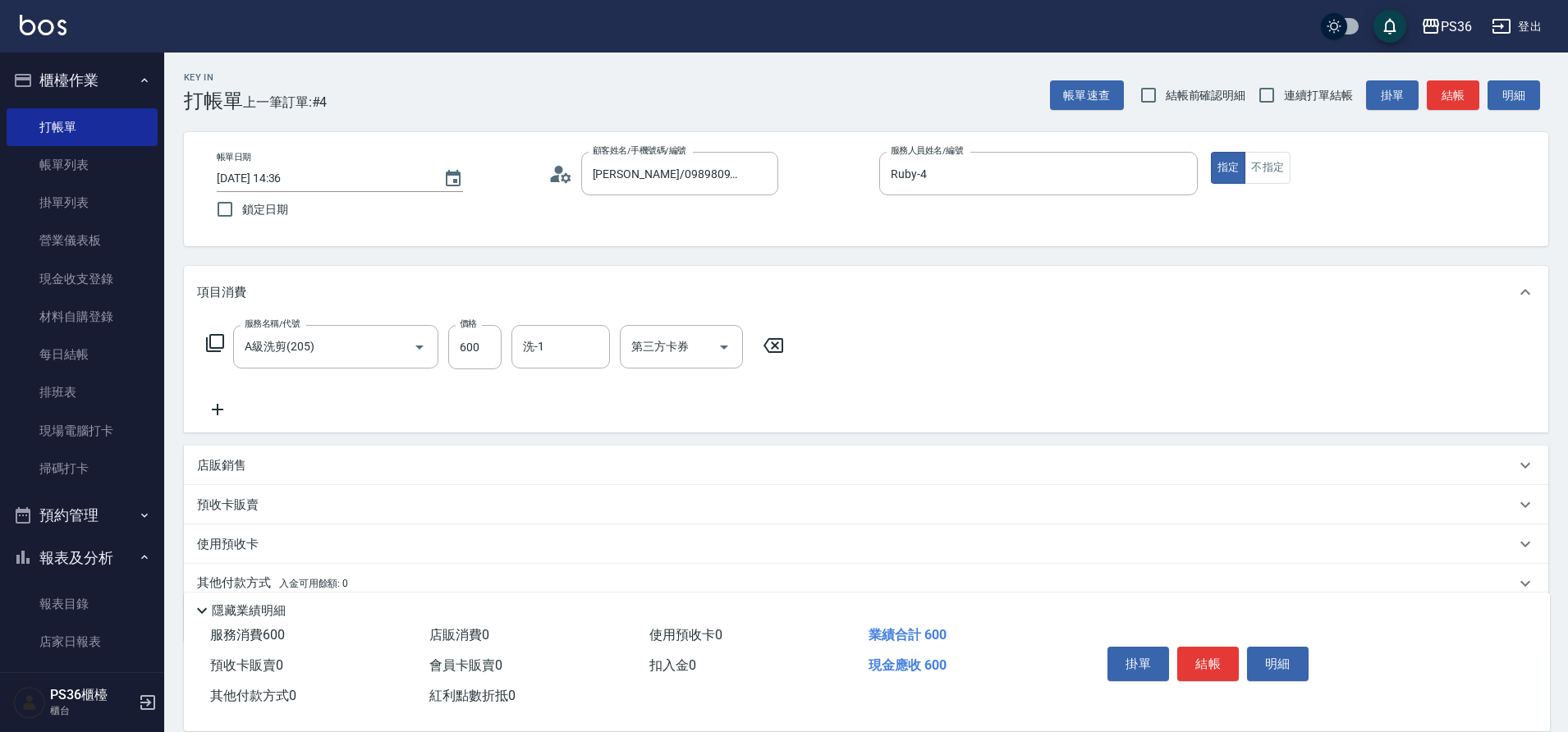
click at [230, 402] on icon at bounding box center [217, 410] width 41 height 20
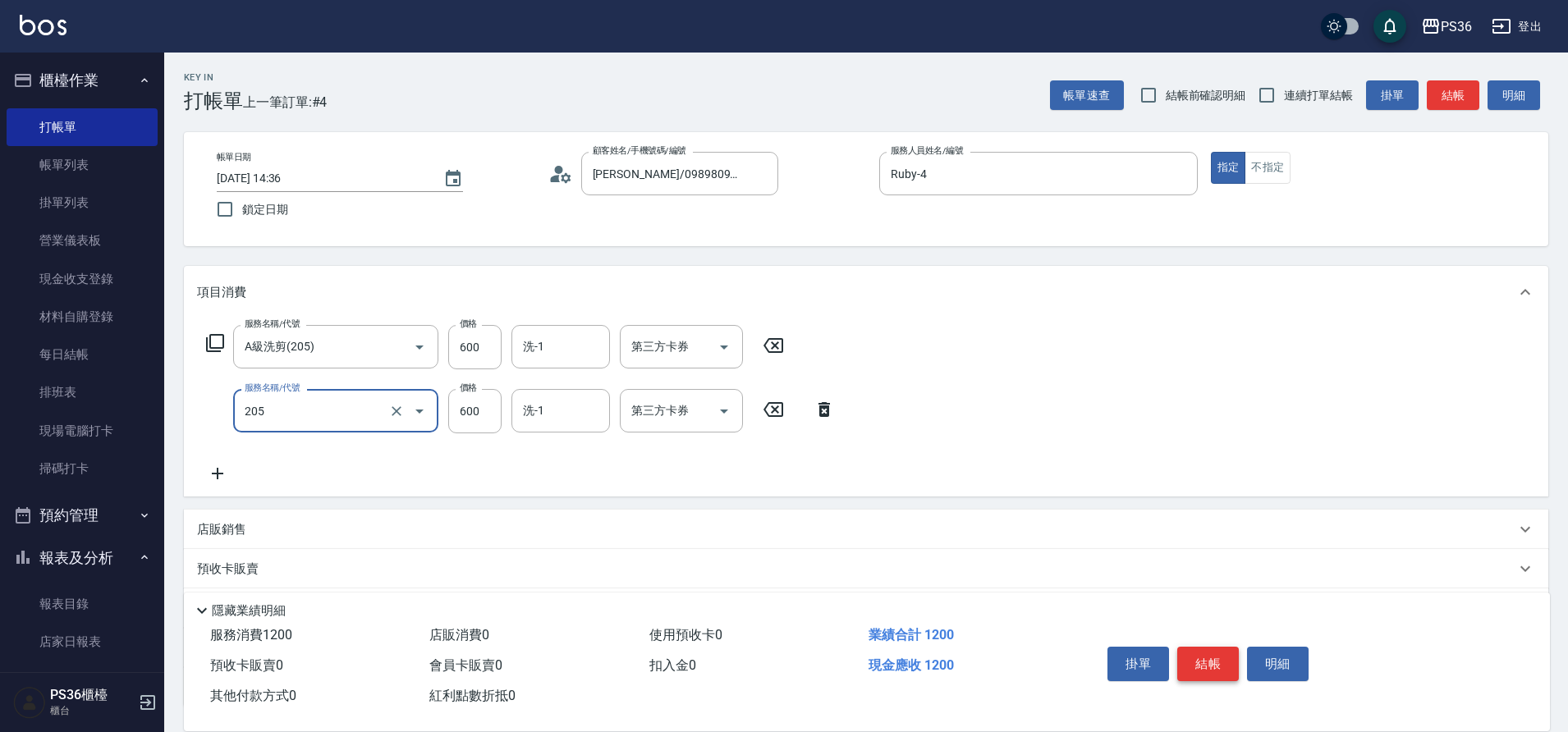
type input "A級洗剪(205)"
click at [1196, 662] on button "結帳" at bounding box center [1207, 663] width 61 height 35
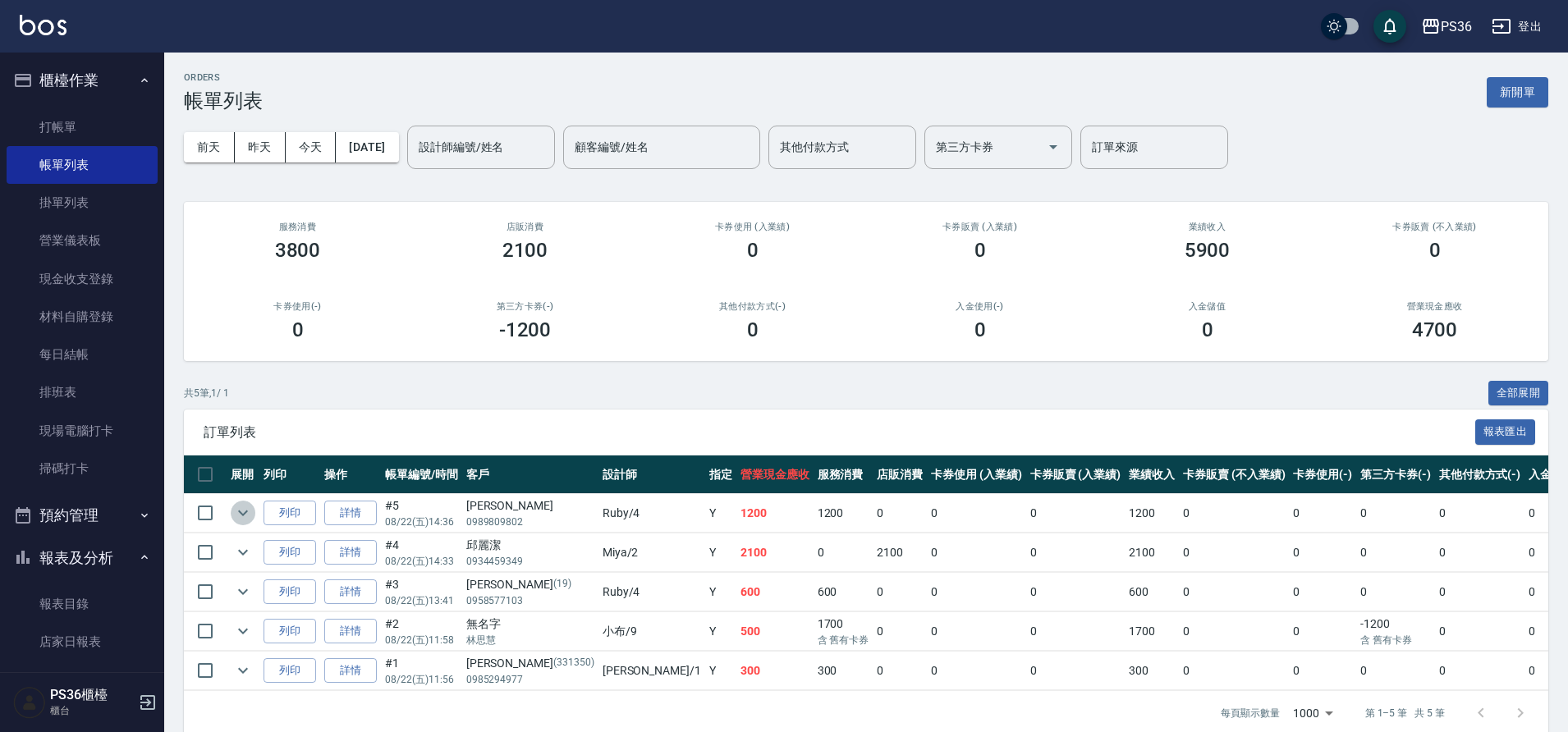
click at [239, 519] on icon "expand row" at bounding box center [243, 513] width 20 height 20
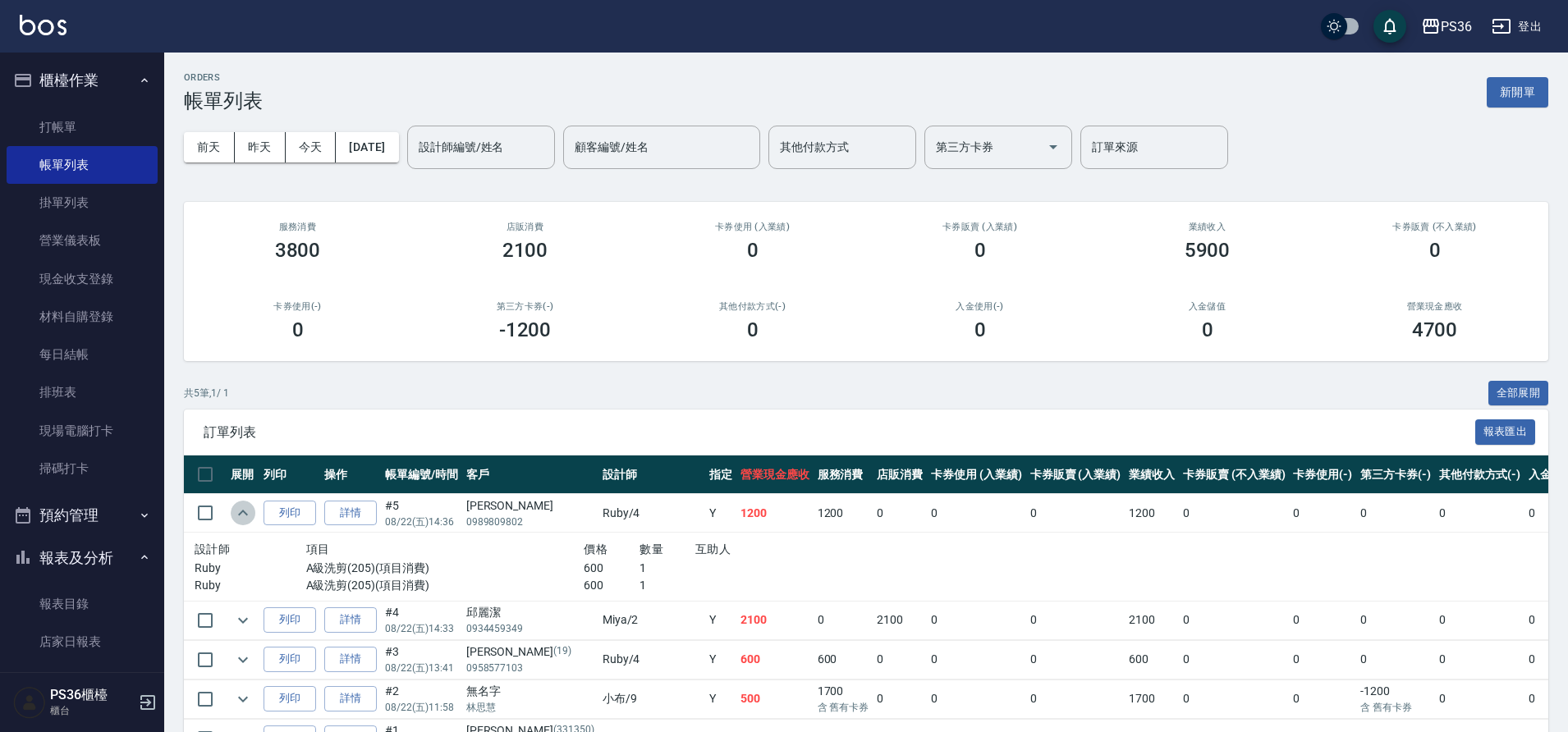
click at [239, 519] on icon "expand row" at bounding box center [243, 513] width 20 height 20
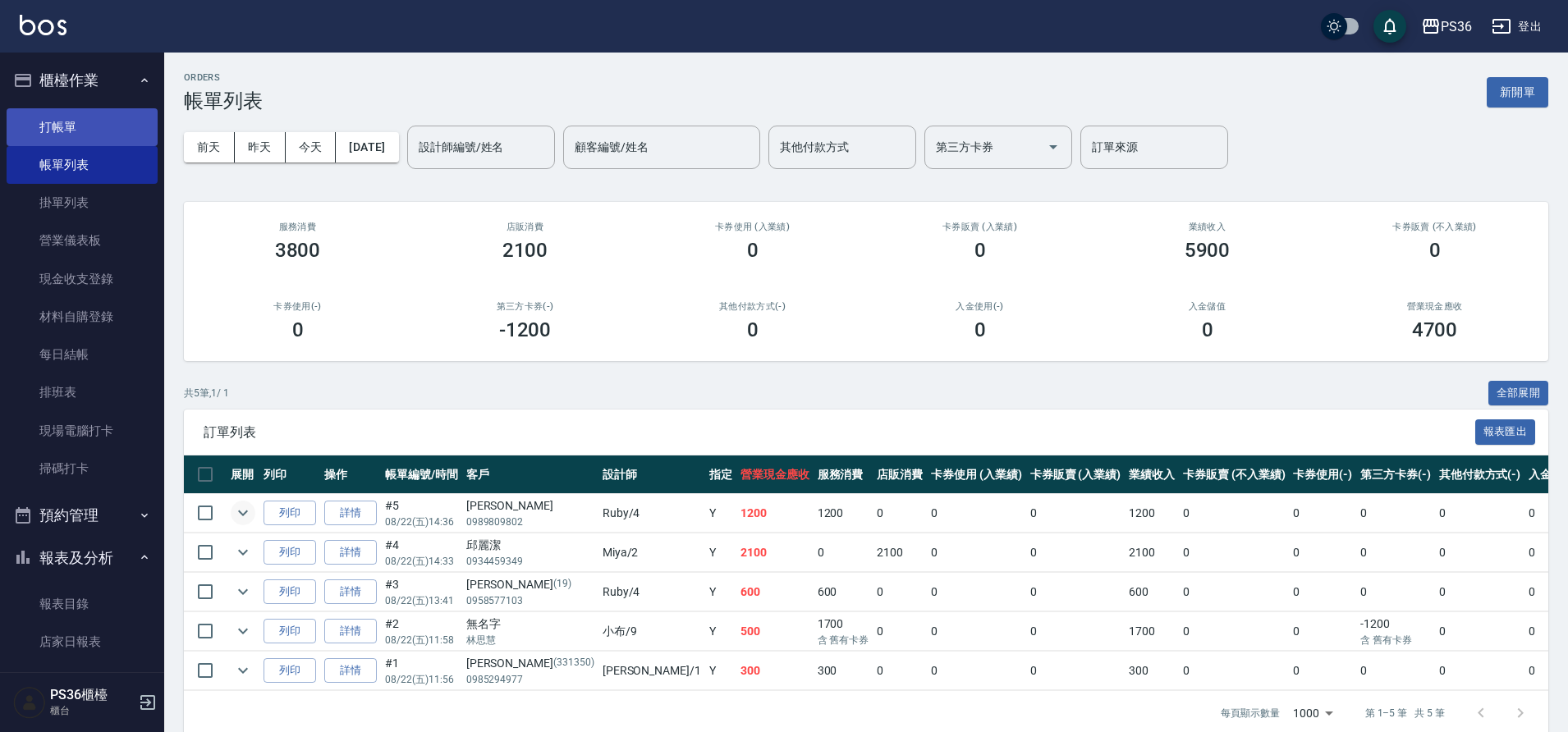
click at [86, 129] on link "打帳單" at bounding box center [82, 127] width 151 height 37
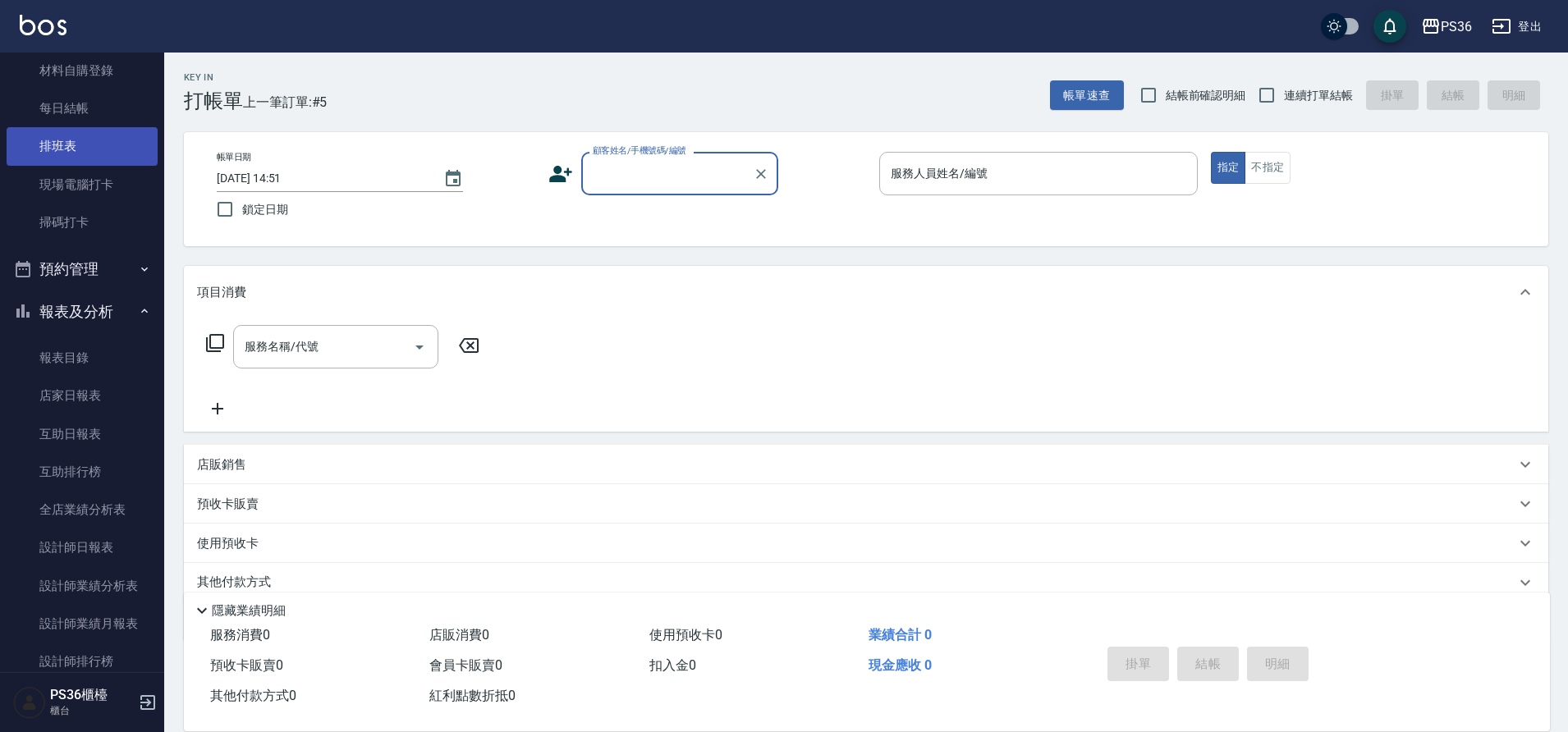
scroll to position [164, 0]
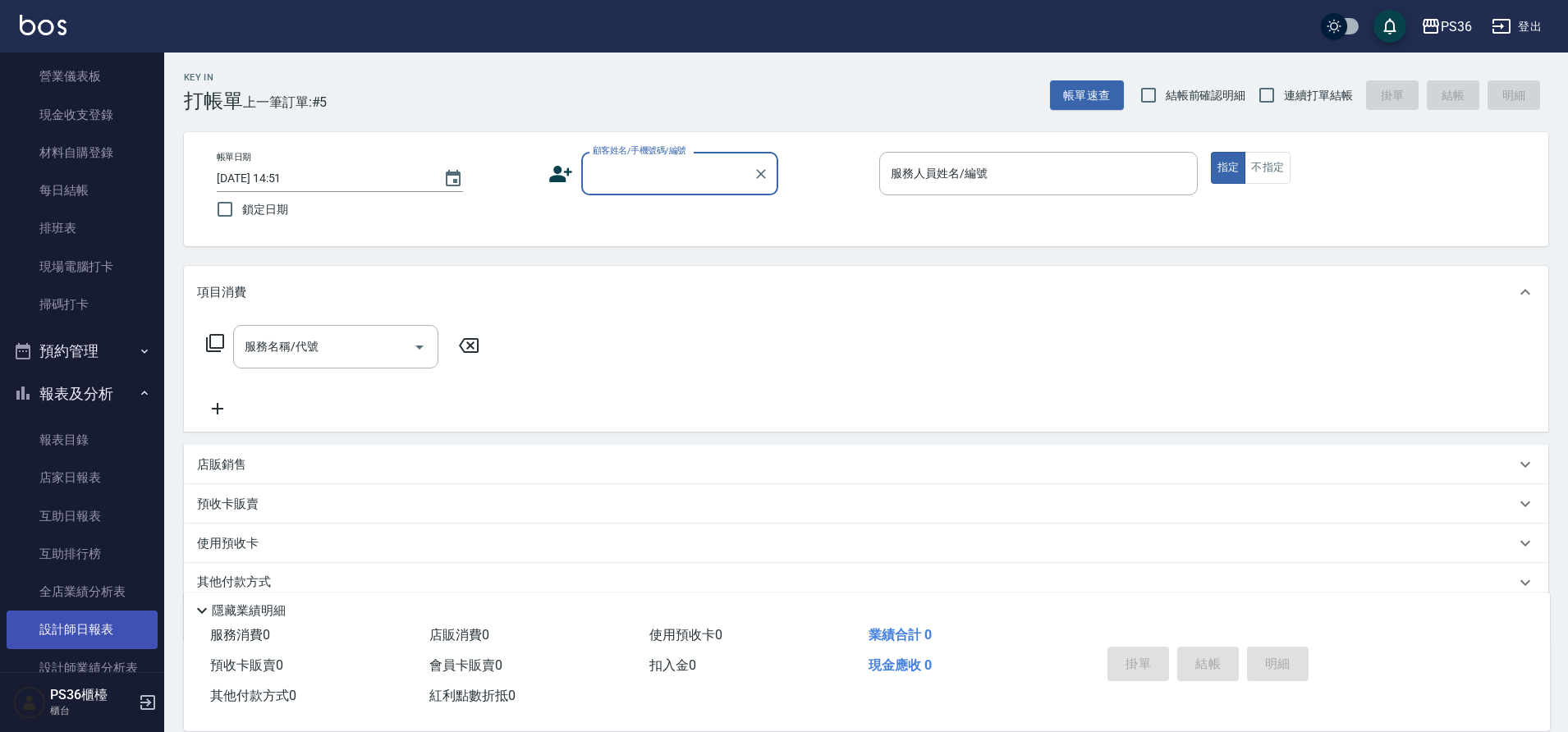
click at [125, 635] on link "設計師日報表" at bounding box center [82, 629] width 151 height 37
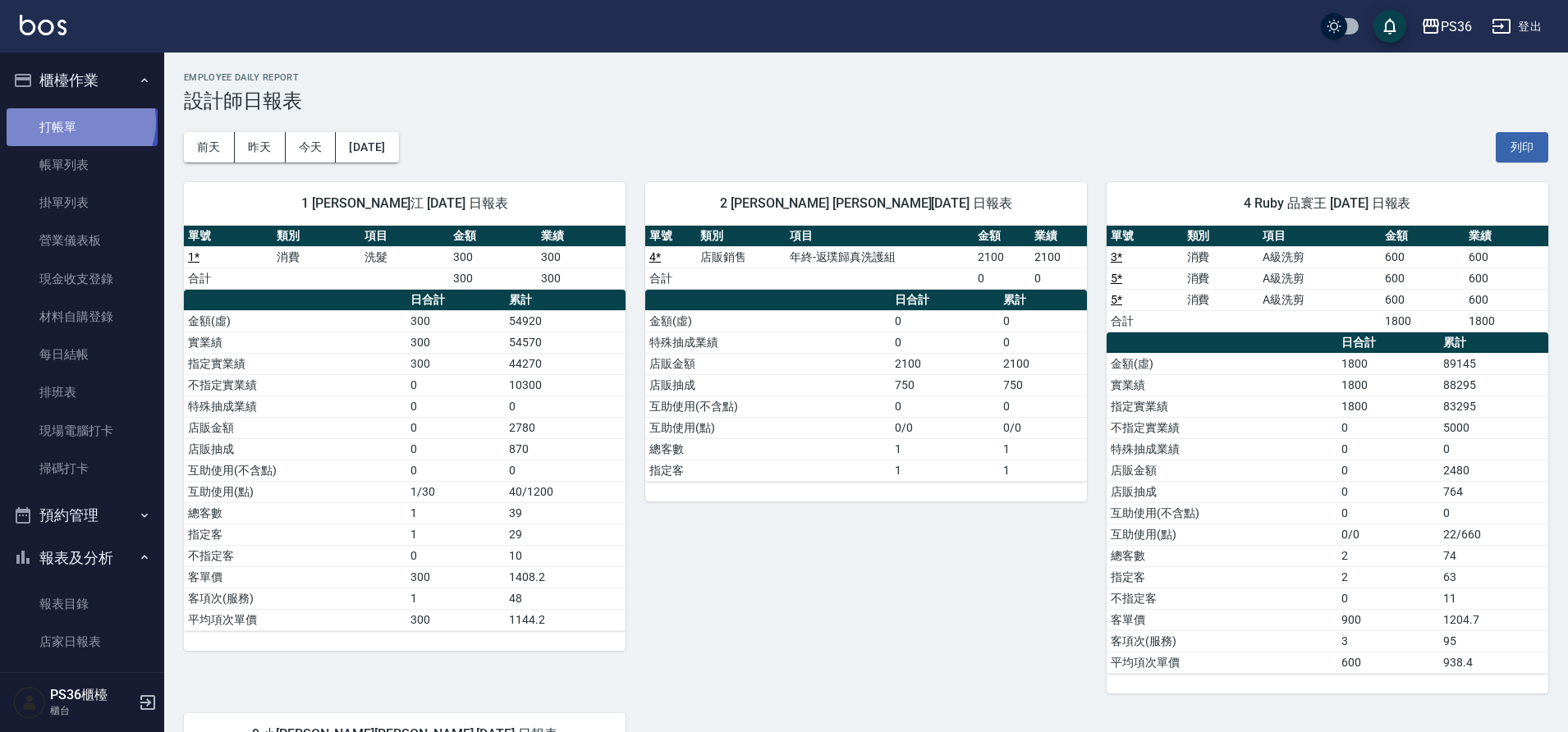
click at [78, 121] on link "打帳單" at bounding box center [82, 127] width 151 height 37
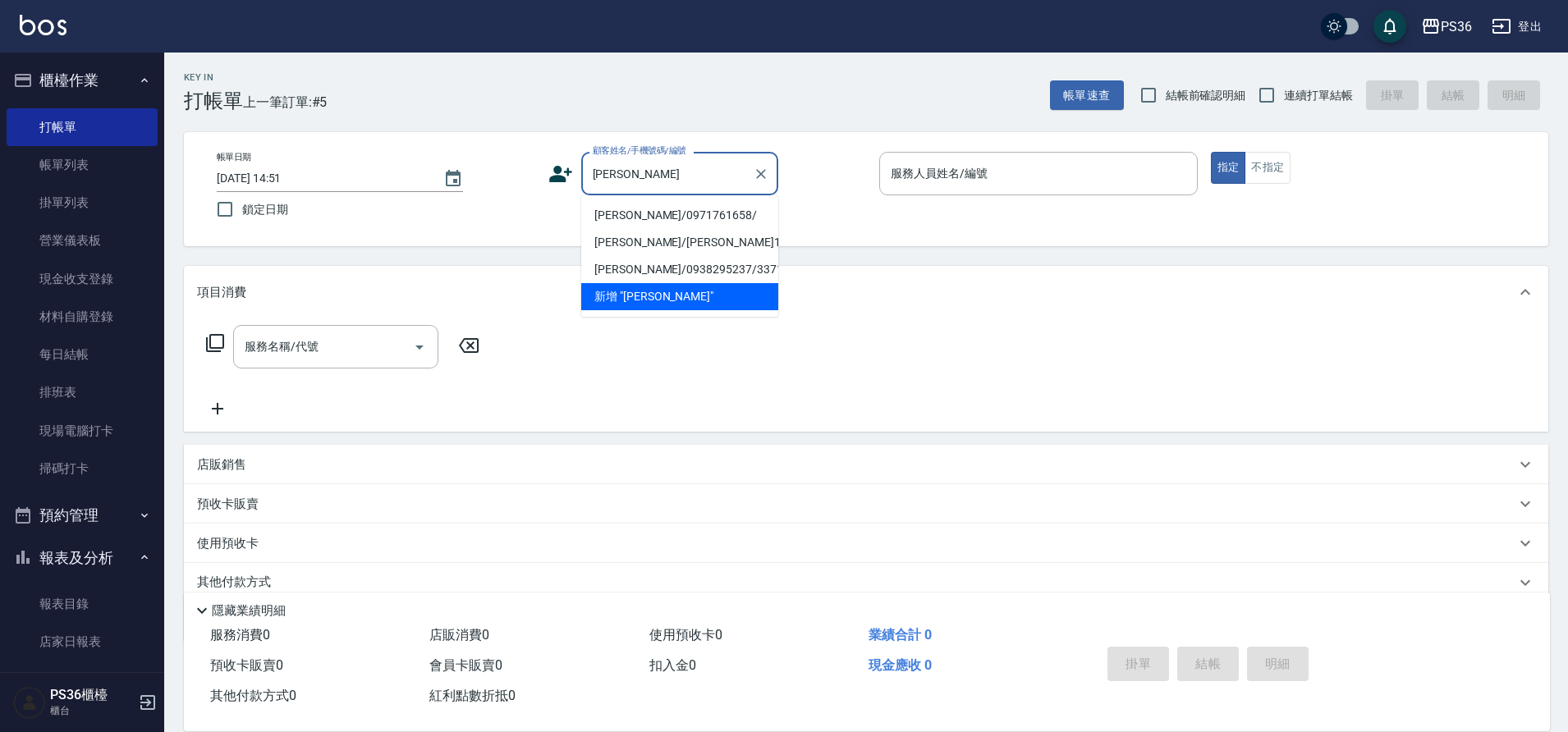
click at [625, 216] on li "[PERSON_NAME]/0971761658/" at bounding box center [679, 216] width 197 height 27
type input "[PERSON_NAME]/0971761658/"
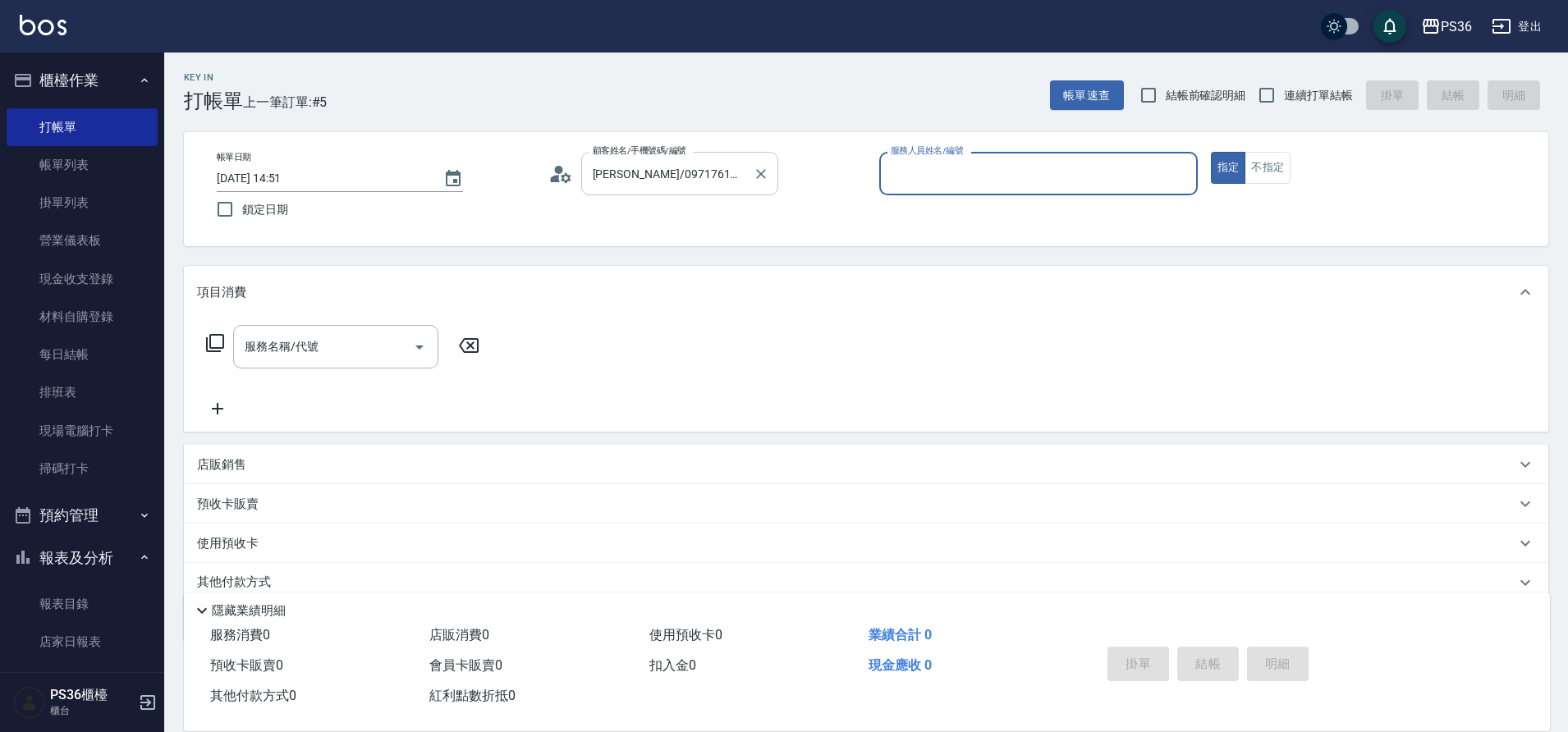
type input "Miya-2"
click at [1179, 172] on icon "Clear" at bounding box center [1180, 174] width 10 height 10
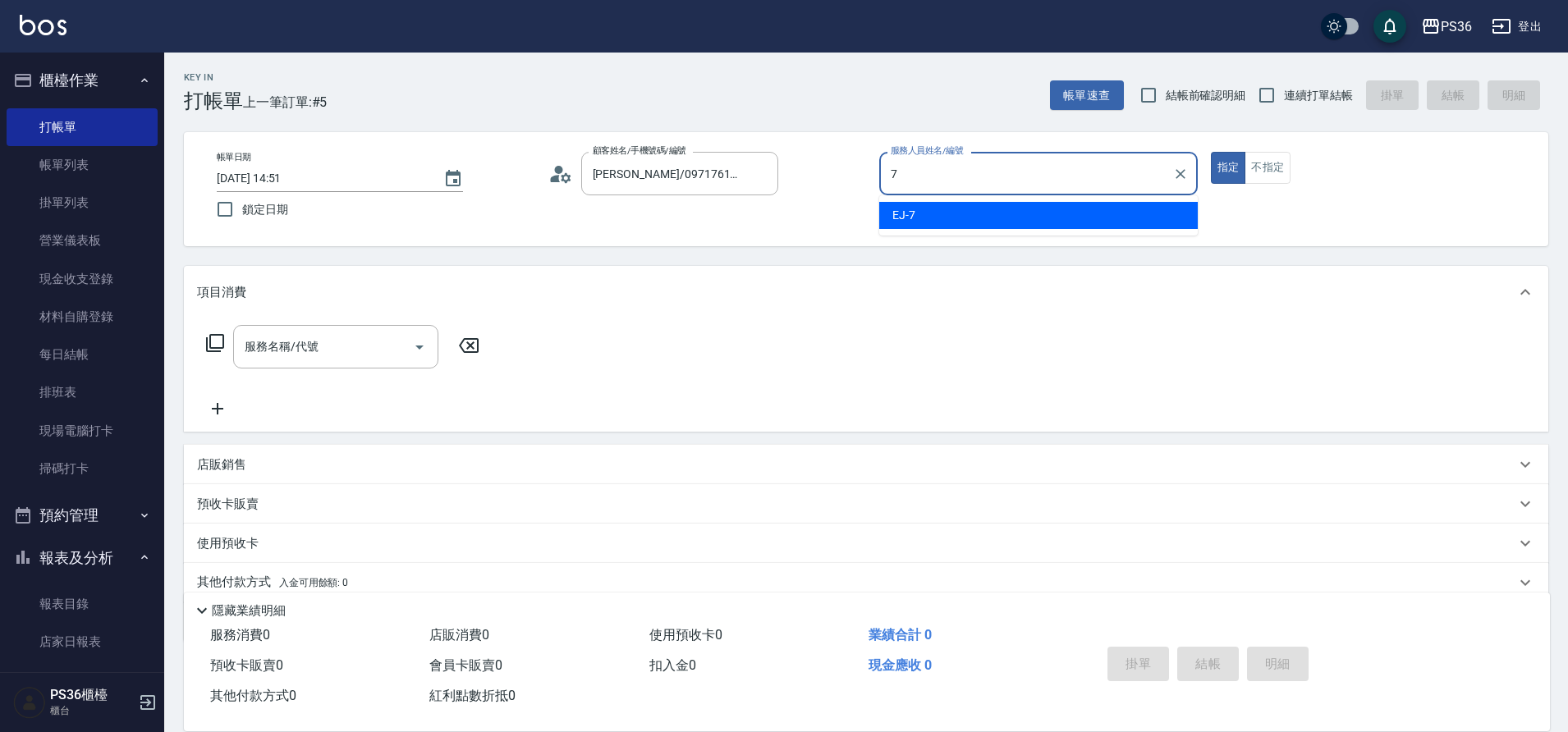
type input "EJ-7"
type button "true"
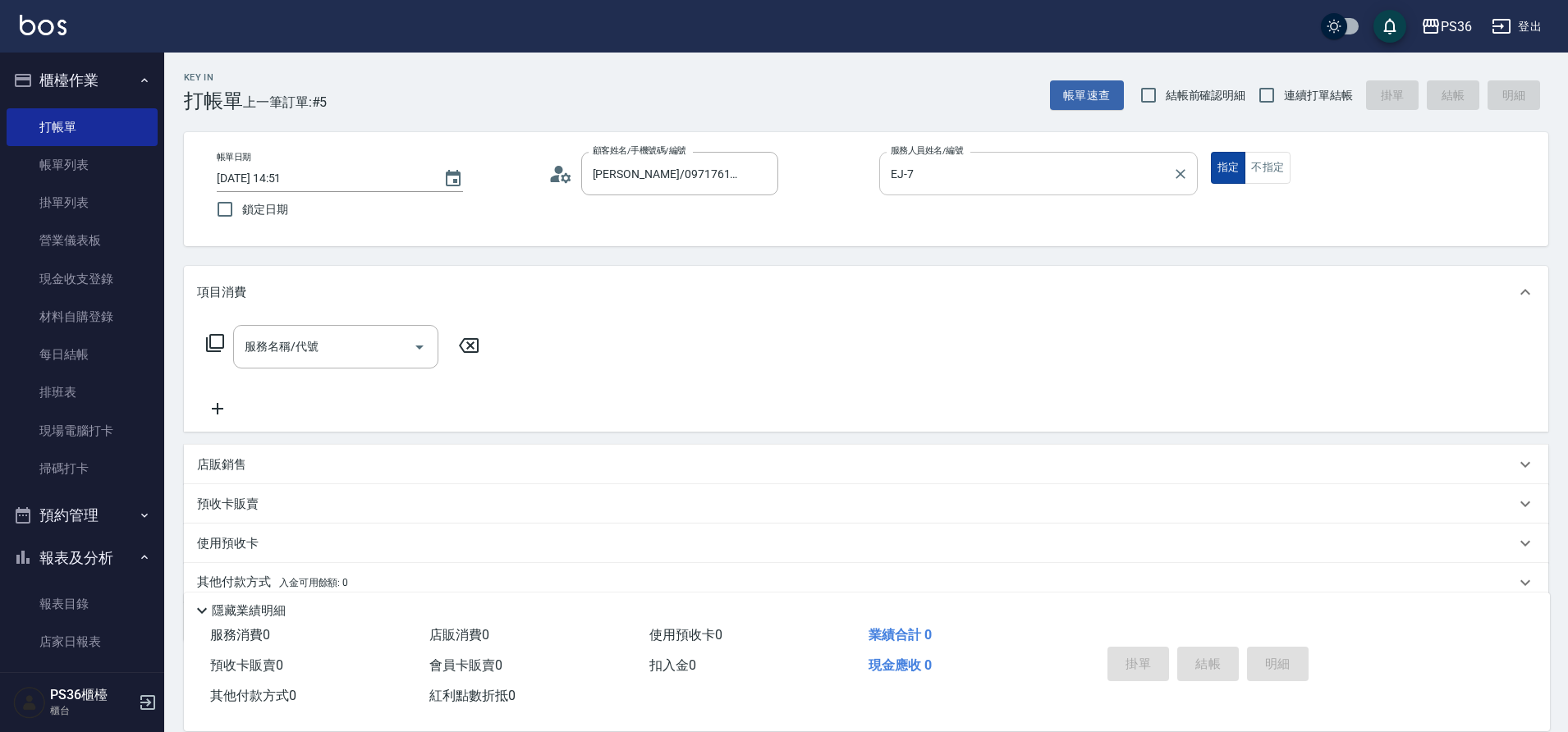
click at [1224, 178] on button "指定" at bounding box center [1229, 167] width 36 height 32
click at [372, 363] on div "服務名稱/代號" at bounding box center [336, 346] width 205 height 44
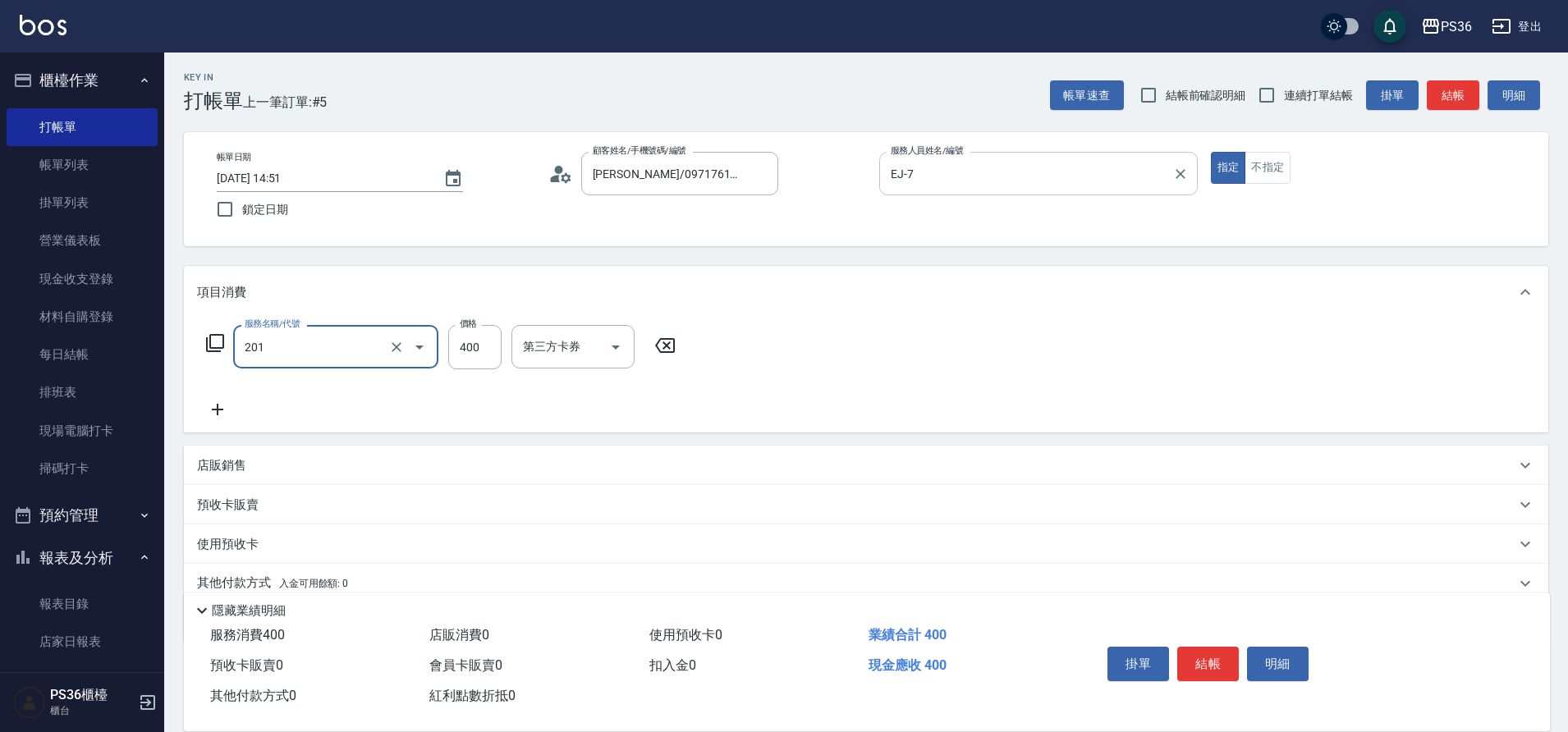
type input "C級洗剪(201)"
type input "500"
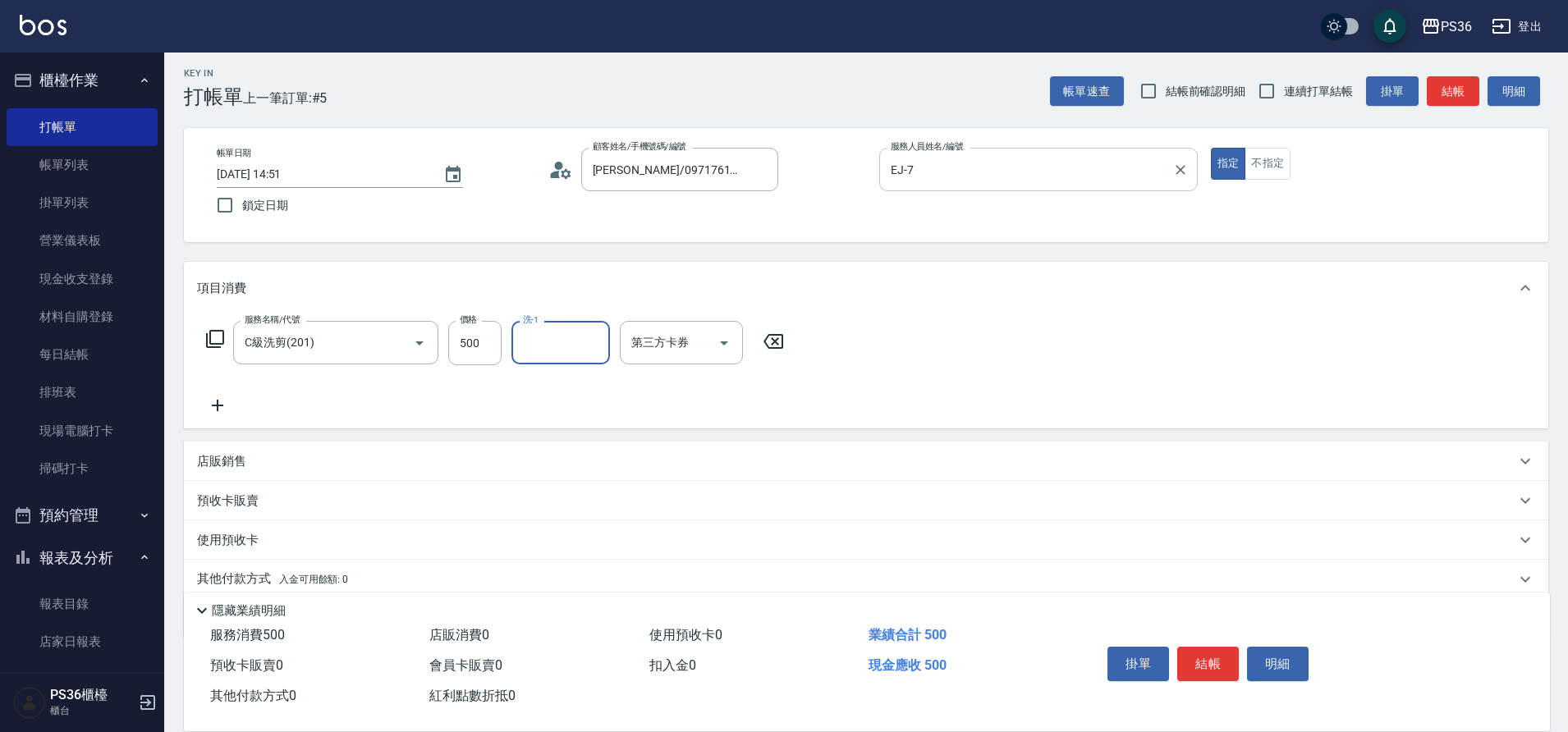
scroll to position [68, 0]
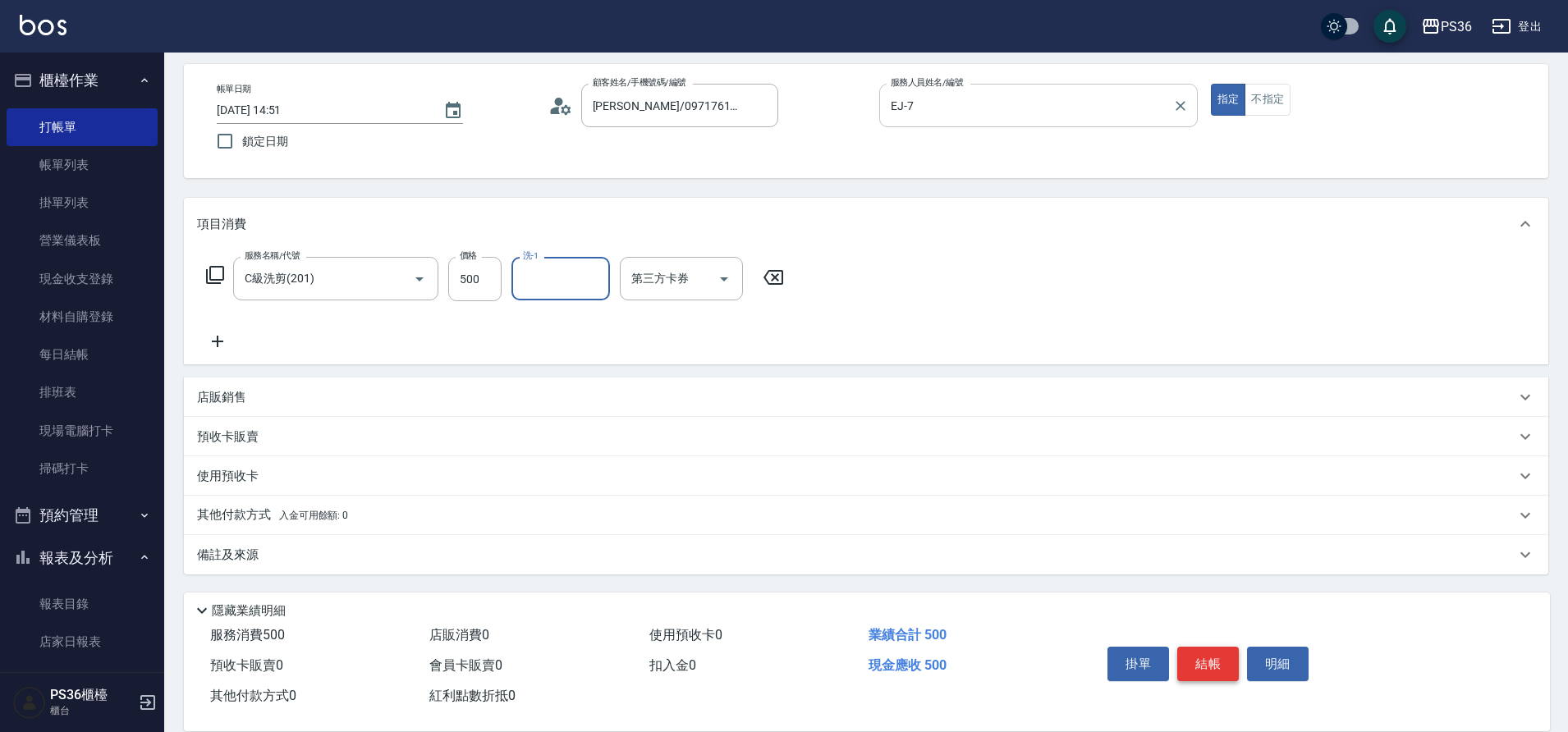
click at [1214, 653] on button "結帳" at bounding box center [1207, 663] width 61 height 35
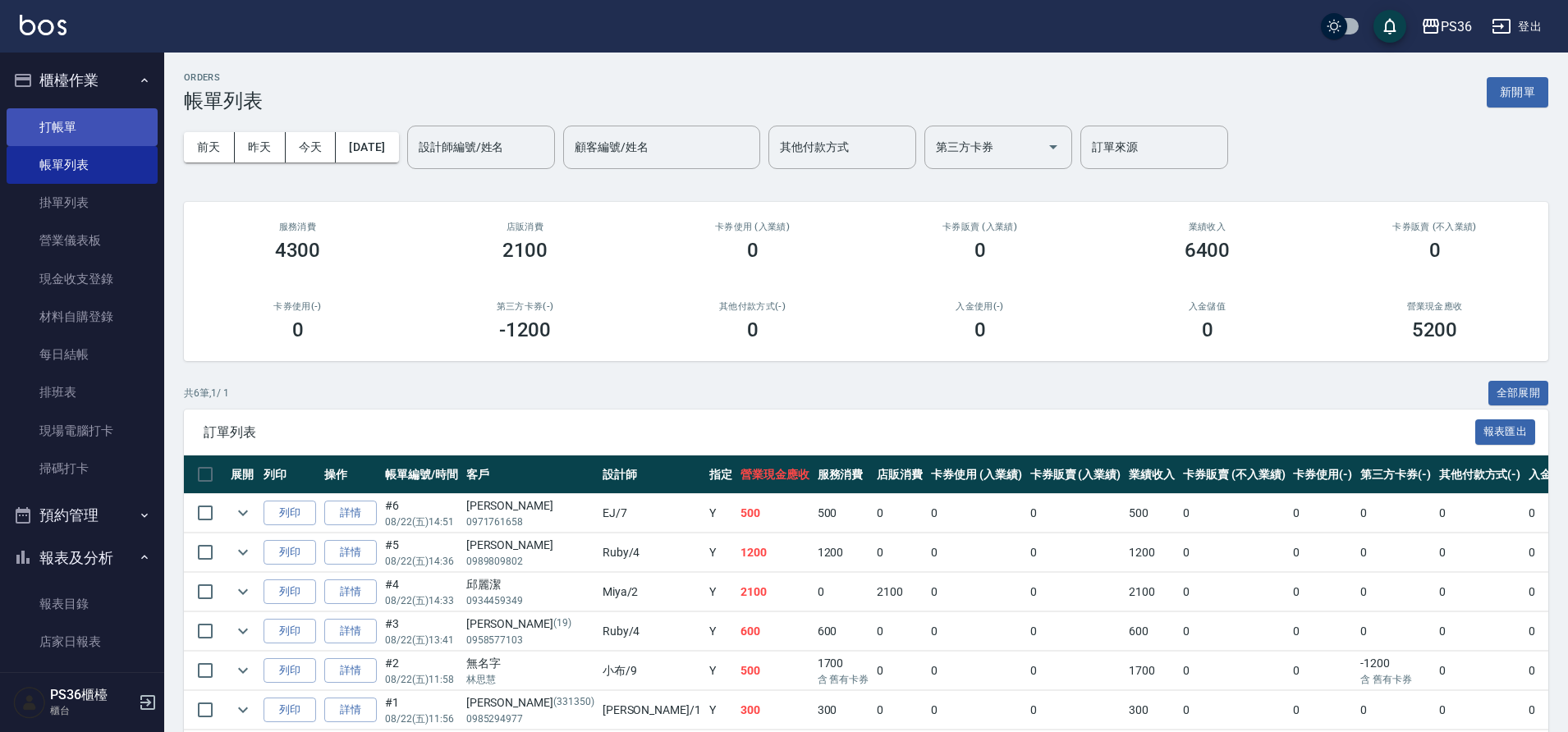
click at [101, 126] on link "打帳單" at bounding box center [82, 127] width 151 height 37
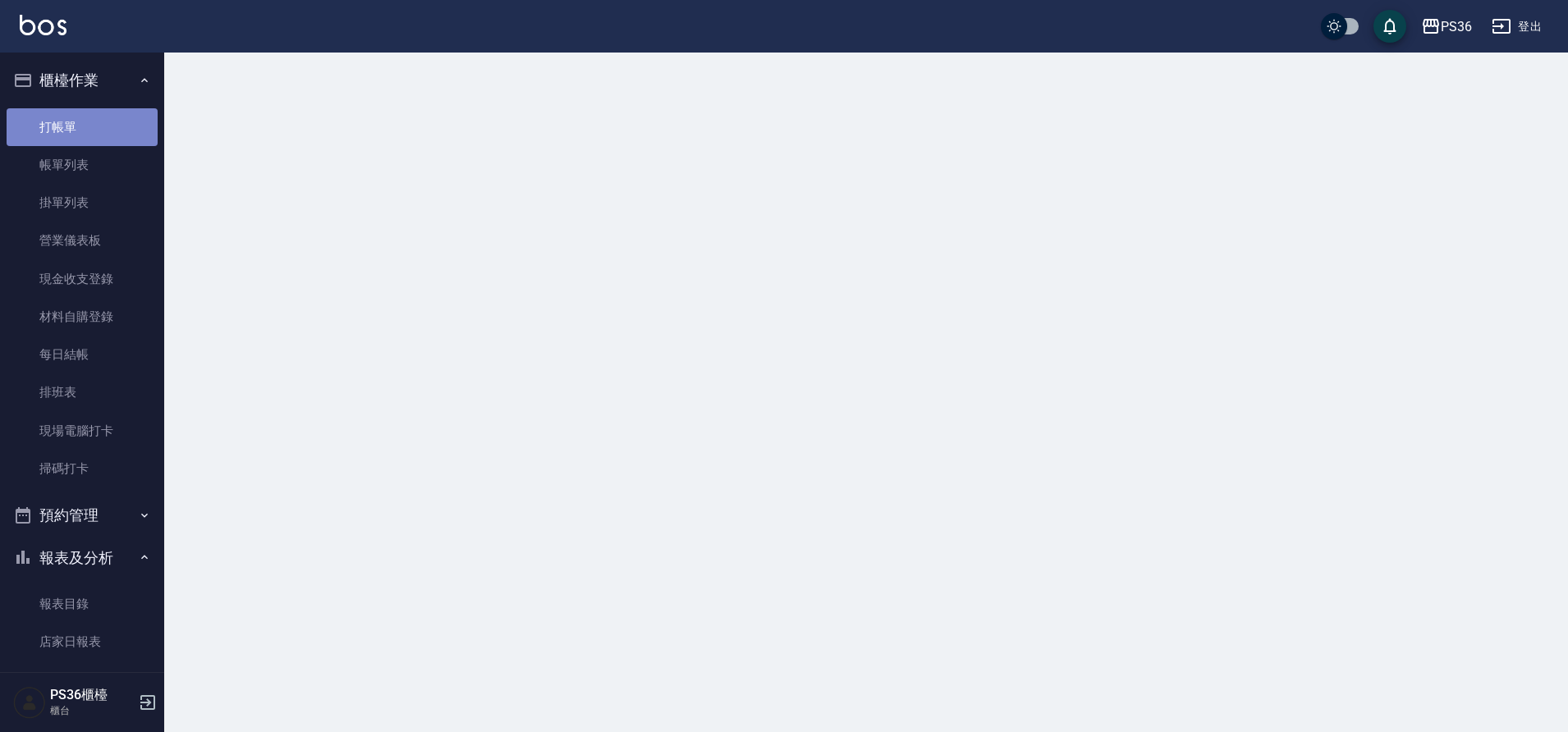
click at [101, 126] on link "打帳單" at bounding box center [82, 127] width 151 height 37
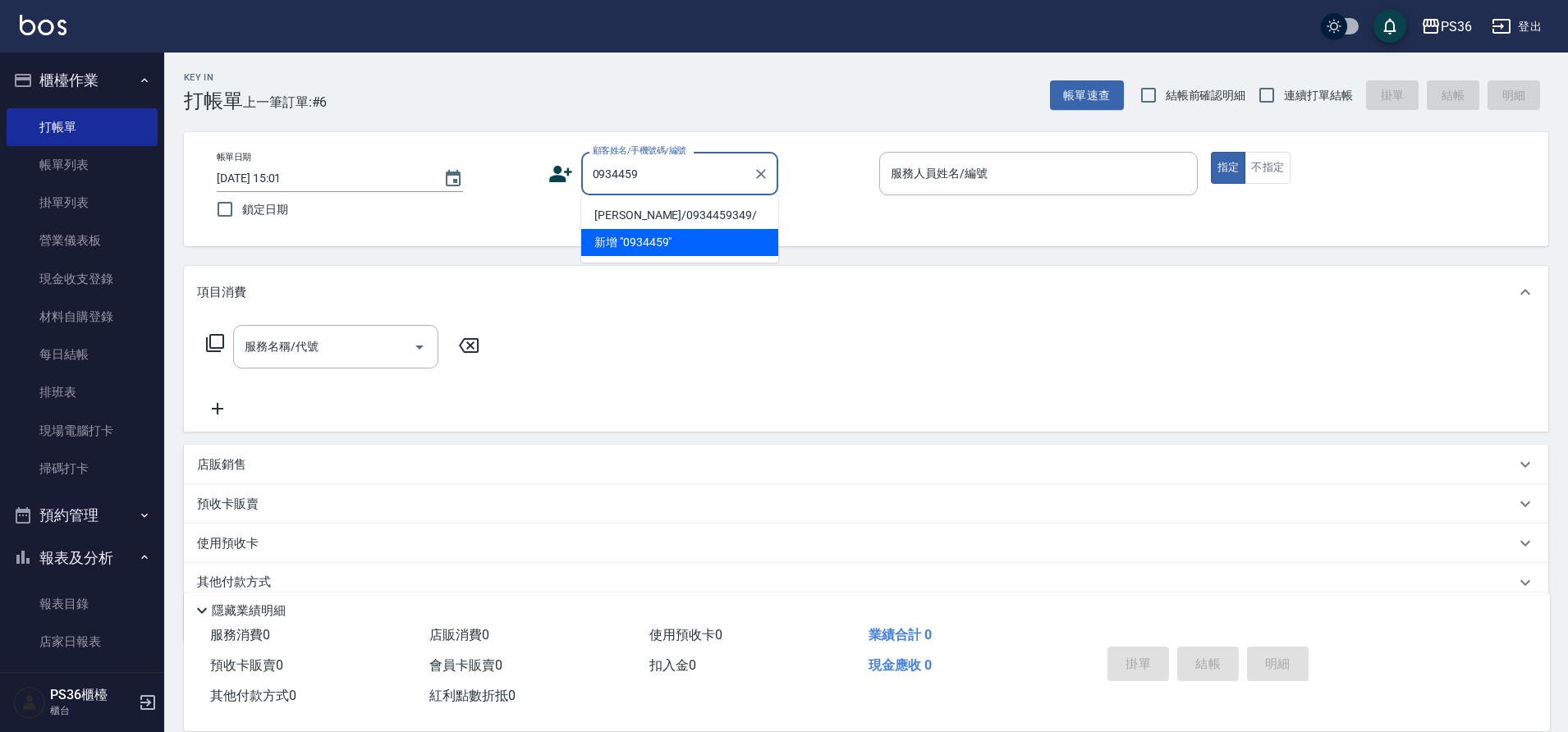
click at [673, 213] on li "[PERSON_NAME]/0934459349/" at bounding box center [679, 216] width 197 height 27
type input "[PERSON_NAME]/0934459349/"
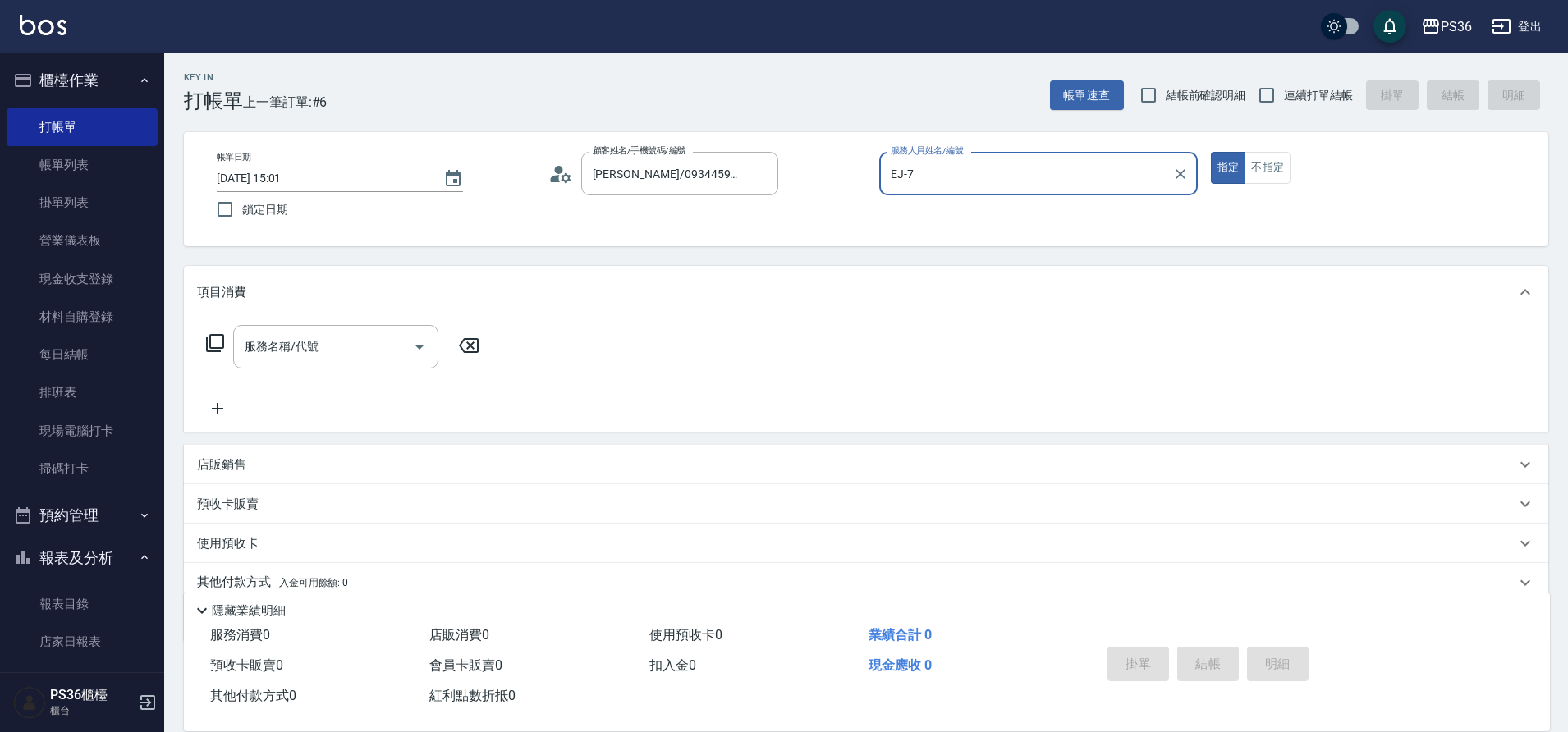
type input "EJ-7"
click at [360, 338] on input "服務名稱/代號" at bounding box center [323, 346] width 166 height 28
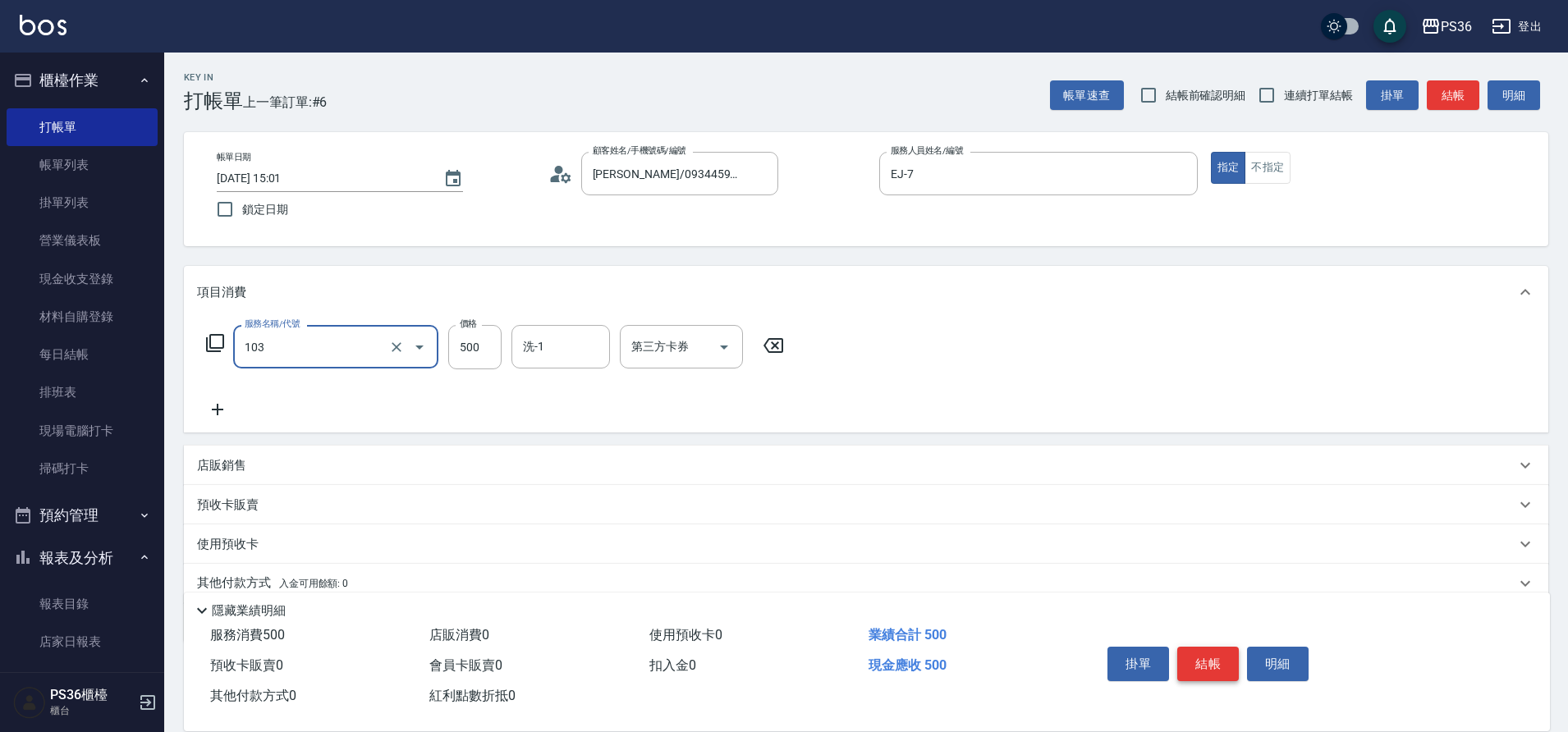
type input "B級洗剪(103)"
click at [1195, 654] on button "結帳" at bounding box center [1207, 663] width 61 height 35
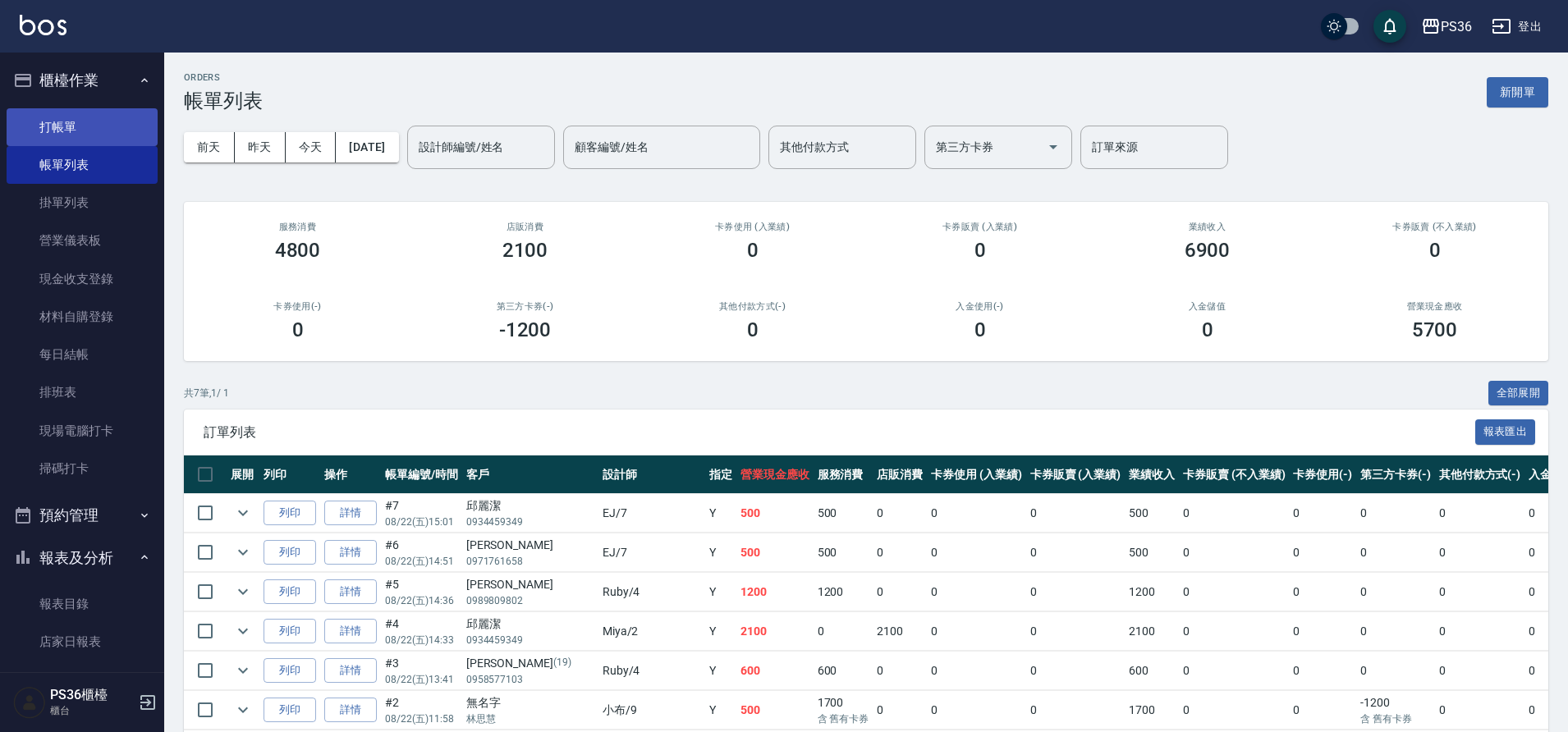
click at [99, 135] on link "打帳單" at bounding box center [82, 127] width 151 height 37
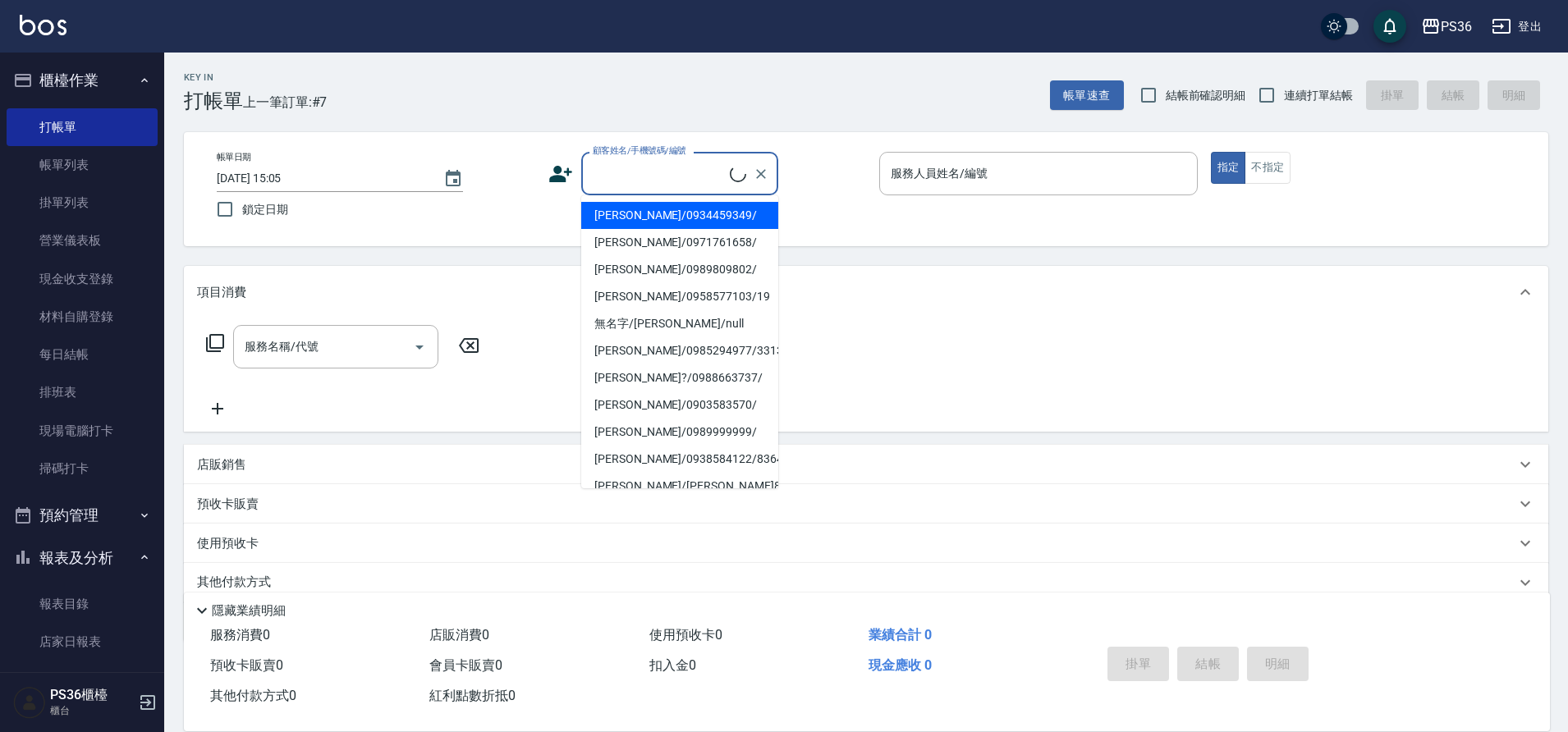
click at [648, 183] on input "顧客姓名/手機號碼/編號" at bounding box center [659, 174] width 141 height 28
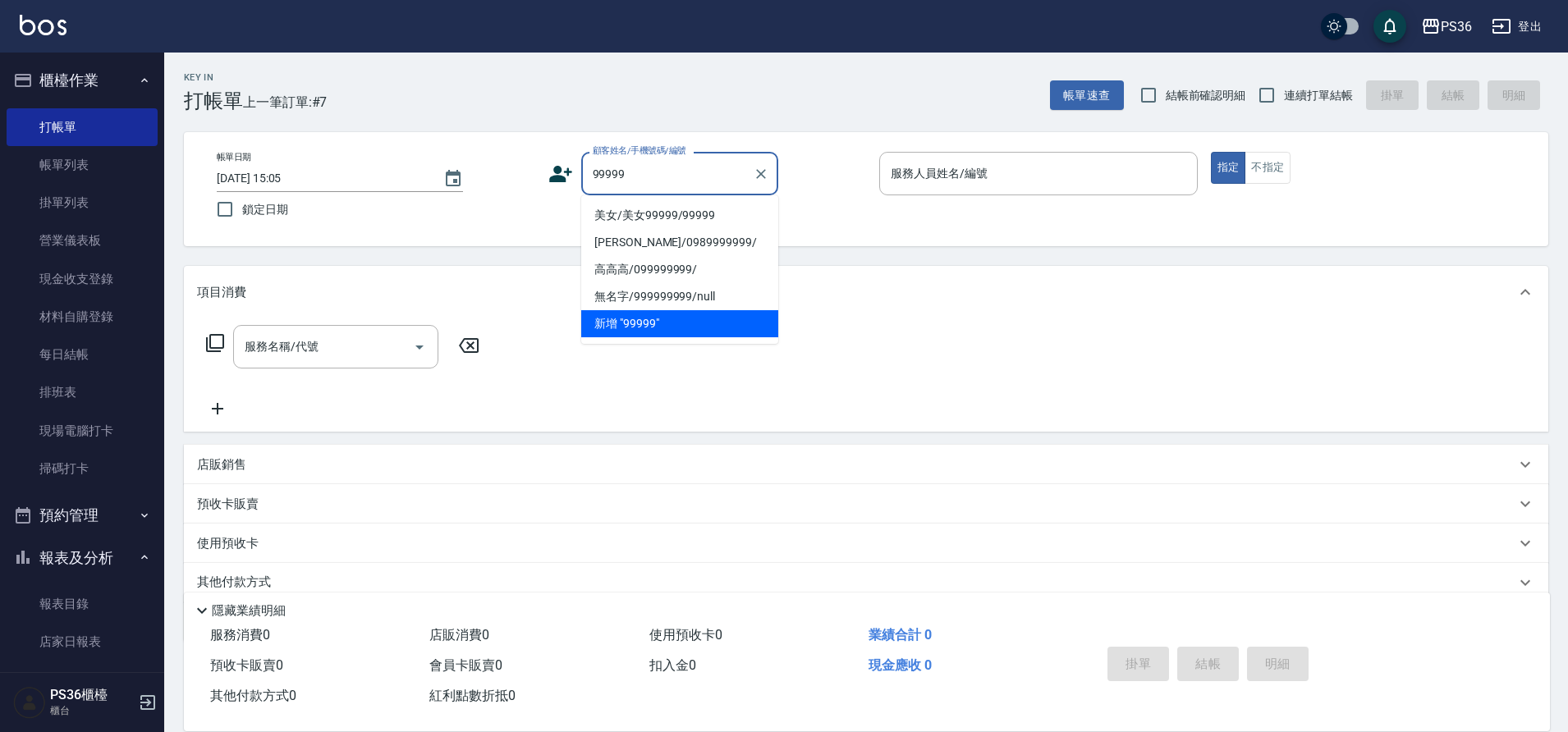
click at [641, 214] on li "美女/美女99999/99999" at bounding box center [679, 216] width 197 height 27
type input "美女/美女99999/99999"
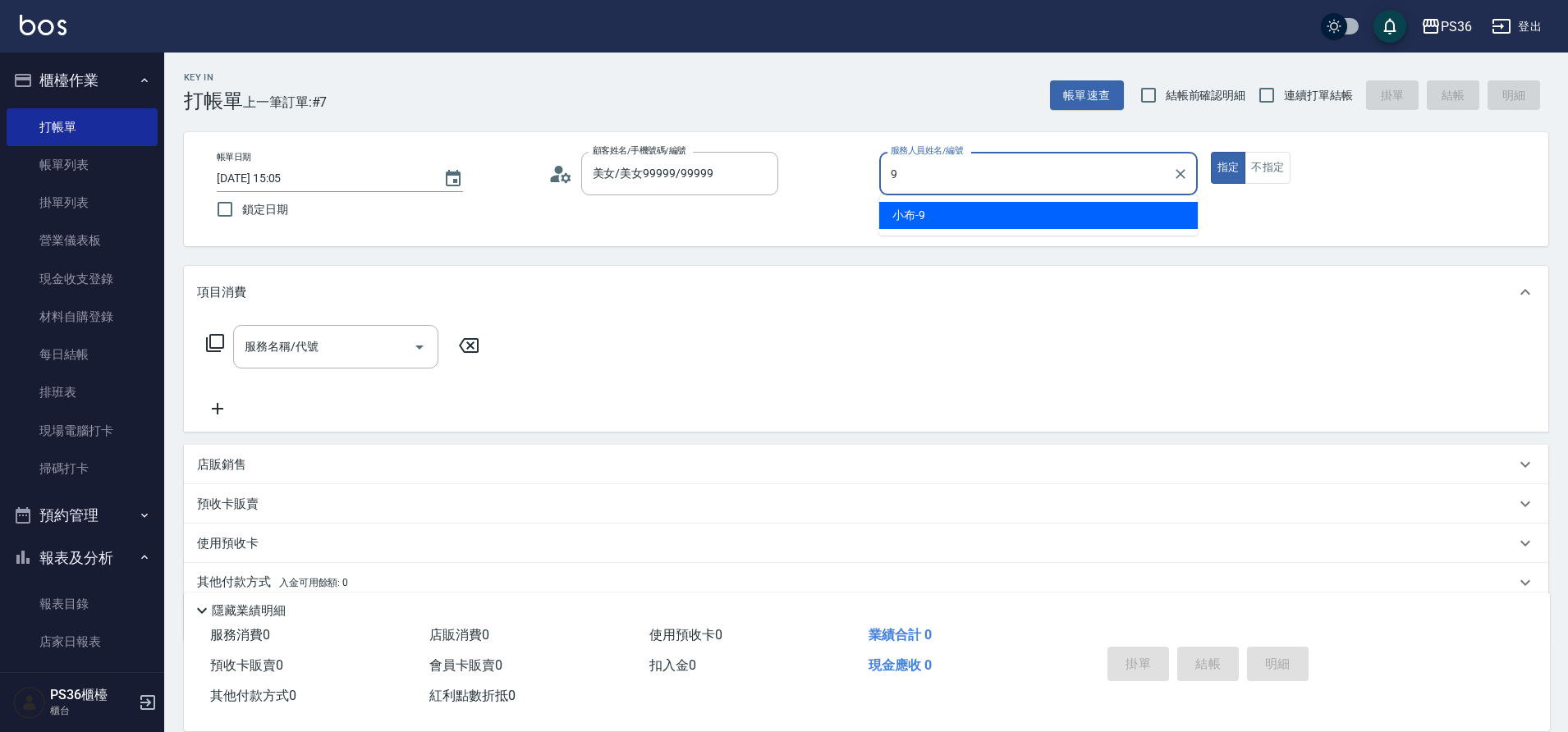
type input "小布-9"
type button "true"
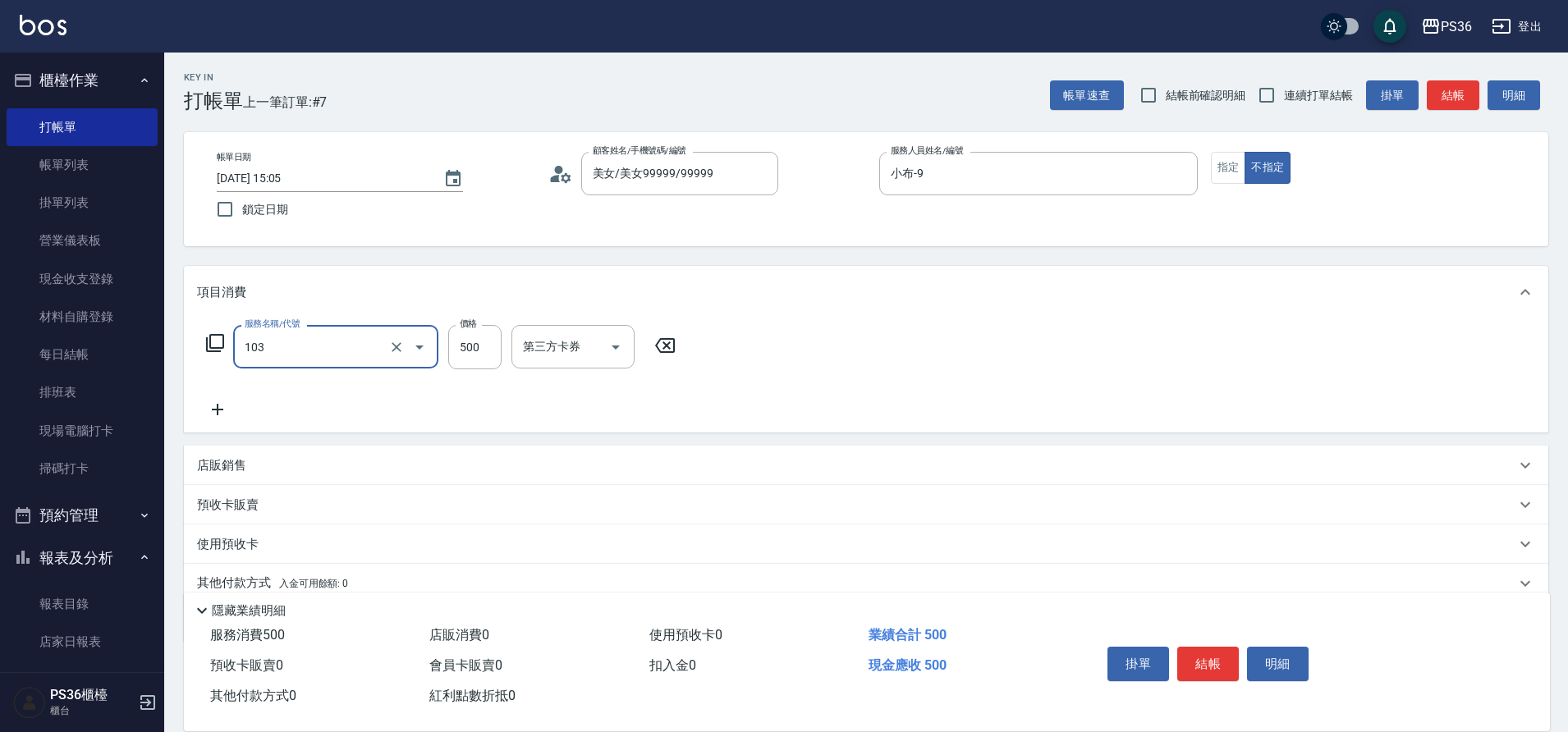
type input "B級洗剪(103)"
type input "600"
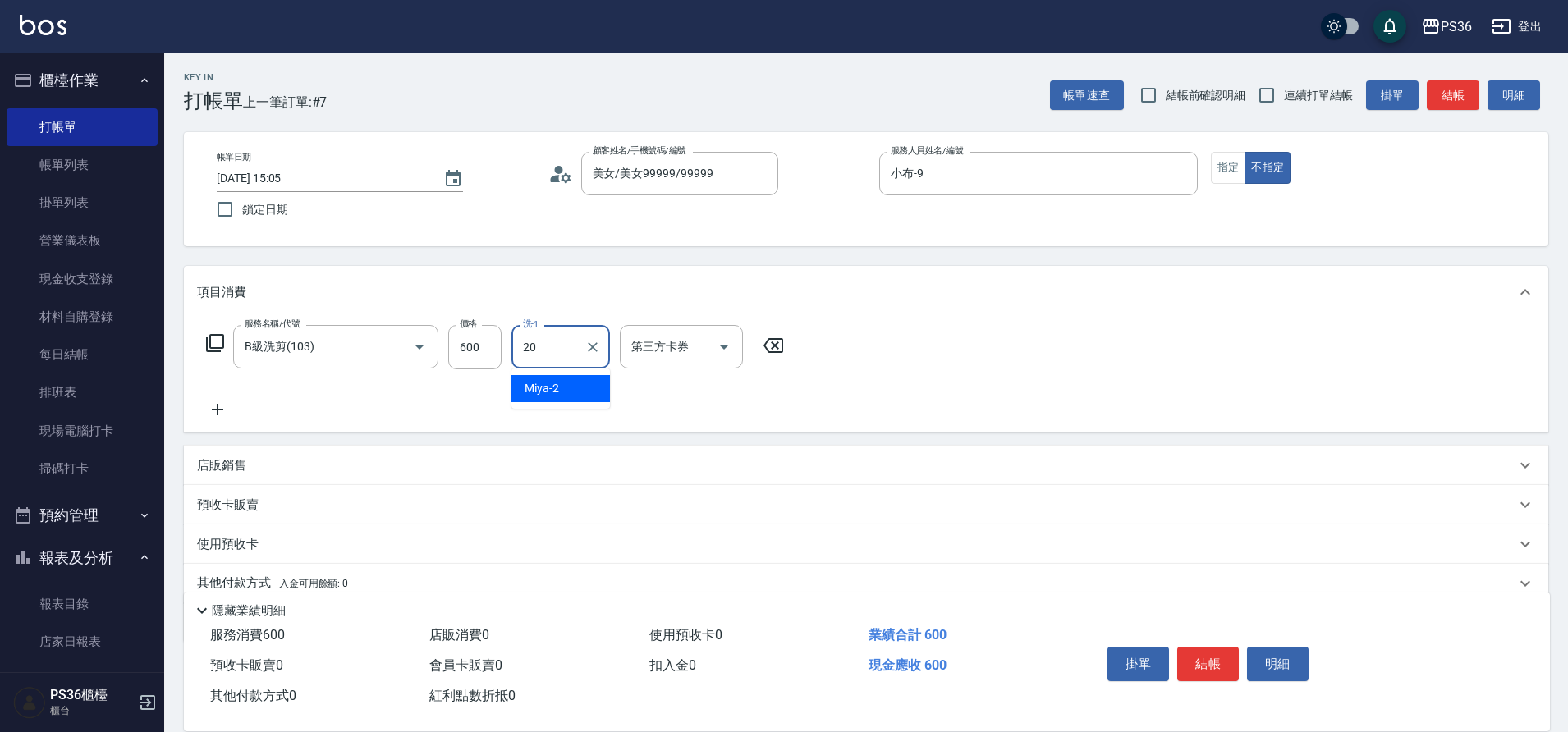
type input "20"
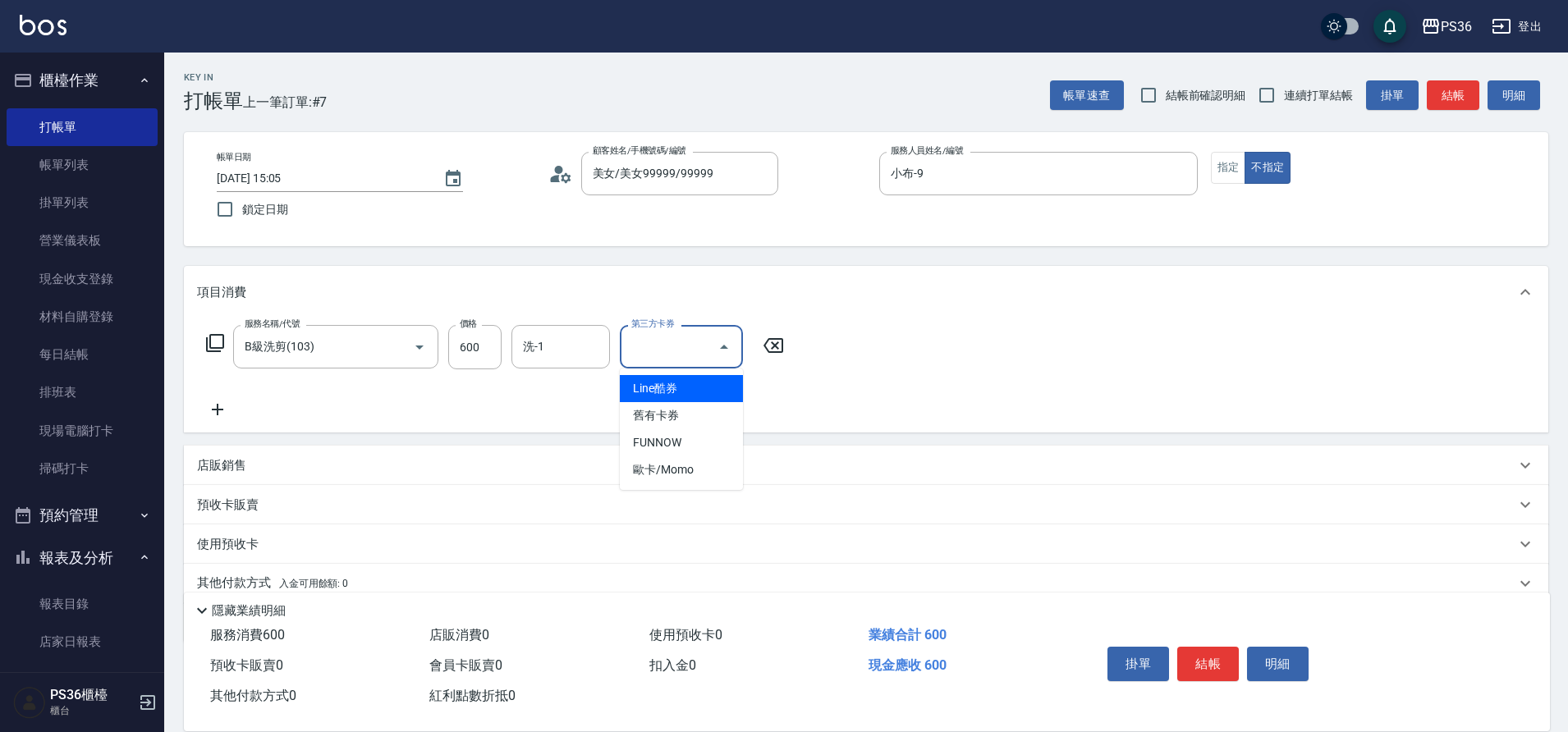
type input "Line酷券"
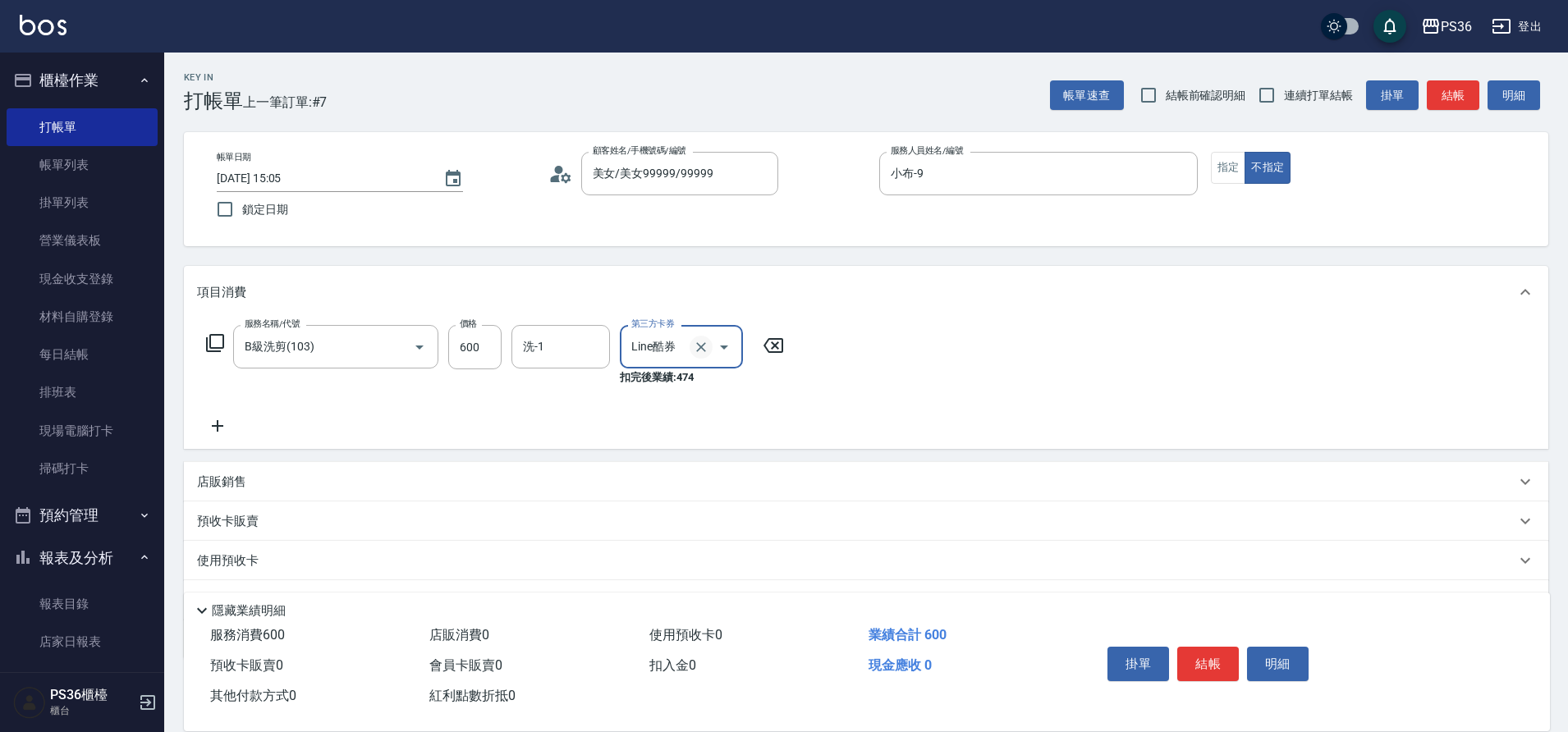
click at [698, 349] on icon "Clear" at bounding box center [700, 346] width 10 height 10
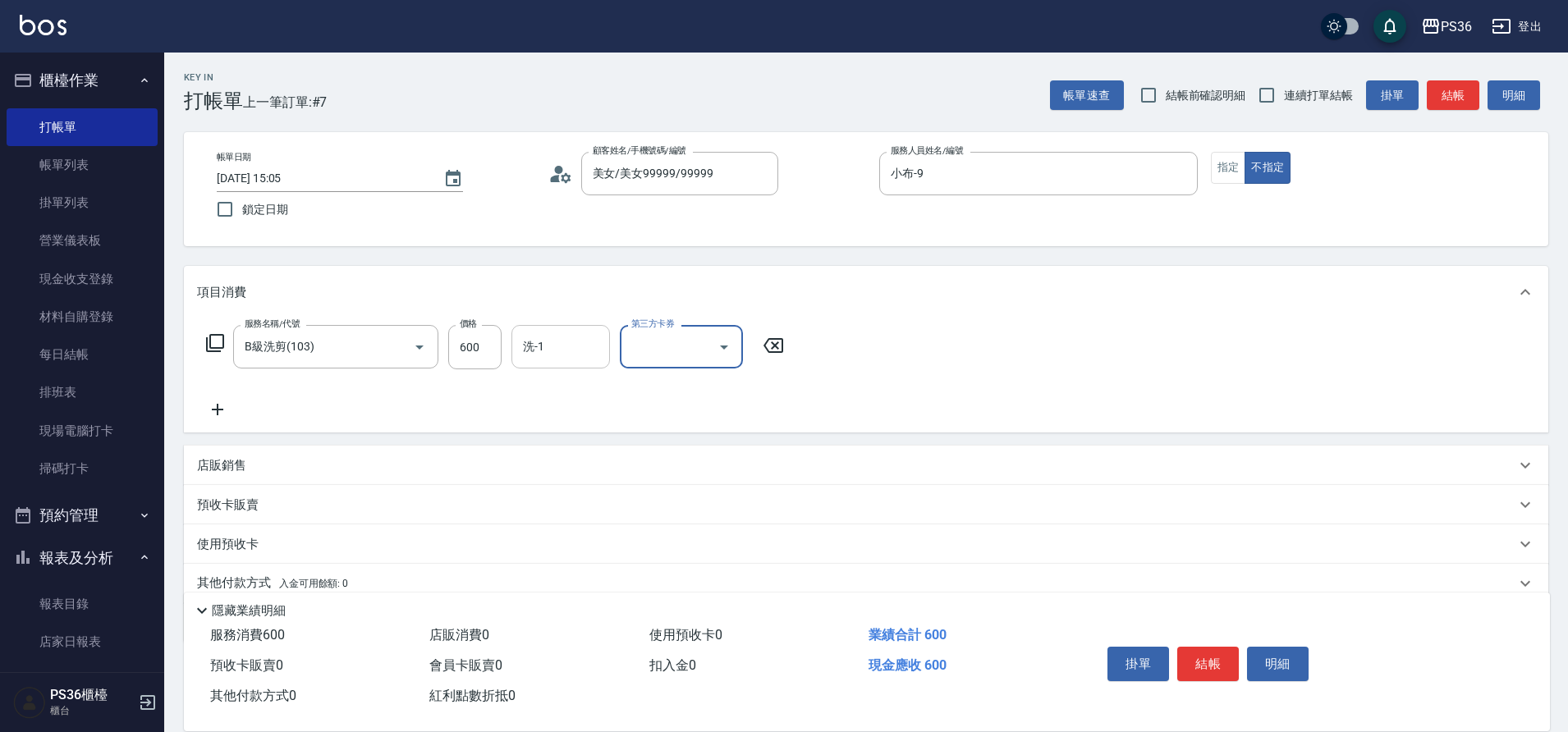
click at [579, 346] on input "洗-1" at bounding box center [560, 346] width 84 height 28
type input "酪梨-21"
click at [1209, 647] on button "結帳" at bounding box center [1207, 663] width 61 height 35
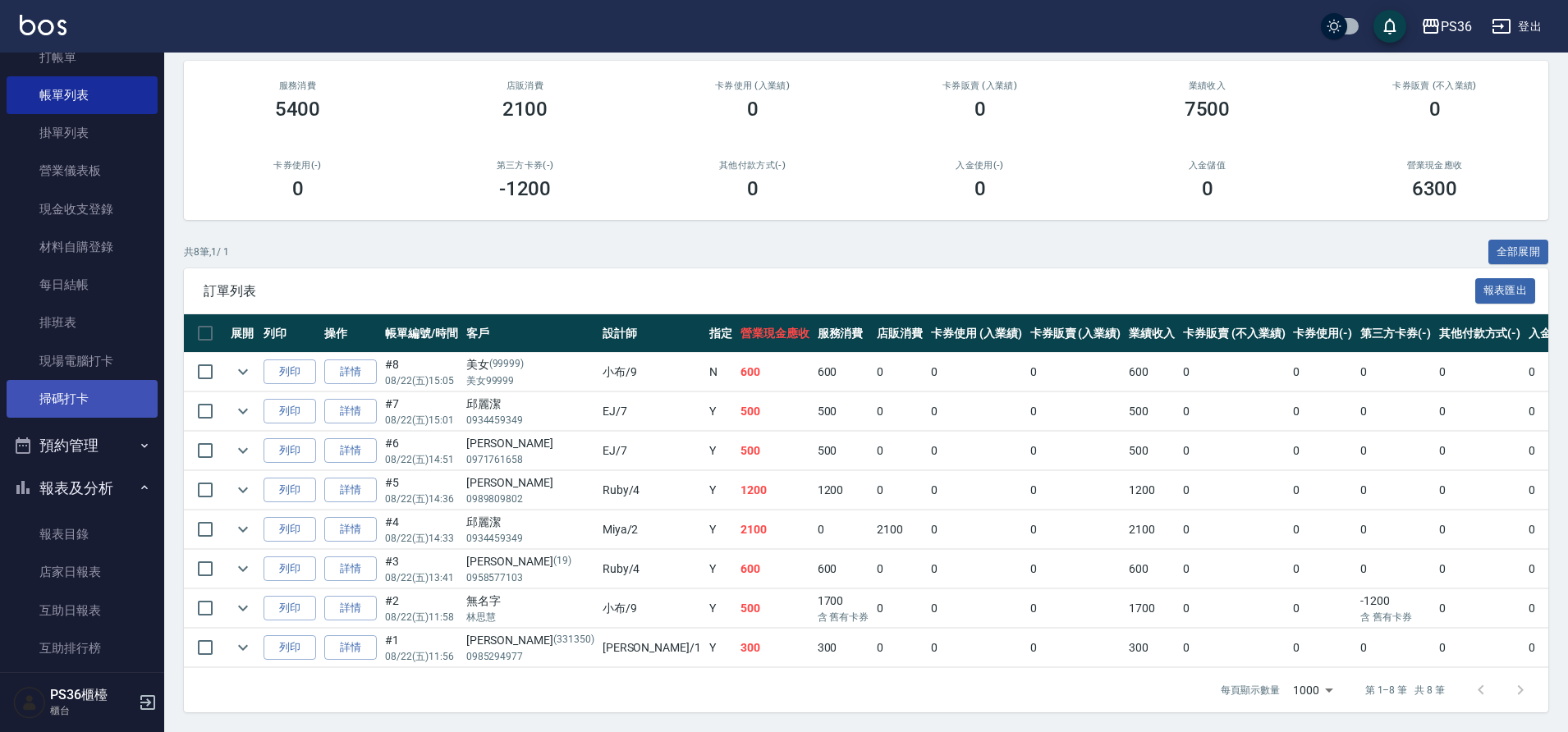
scroll to position [164, 0]
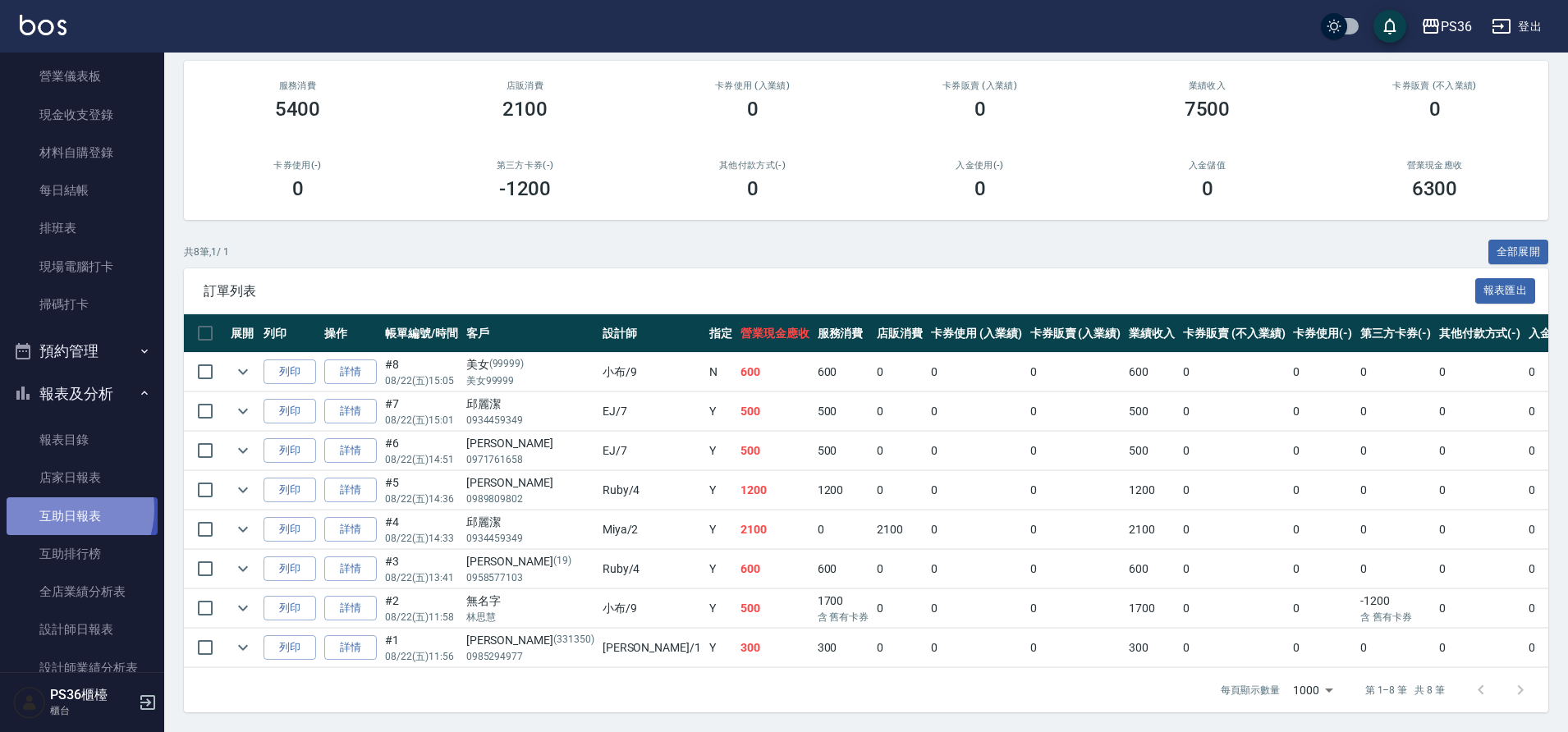
click at [60, 508] on link "互助日報表" at bounding box center [82, 516] width 151 height 37
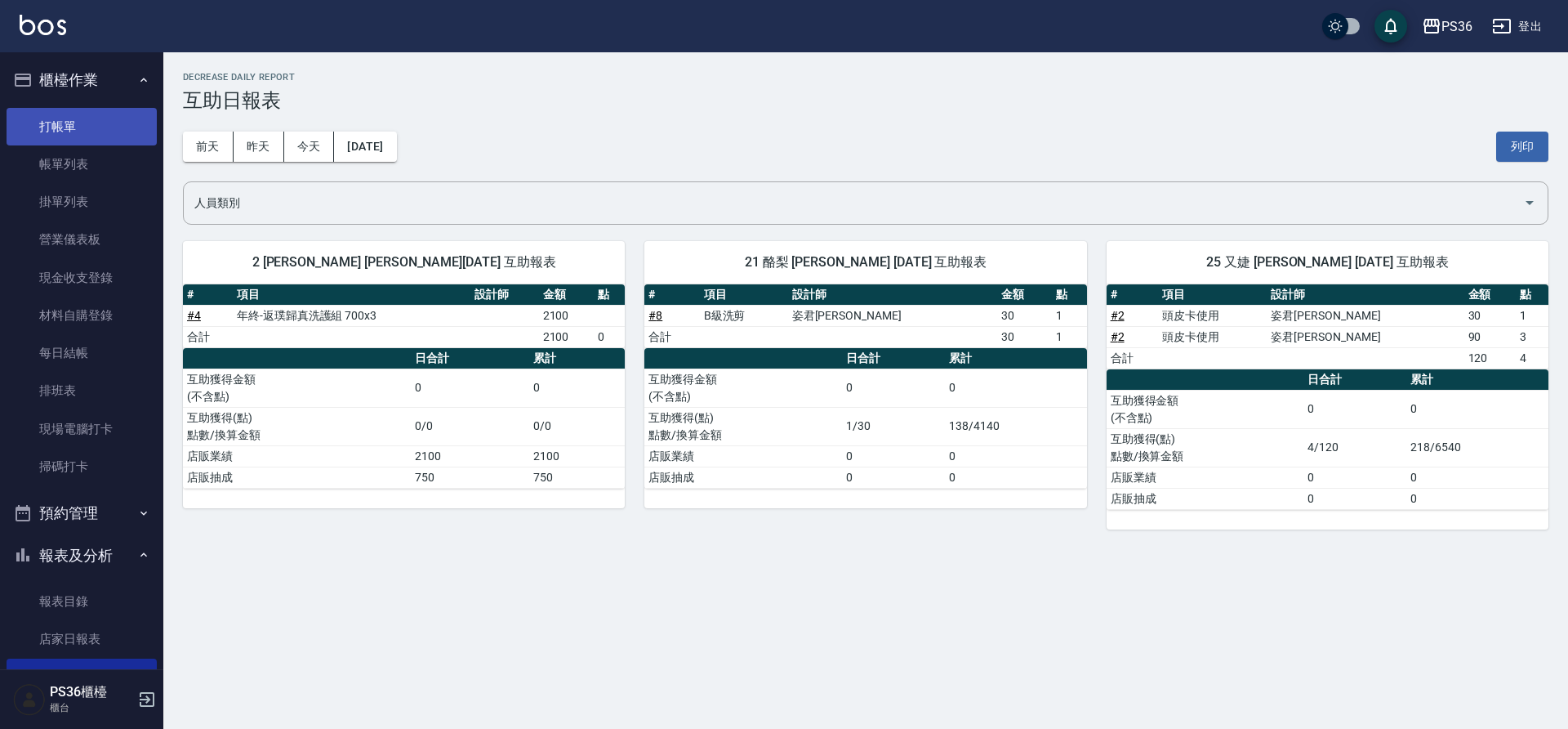
click at [123, 131] on link "打帳單" at bounding box center [82, 127] width 151 height 37
